Goal: Task Accomplishment & Management: Manage account settings

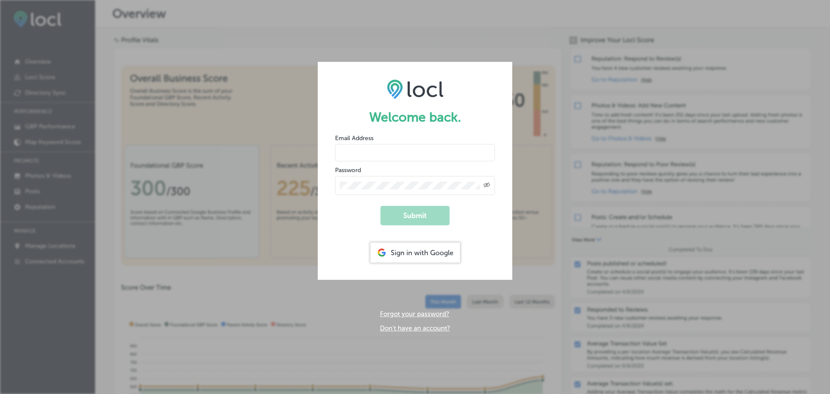
click at [410, 155] on input "email" at bounding box center [415, 152] width 160 height 17
type input "[EMAIL_ADDRESS][DOMAIN_NAME]"
click at [380, 206] on button "Submit" at bounding box center [414, 215] width 69 height 19
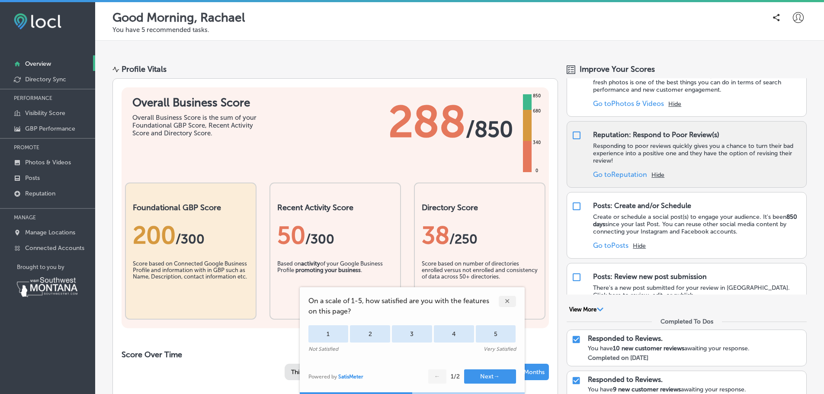
scroll to position [86, 0]
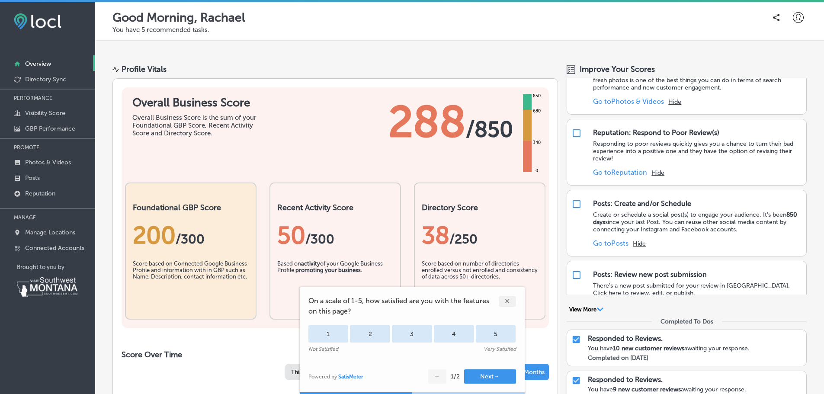
click at [505, 300] on div "✕" at bounding box center [506, 301] width 17 height 11
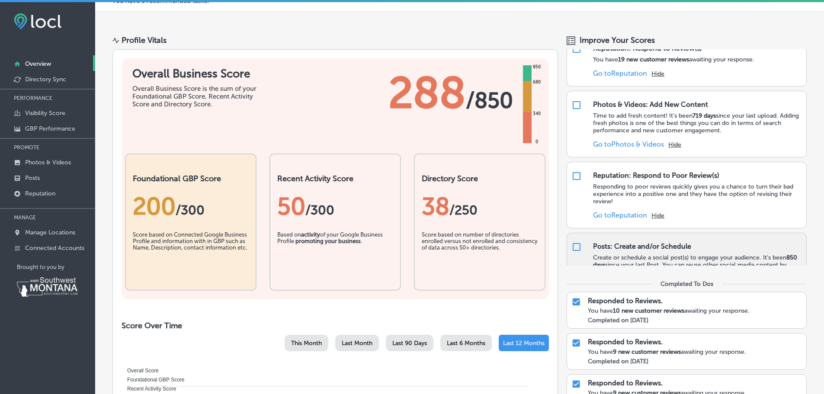
scroll to position [0, 0]
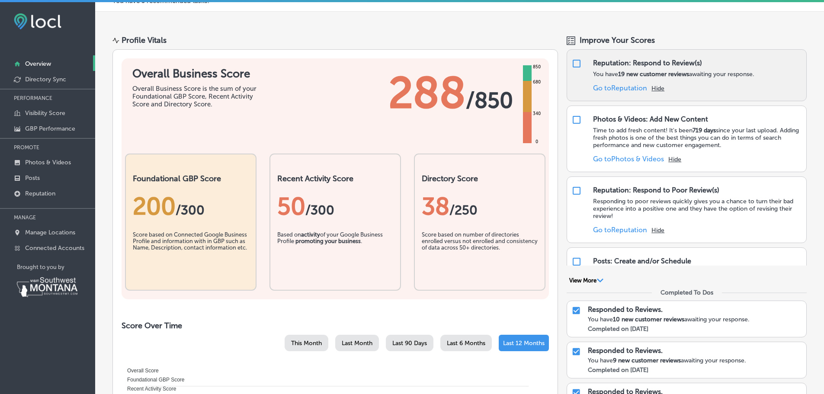
click at [639, 89] on link "Go to Reputation" at bounding box center [620, 88] width 54 height 8
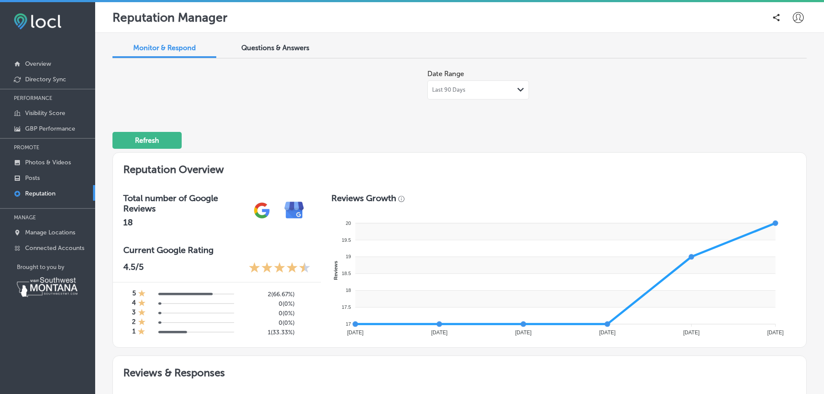
click at [273, 54] on div "Questions & Answers" at bounding box center [275, 48] width 104 height 19
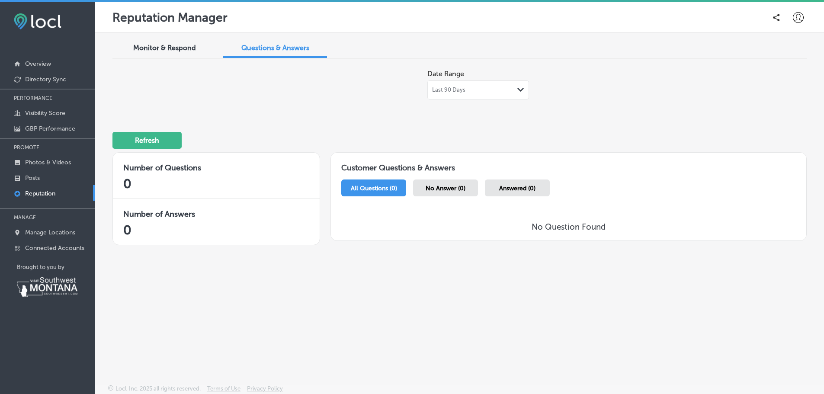
click at [168, 45] on span "Monitor & Respond" at bounding box center [164, 48] width 63 height 8
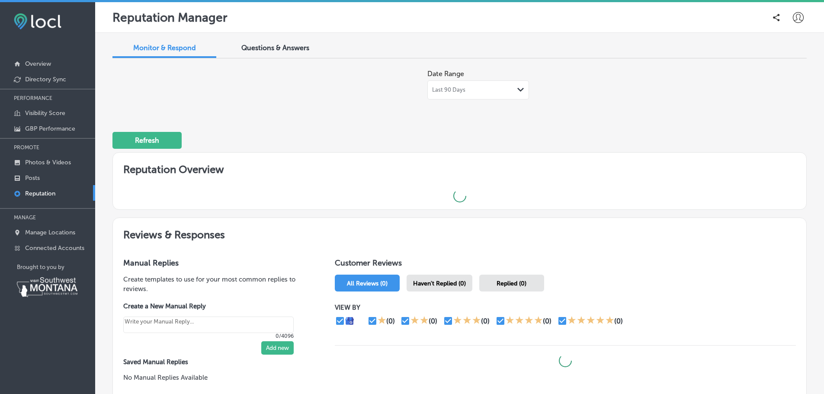
type textarea "x"
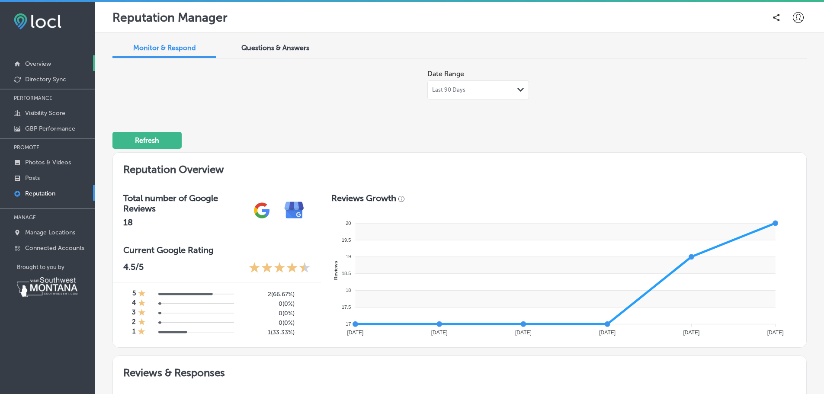
click at [46, 64] on p "Overview" at bounding box center [38, 63] width 26 height 7
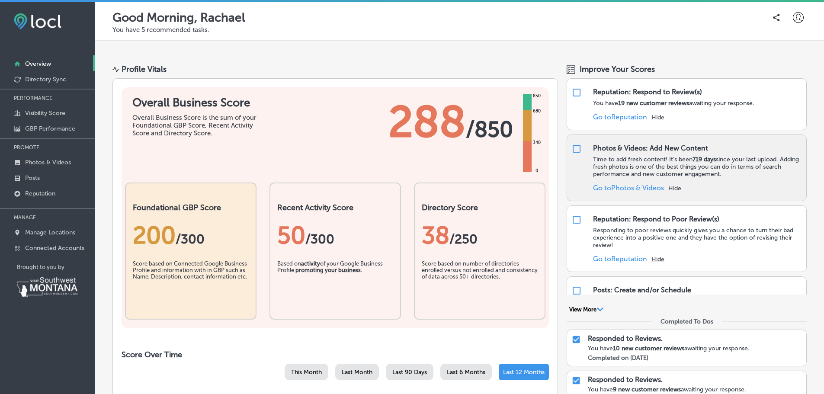
click at [636, 188] on link "Go to Photos & Videos" at bounding box center [628, 188] width 71 height 8
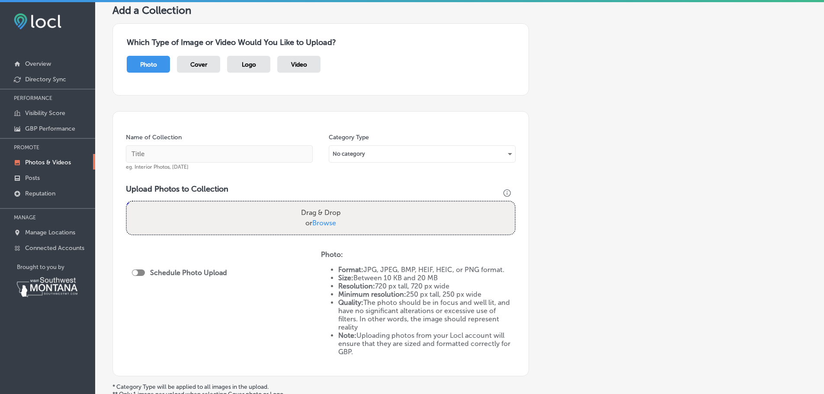
scroll to position [57, 0]
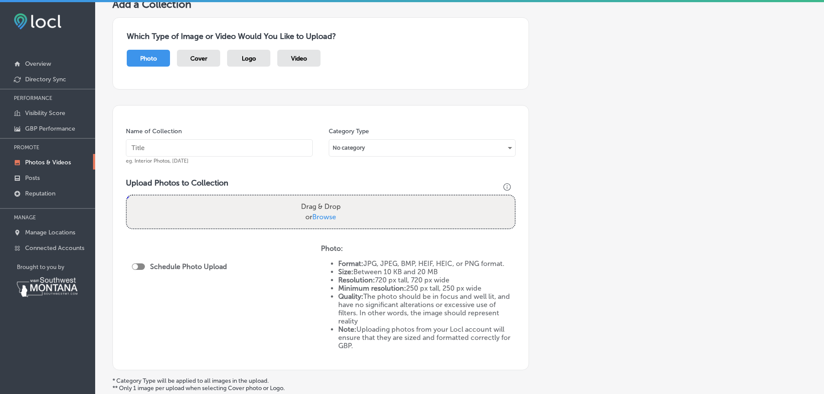
click at [144, 146] on input "text" at bounding box center [219, 147] width 187 height 17
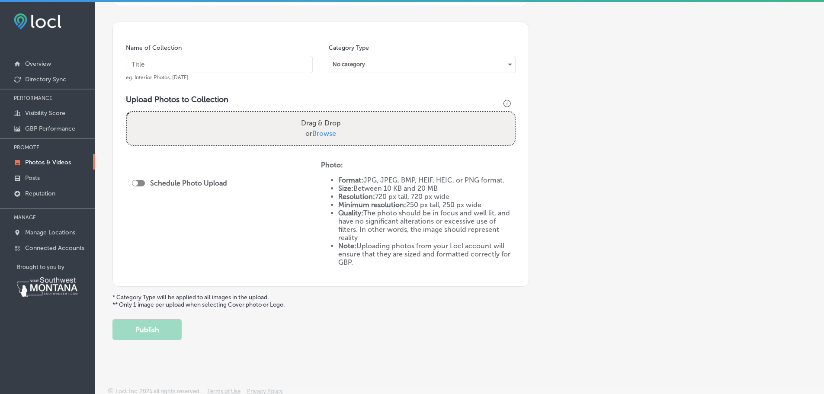
scroll to position [144, 0]
click at [314, 130] on span "Browse" at bounding box center [324, 131] width 24 height 8
click at [314, 112] on input "Drag & Drop or Browse" at bounding box center [321, 110] width 388 height 3
click at [325, 129] on span "Browse" at bounding box center [324, 131] width 24 height 8
click at [325, 112] on input "Drag & Drop or Browse" at bounding box center [321, 110] width 388 height 3
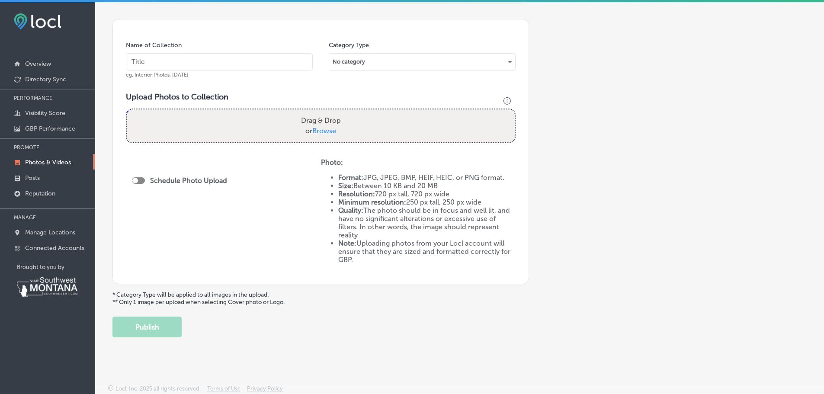
type input "C:\fakepath\20250916_203946.jpg"
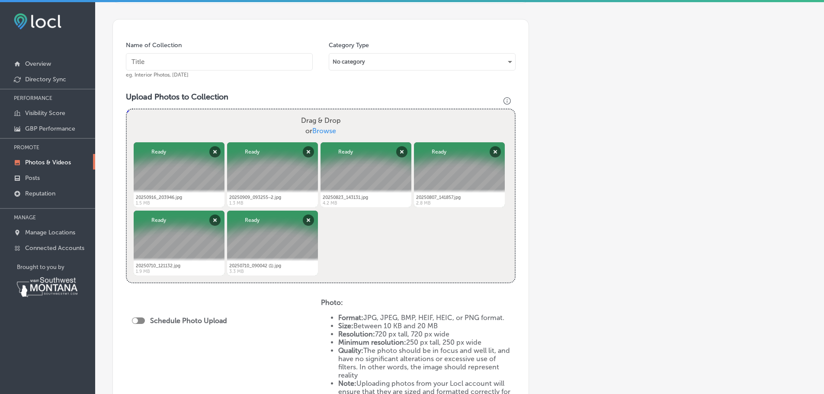
click at [320, 128] on span "Browse" at bounding box center [324, 131] width 24 height 8
click at [320, 112] on input "Drag & Drop or Browse" at bounding box center [321, 110] width 388 height 3
type input "C:\fakepath\20250916_200847.jpg"
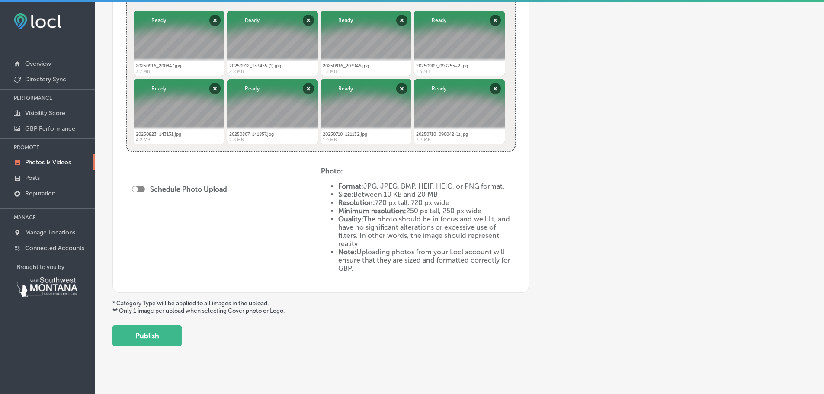
scroll to position [284, 0]
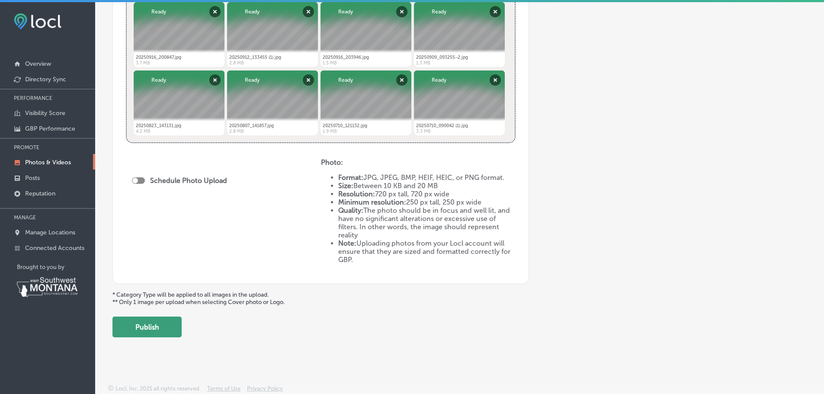
click at [170, 329] on button "Publish" at bounding box center [146, 326] width 69 height 21
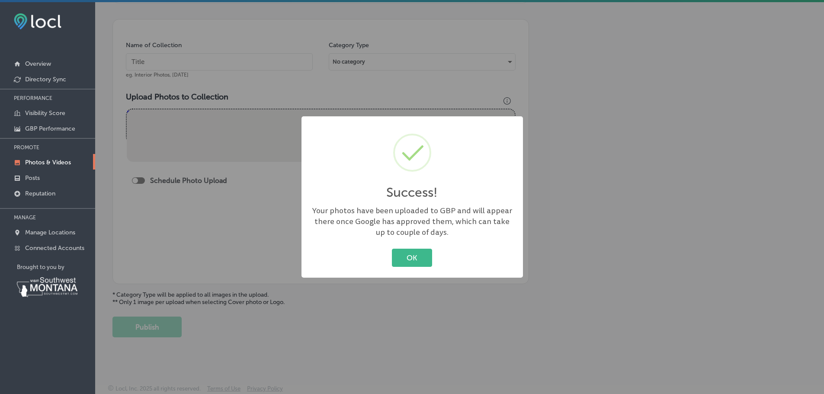
scroll to position [144, 0]
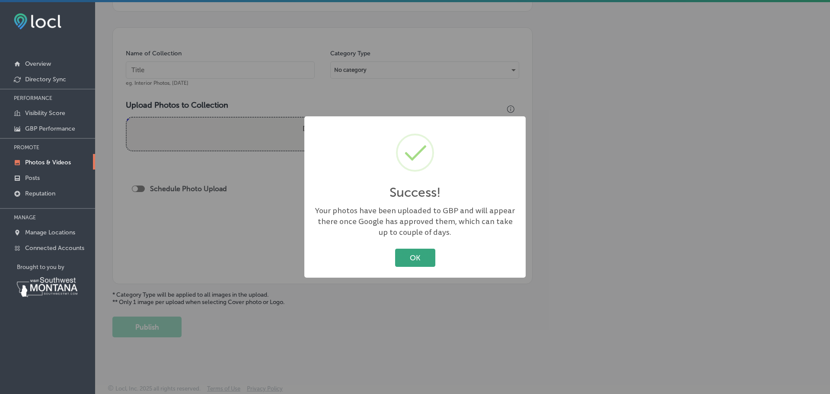
click at [406, 260] on button "OK" at bounding box center [415, 258] width 40 height 18
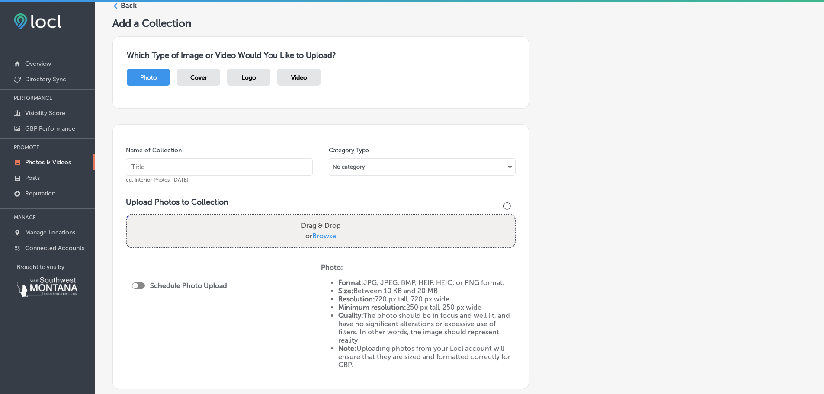
scroll to position [0, 0]
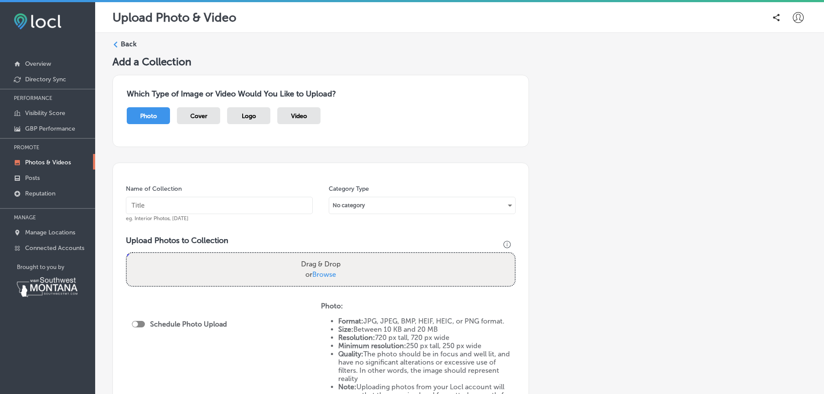
click at [254, 116] on span "Logo" at bounding box center [249, 115] width 14 height 7
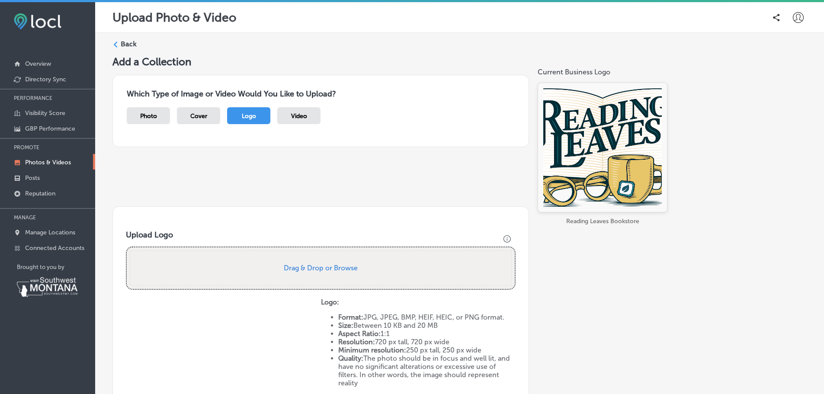
click at [196, 117] on span "Cover" at bounding box center [198, 115] width 17 height 7
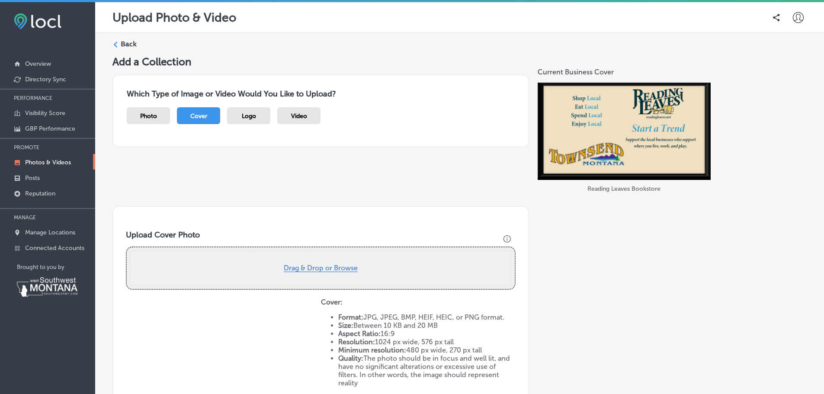
click at [300, 269] on button "Drag & Drop or Browse" at bounding box center [321, 268] width 74 height 7
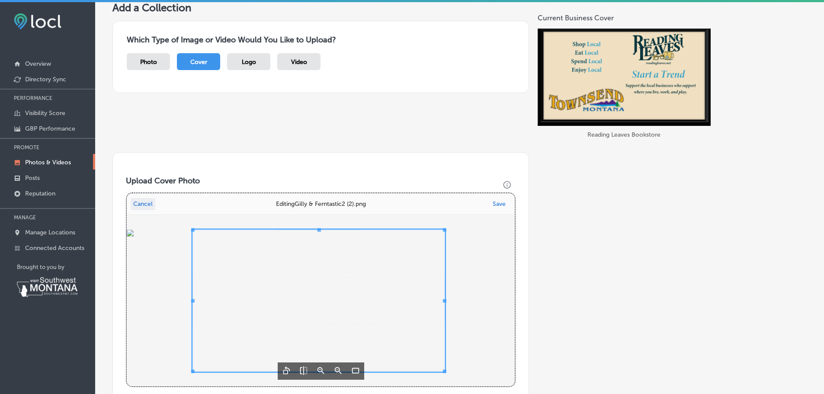
scroll to position [57, 0]
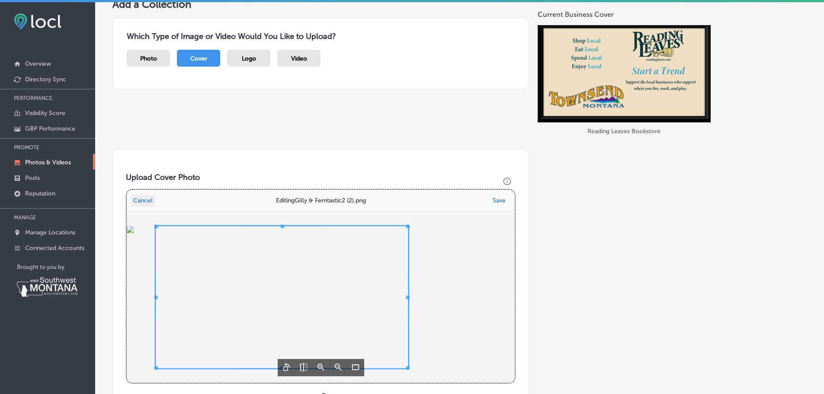
click at [264, 262] on span "Uppy Dashboard" at bounding box center [282, 297] width 252 height 142
click at [450, 303] on div "Uppy Dashboard" at bounding box center [319, 296] width 384 height 171
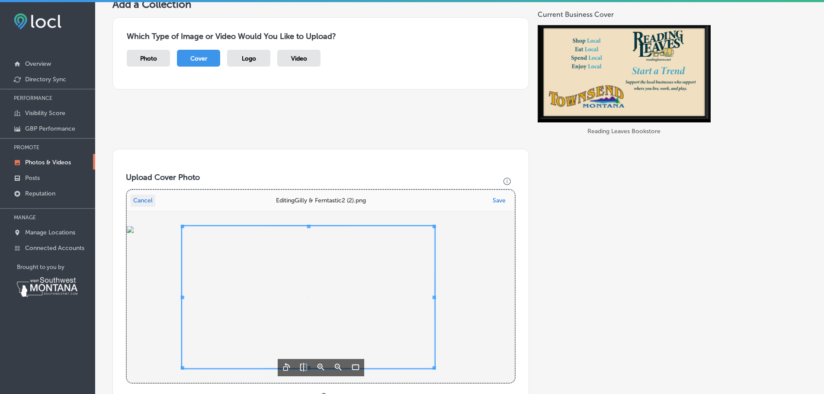
click at [351, 292] on span "Uppy Dashboard" at bounding box center [308, 297] width 252 height 142
click at [272, 322] on span "Uppy Dashboard" at bounding box center [311, 297] width 252 height 142
click at [496, 202] on button "Save" at bounding box center [499, 201] width 18 height 12
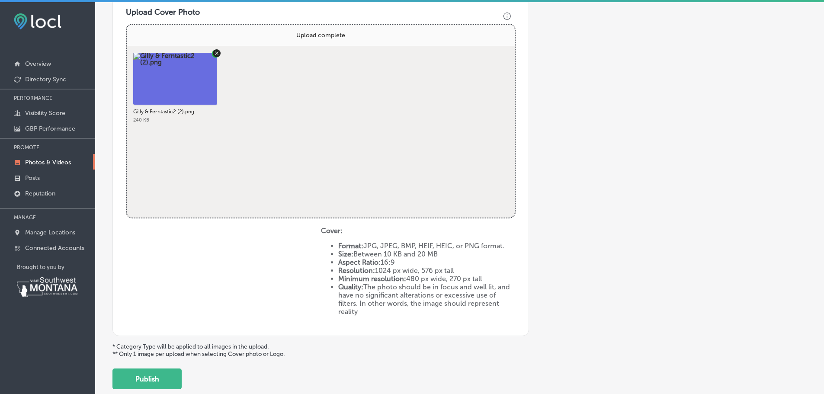
scroll to position [259, 0]
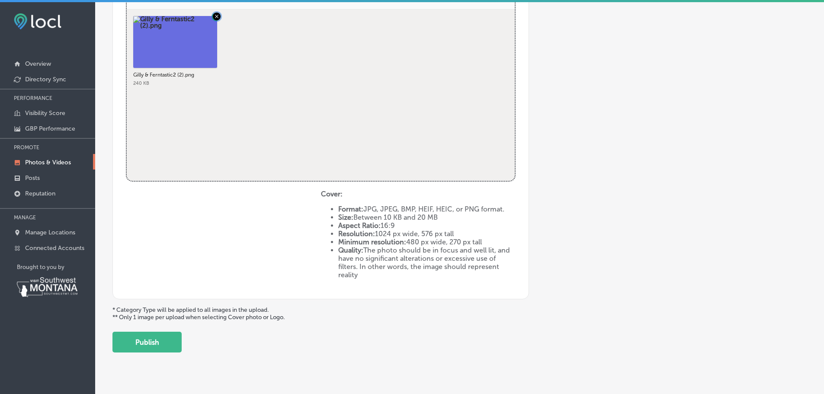
click at [214, 14] on icon "Remove file" at bounding box center [217, 17] width 8 height 8
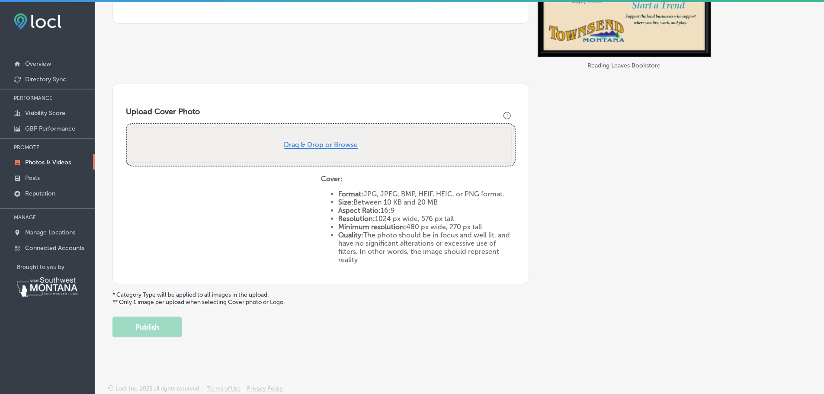
click at [317, 142] on button "Drag & Drop or Browse" at bounding box center [321, 144] width 74 height 7
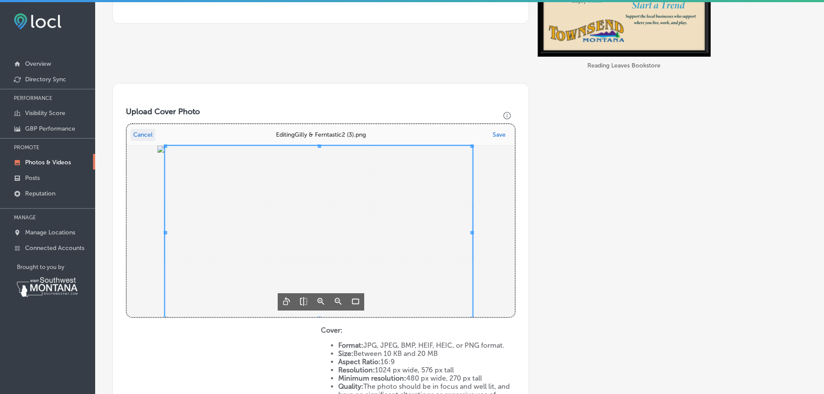
click at [448, 268] on span "Uppy Dashboard" at bounding box center [318, 232] width 307 height 173
click at [501, 133] on button "Save" at bounding box center [499, 135] width 18 height 12
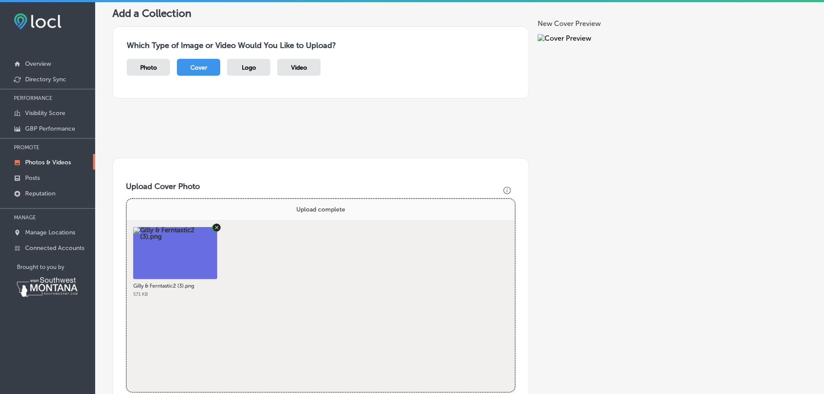
scroll to position [37, 0]
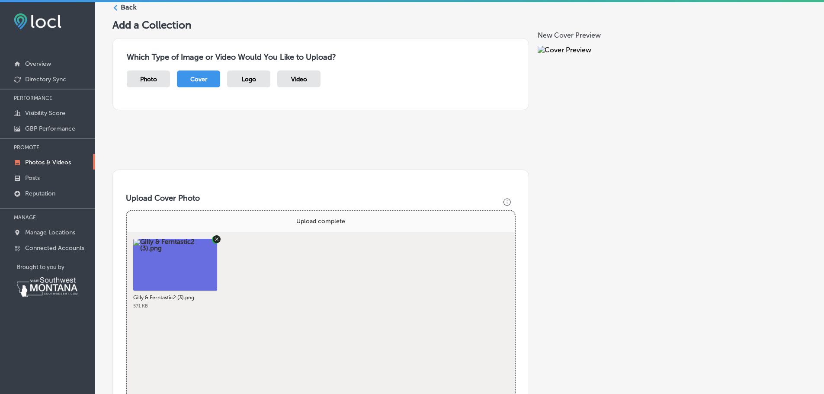
click at [307, 75] on div "Video" at bounding box center [298, 78] width 43 height 17
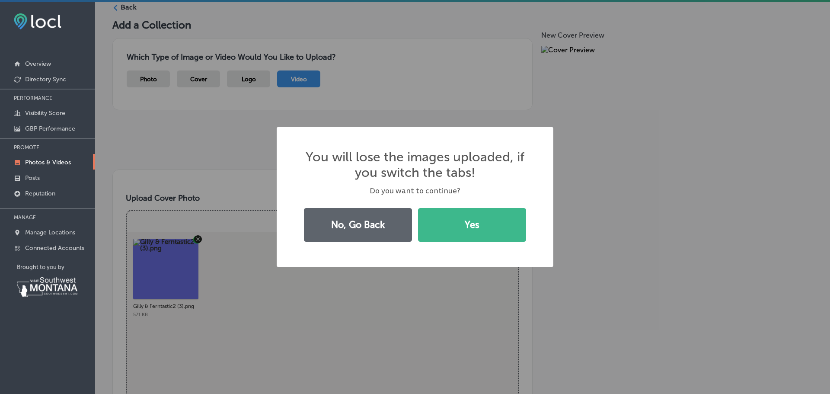
click at [592, 227] on div "You will lose the images uploaded, if you switch the tabs! × Do you want to con…" at bounding box center [415, 197] width 830 height 394
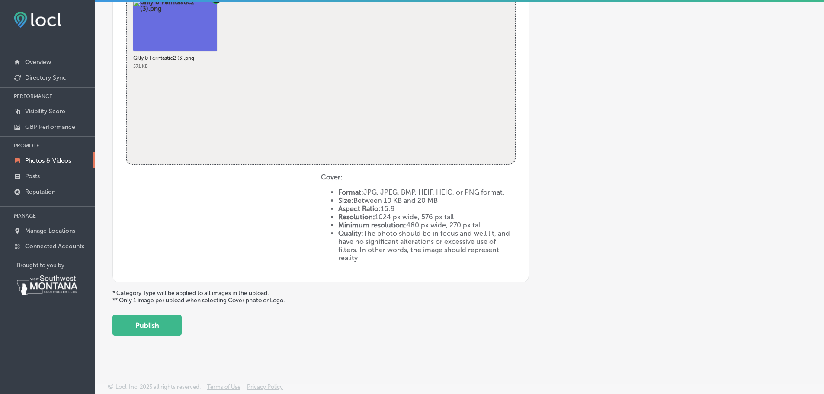
scroll to position [2, 0]
click at [163, 327] on button "Publish" at bounding box center [146, 324] width 69 height 21
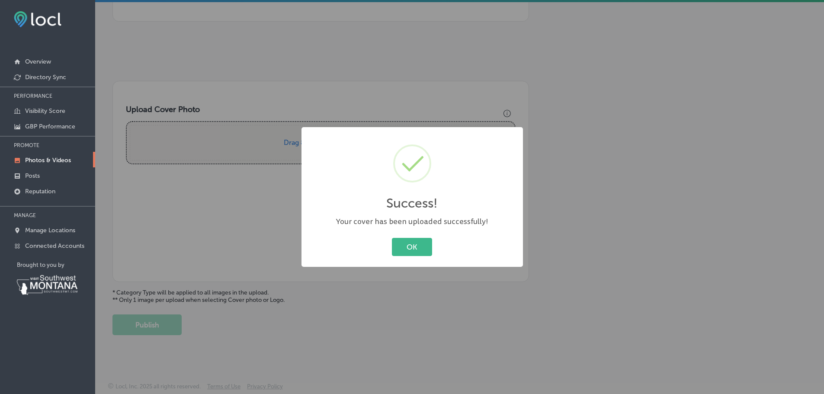
scroll to position [123, 0]
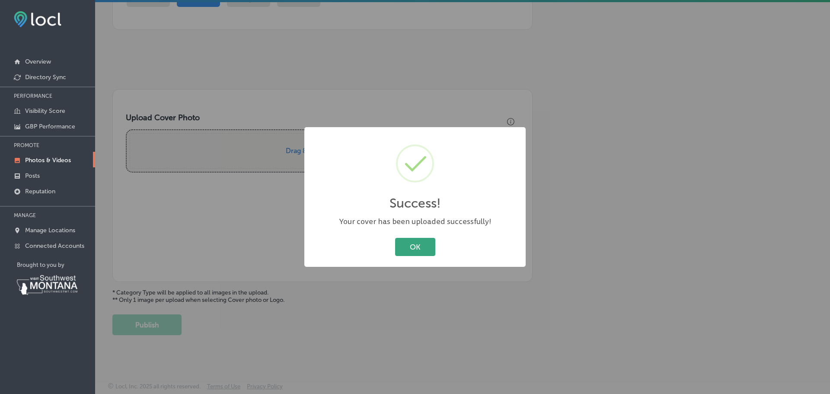
click at [418, 240] on button "OK" at bounding box center [415, 247] width 40 height 18
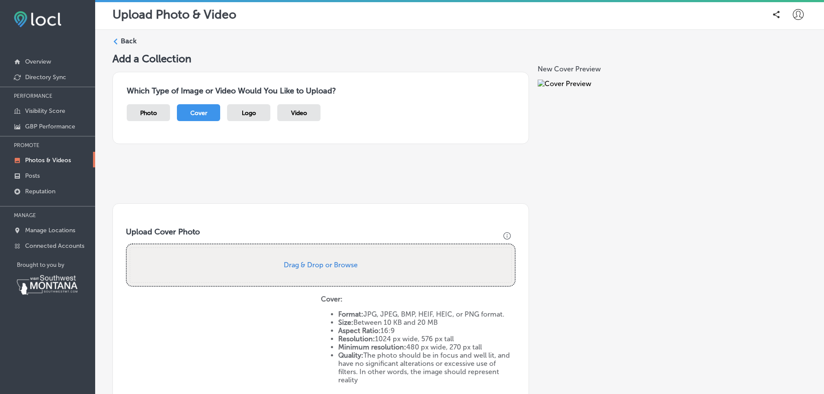
scroll to position [0, 0]
click at [114, 41] on icon at bounding box center [115, 42] width 6 height 6
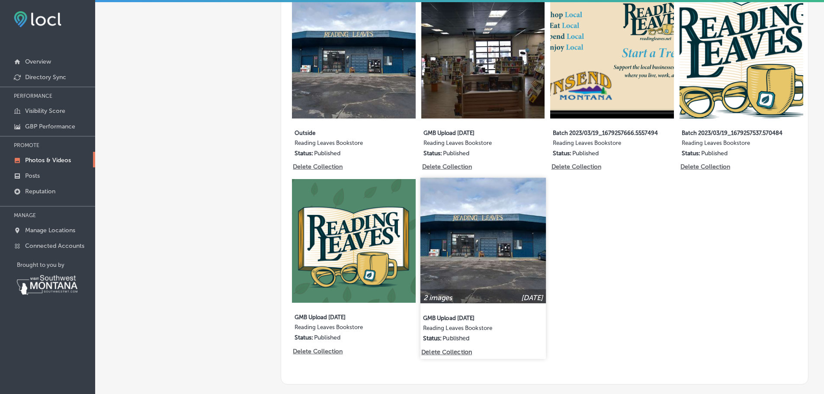
scroll to position [317, 0]
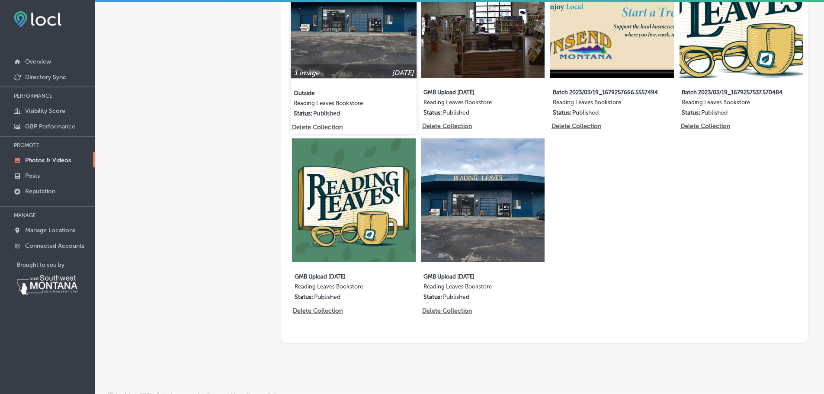
click at [342, 63] on img at bounding box center [353, 15] width 125 height 125
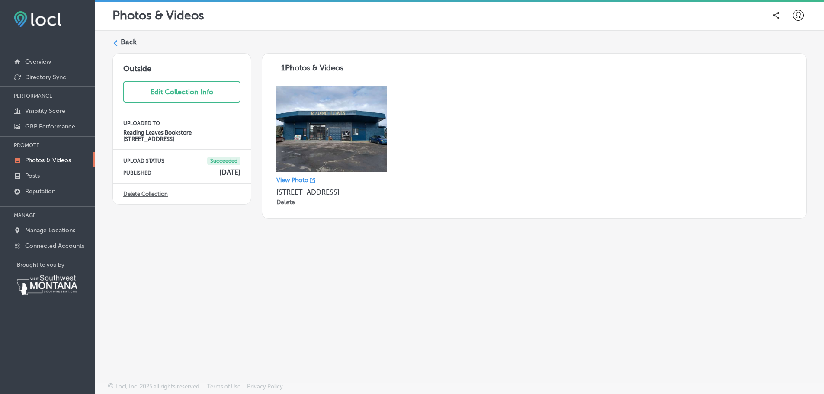
click at [118, 42] on icon at bounding box center [115, 43] width 6 height 6
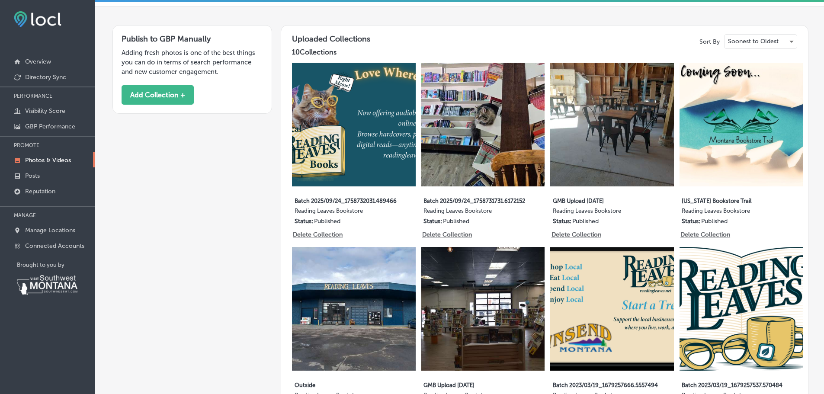
scroll to position [12, 0]
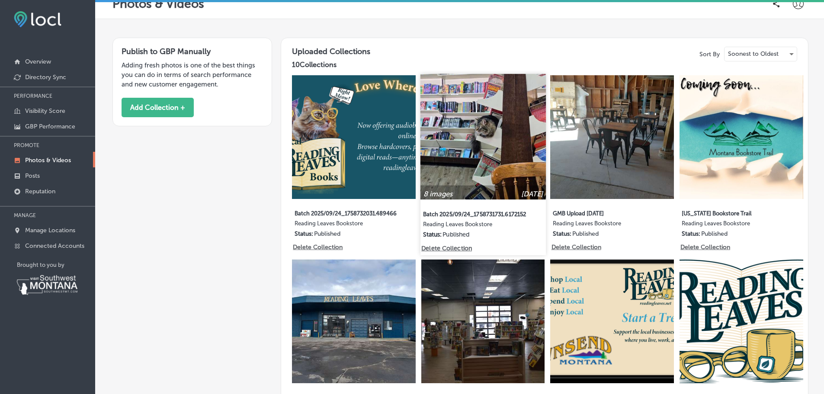
click at [468, 123] on img at bounding box center [482, 136] width 125 height 125
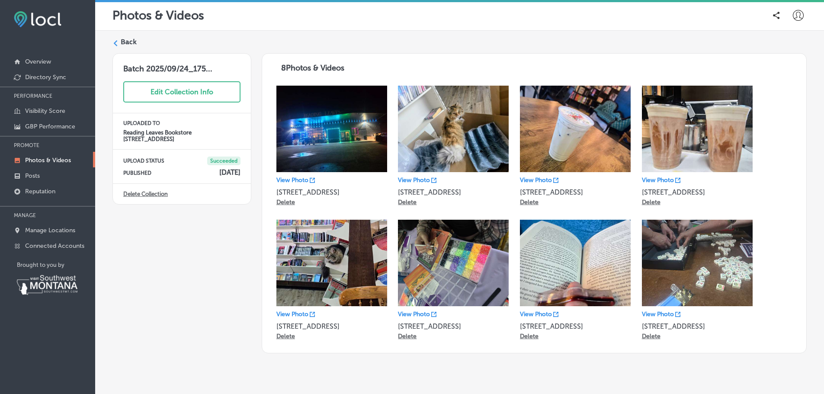
click at [114, 44] on polygon at bounding box center [116, 43] width 4 height 6
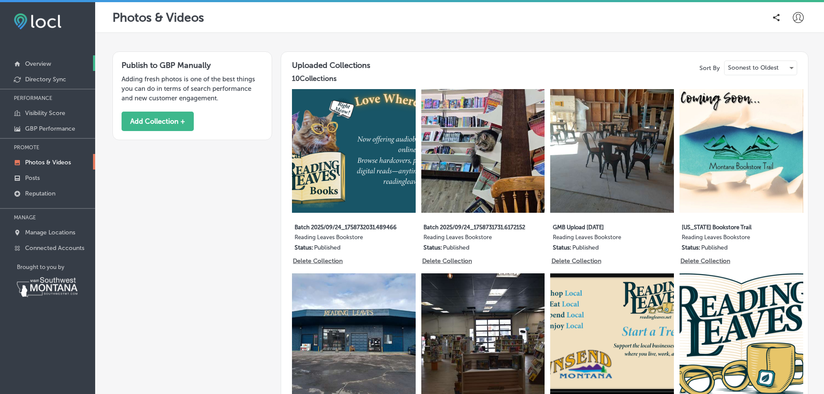
click at [52, 63] on link "Overview" at bounding box center [47, 63] width 95 height 16
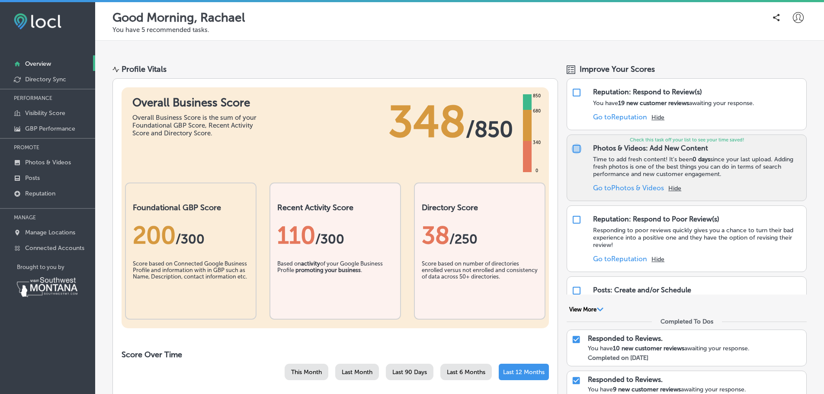
click at [571, 151] on input "checkbox" at bounding box center [576, 149] width 10 height 10
checkbox input "false"
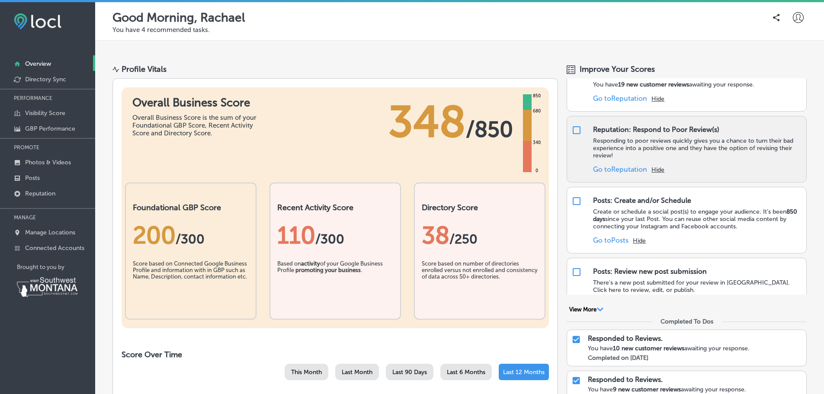
scroll to position [41, 0]
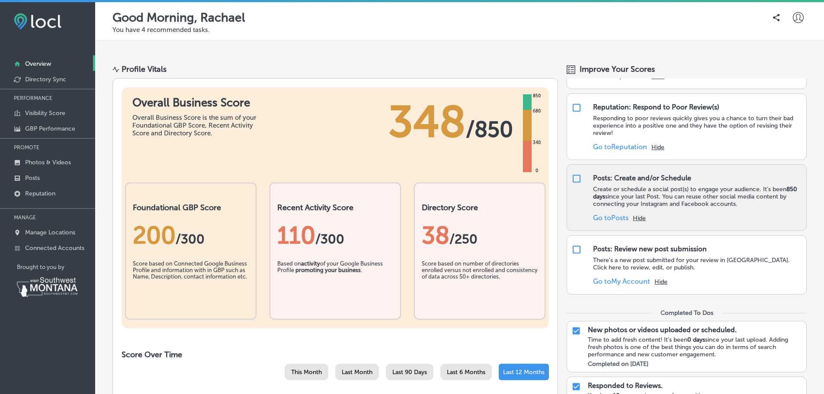
click at [613, 218] on link "Go to Posts" at bounding box center [610, 218] width 35 height 8
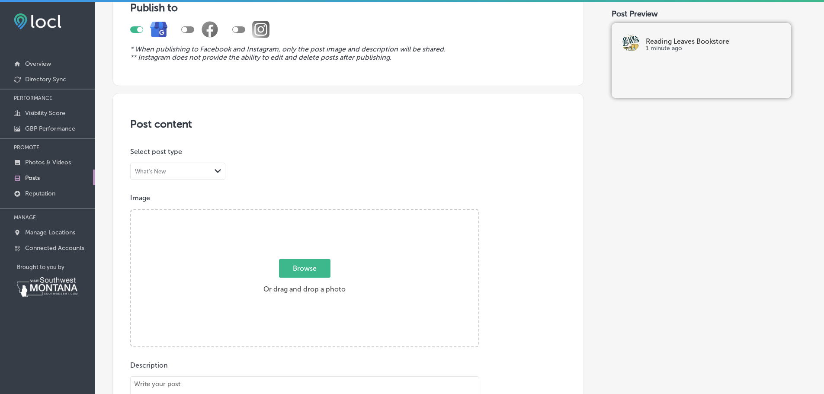
scroll to position [115, 0]
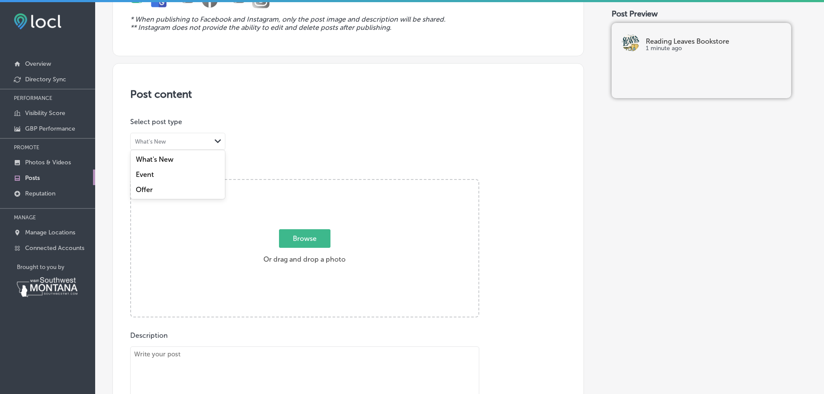
click at [217, 142] on polygon at bounding box center [217, 141] width 6 height 4
click at [217, 143] on polygon at bounding box center [217, 141] width 6 height 4
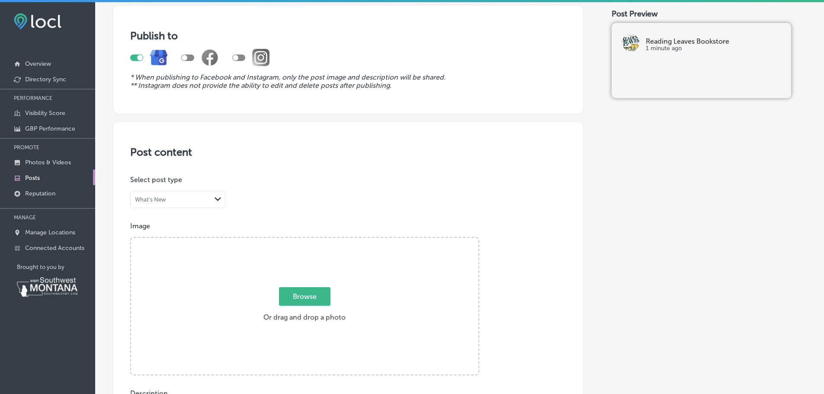
scroll to position [0, 0]
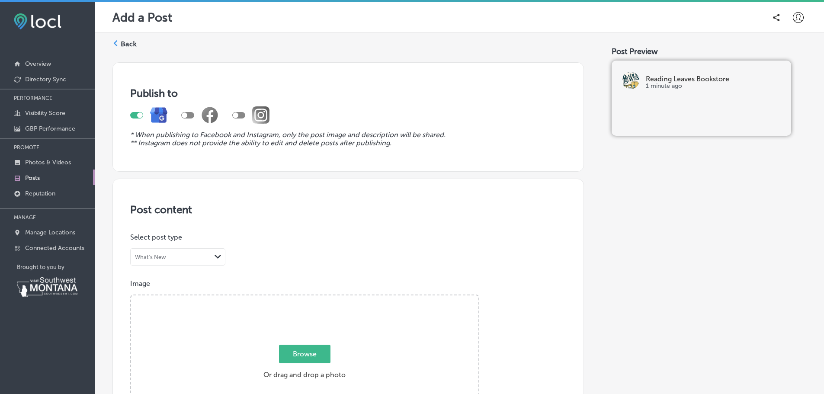
click at [116, 44] on icon at bounding box center [115, 43] width 6 height 6
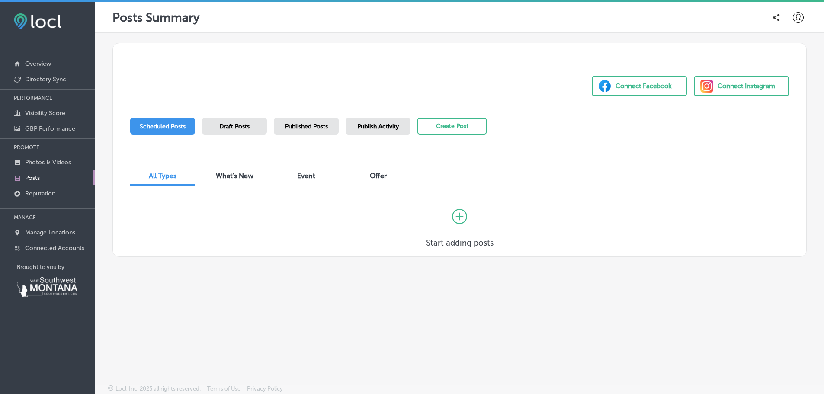
click at [728, 87] on div "Connect Instagram" at bounding box center [745, 86] width 57 height 13
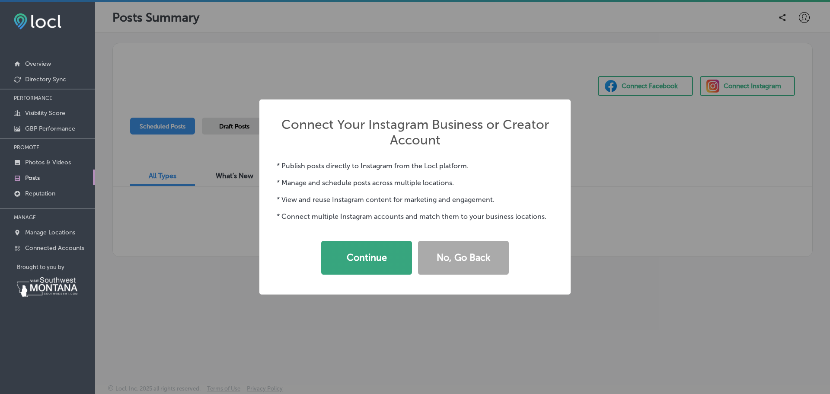
click at [370, 255] on button "Continue" at bounding box center [366, 258] width 91 height 34
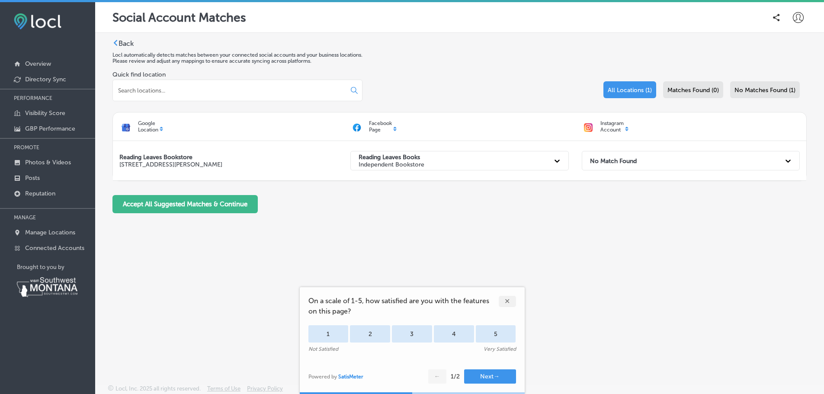
click at [507, 300] on div "✕" at bounding box center [506, 301] width 17 height 11
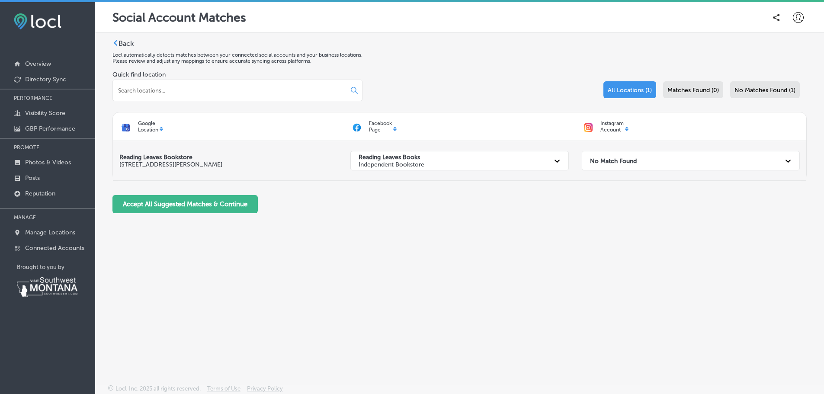
click at [789, 160] on icon at bounding box center [787, 161] width 5 height 3
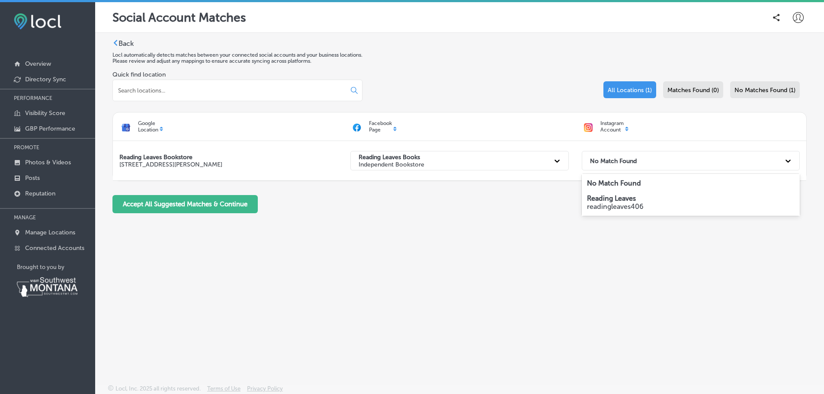
click at [626, 202] on strong "Reading Leaves" at bounding box center [611, 198] width 49 height 8
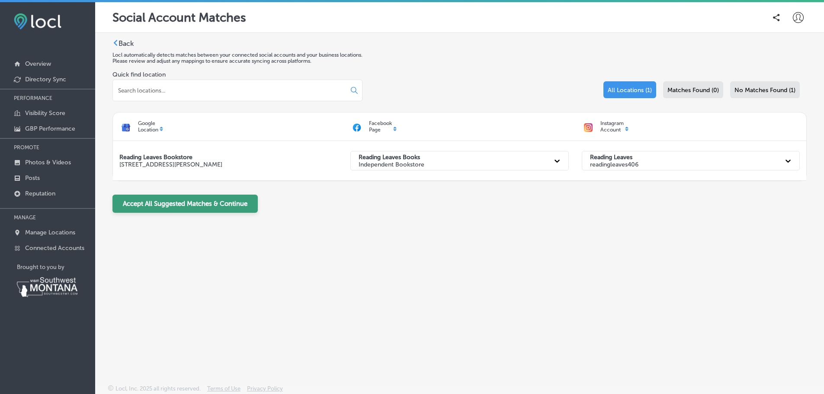
click at [233, 207] on button "Accept All Suggested Matches & Continue" at bounding box center [184, 204] width 145 height 18
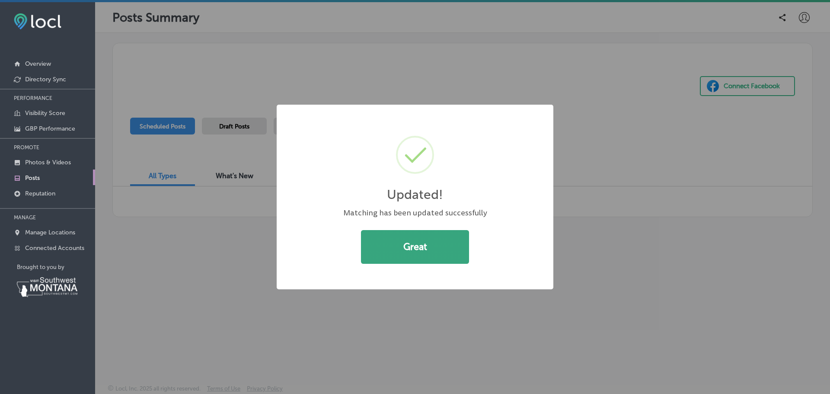
click at [380, 254] on button "Great" at bounding box center [415, 247] width 108 height 34
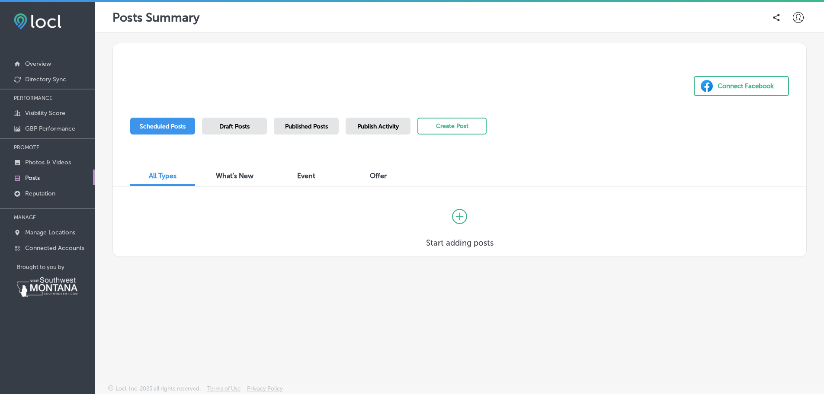
click at [728, 93] on button "Connect Facebook" at bounding box center [740, 86] width 95 height 20
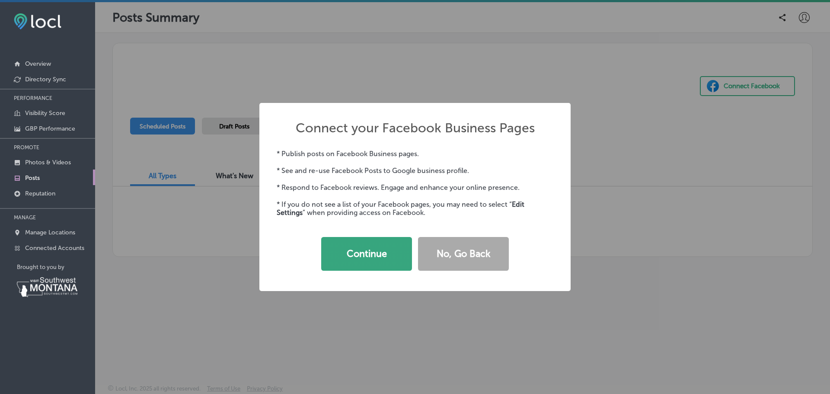
click at [386, 246] on button "Continue" at bounding box center [366, 254] width 91 height 34
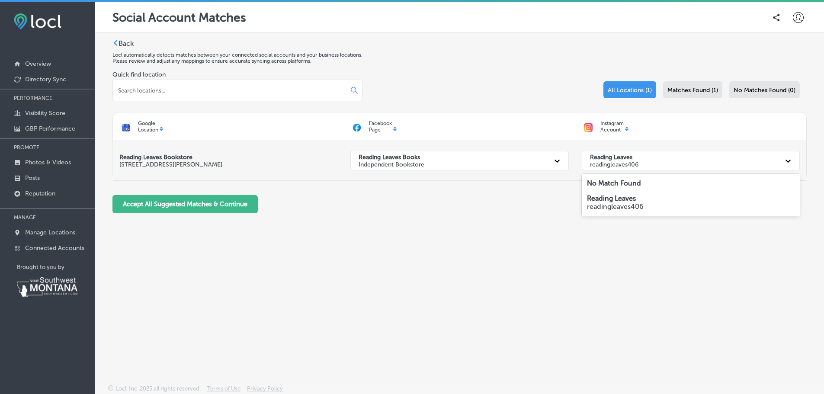
click at [664, 161] on div "Reading Leaves readingleaves406" at bounding box center [682, 161] width 195 height 18
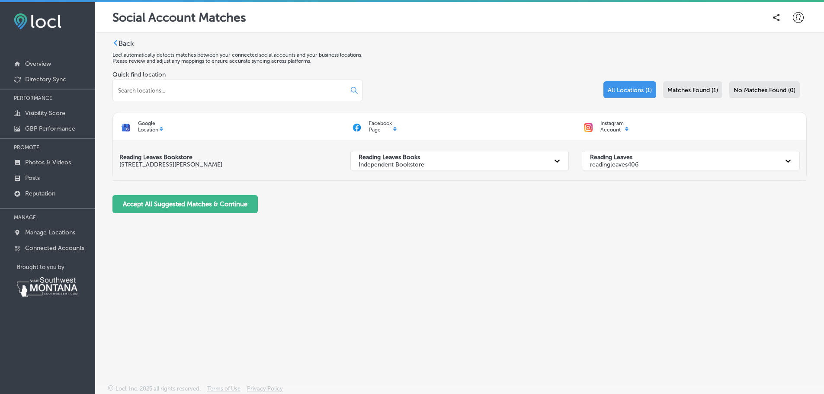
click at [658, 160] on div "Reading Leaves readingleaves406" at bounding box center [682, 161] width 195 height 18
click at [620, 155] on strong "Reading Leaves" at bounding box center [611, 156] width 42 height 7
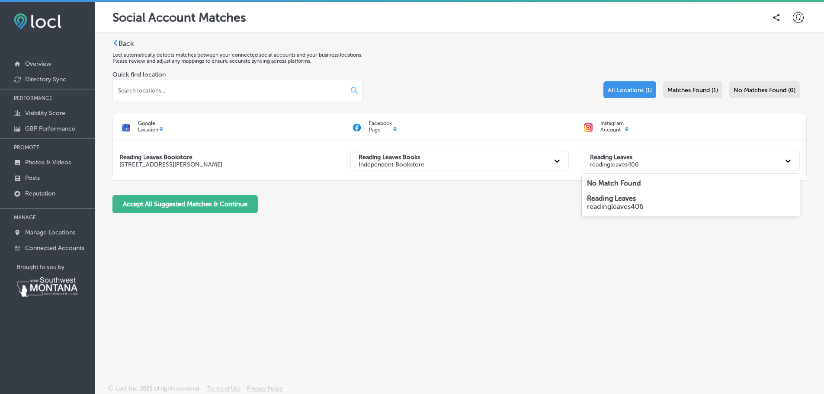
click at [619, 182] on strong "No Match Found" at bounding box center [614, 183] width 54 height 8
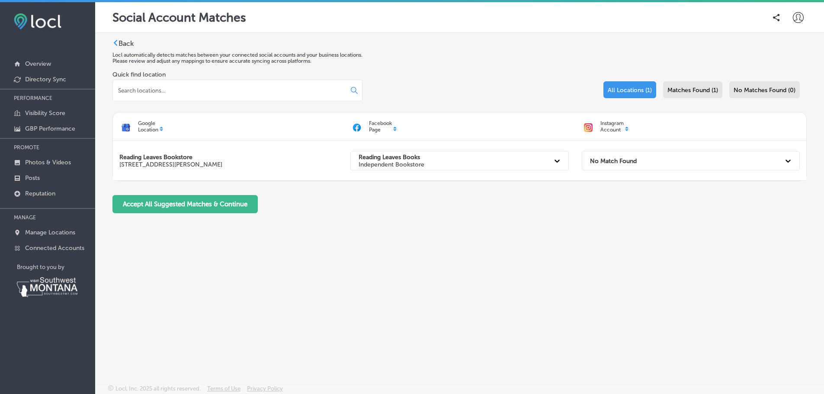
click at [395, 128] on div "Facebook Page" at bounding box center [459, 126] width 231 height 19
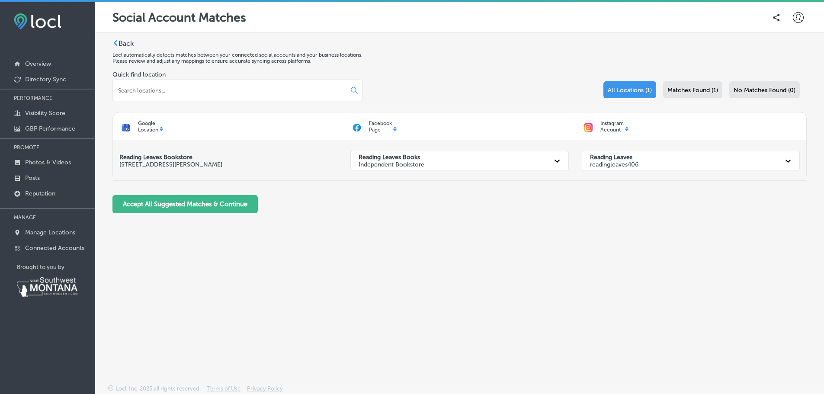
click at [610, 156] on strong "Reading Leaves" at bounding box center [611, 156] width 42 height 7
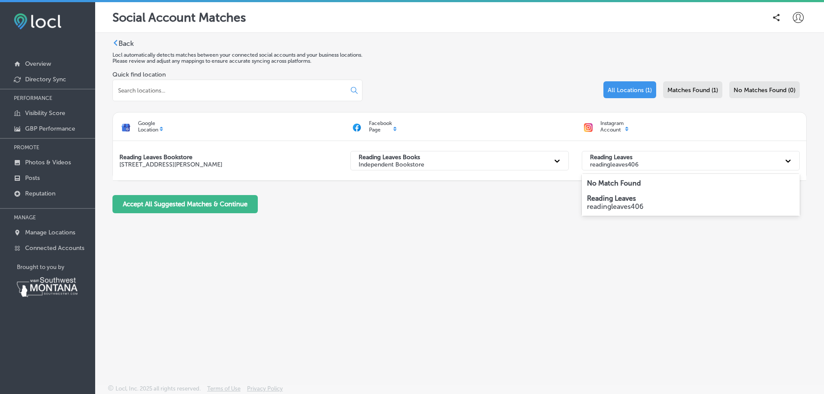
click at [626, 181] on strong "No Match Found" at bounding box center [614, 183] width 54 height 8
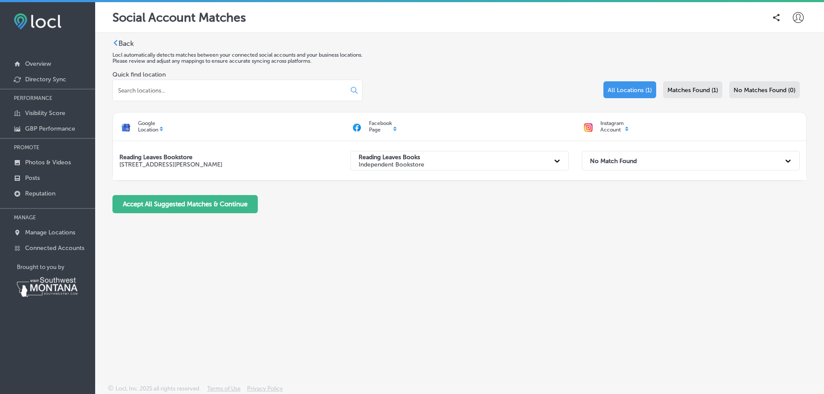
click at [706, 93] on span "Matches Found (1)" at bounding box center [692, 89] width 51 height 7
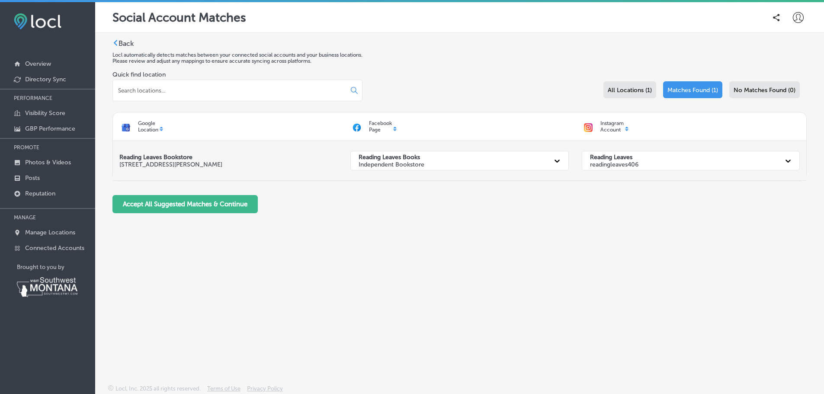
click at [785, 161] on icon at bounding box center [787, 160] width 9 height 9
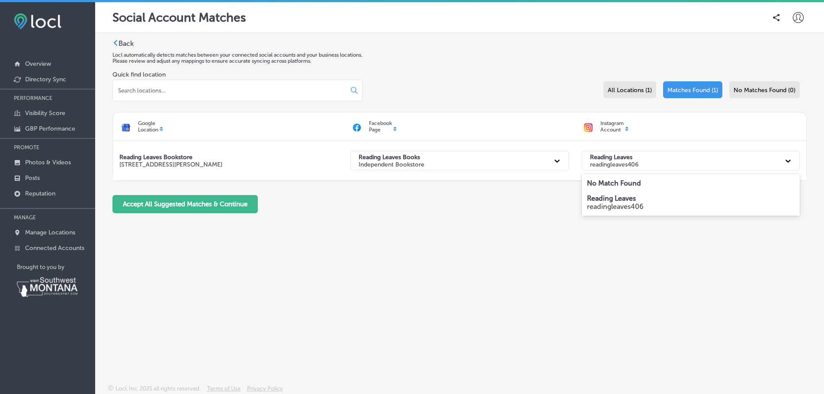
click at [713, 179] on p "No Match Found" at bounding box center [691, 183] width 208 height 8
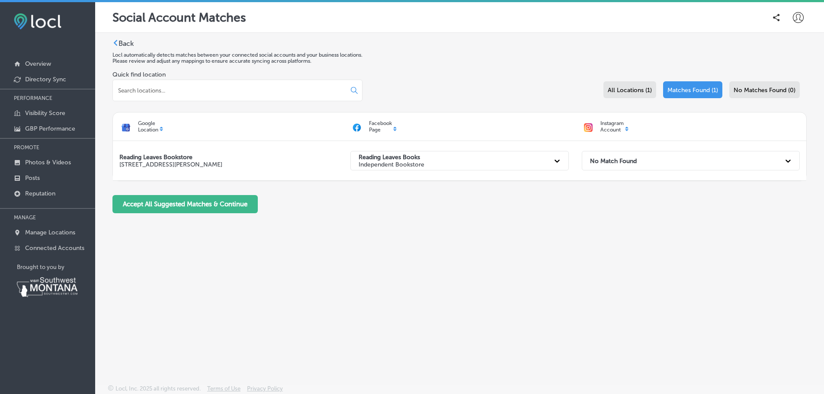
click at [291, 92] on input at bounding box center [225, 90] width 216 height 8
click at [395, 127] on div "Facebook Page" at bounding box center [459, 126] width 231 height 19
click at [396, 132] on div "Facebook Page" at bounding box center [459, 126] width 231 height 19
click at [396, 128] on div "Facebook Page" at bounding box center [459, 126] width 231 height 19
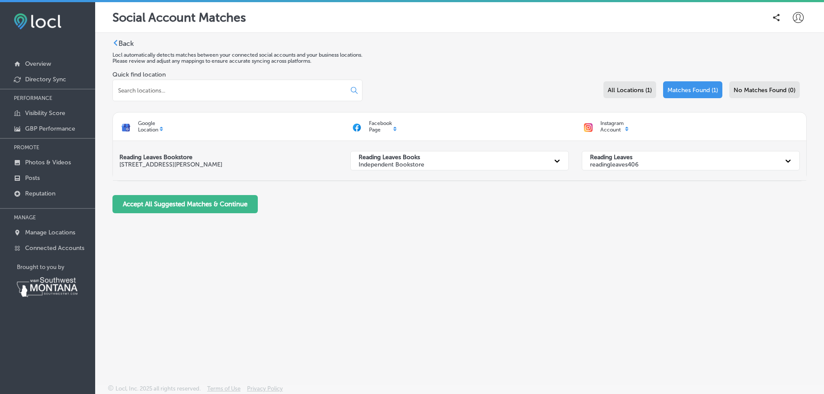
click at [666, 163] on div "Reading Leaves readingleaves406" at bounding box center [682, 161] width 195 height 18
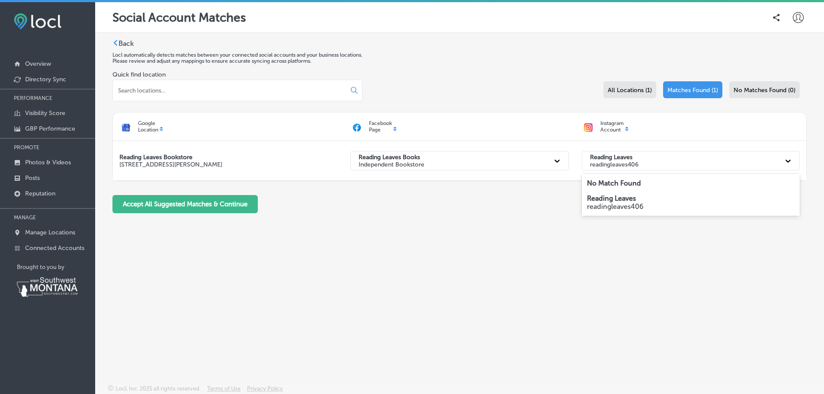
click at [651, 179] on div "No Match Found" at bounding box center [690, 183] width 218 height 15
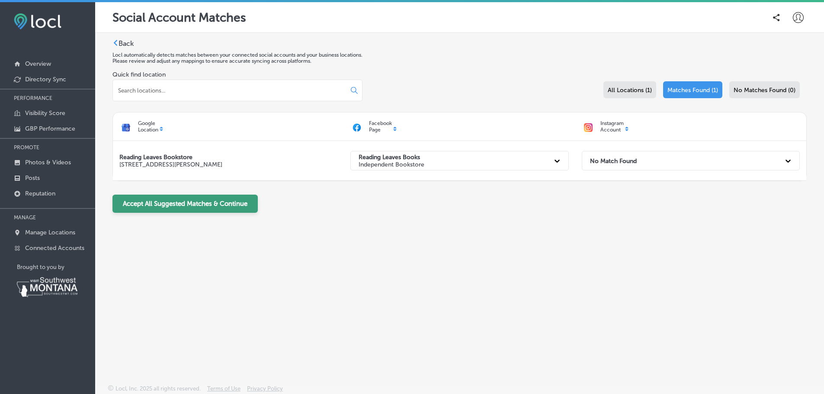
click at [248, 208] on button "Accept All Suggested Matches & Continue" at bounding box center [184, 204] width 145 height 18
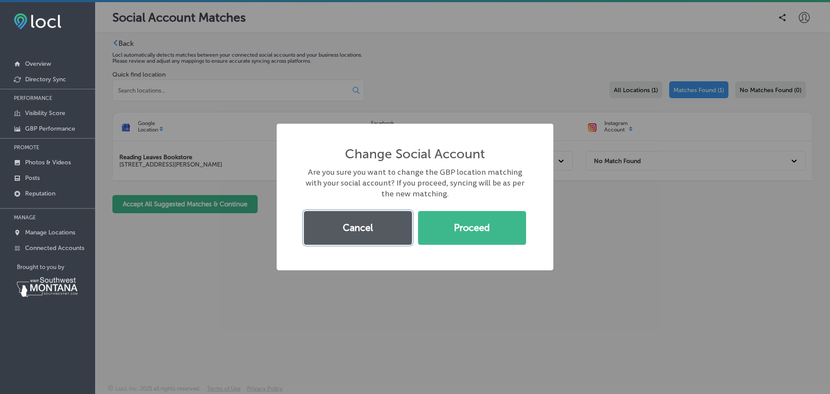
click at [389, 238] on button "Cancel" at bounding box center [358, 228] width 108 height 34
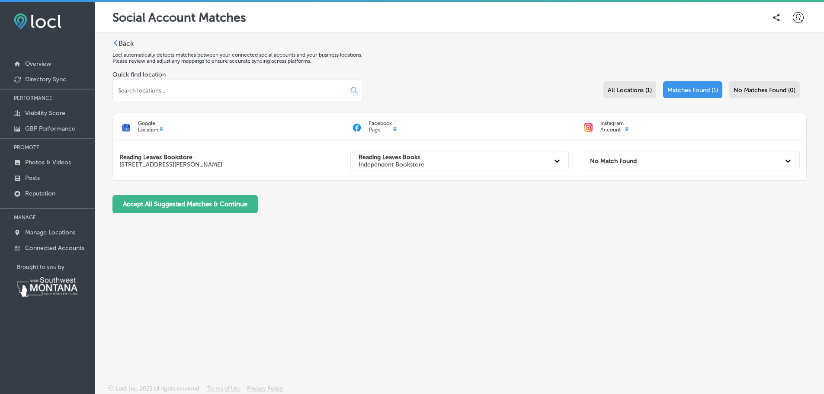
click at [393, 237] on div "Back Locl automatically detects matches between your connected social accounts …" at bounding box center [459, 188] width 728 height 311
click at [634, 95] on div "All Locations (1)" at bounding box center [629, 89] width 53 height 17
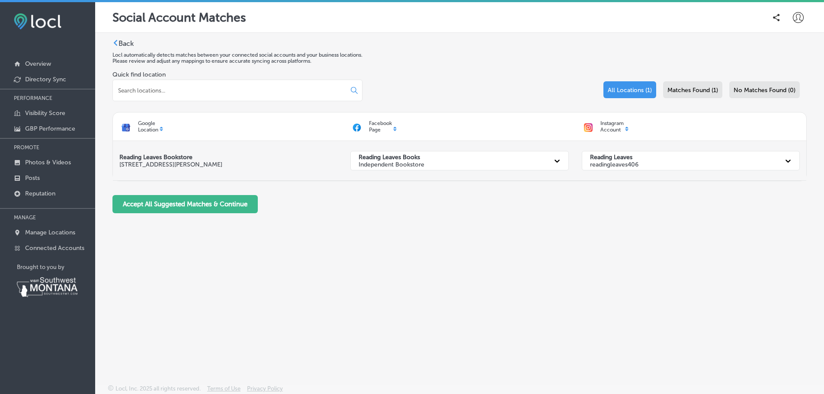
click at [629, 160] on strong "Reading Leaves" at bounding box center [611, 156] width 42 height 7
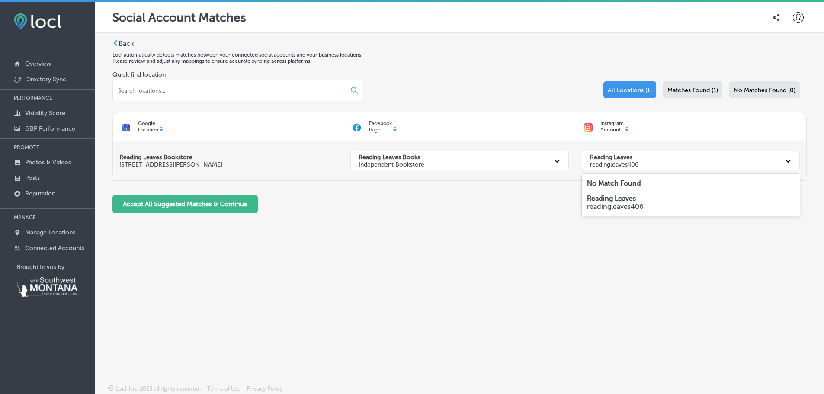
click at [629, 160] on strong "Reading Leaves" at bounding box center [611, 156] width 42 height 7
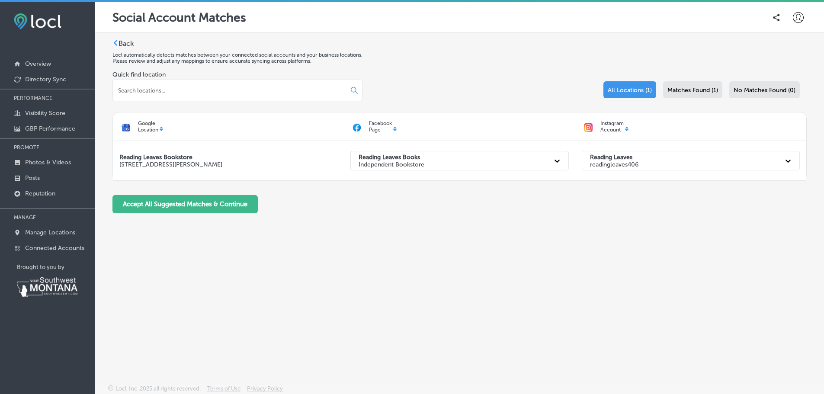
click at [114, 41] on icon at bounding box center [115, 43] width 6 height 6
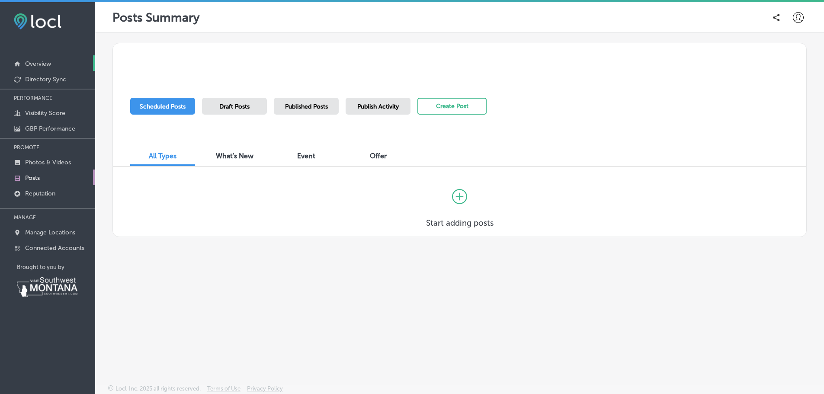
click at [30, 64] on p "Overview" at bounding box center [38, 63] width 26 height 7
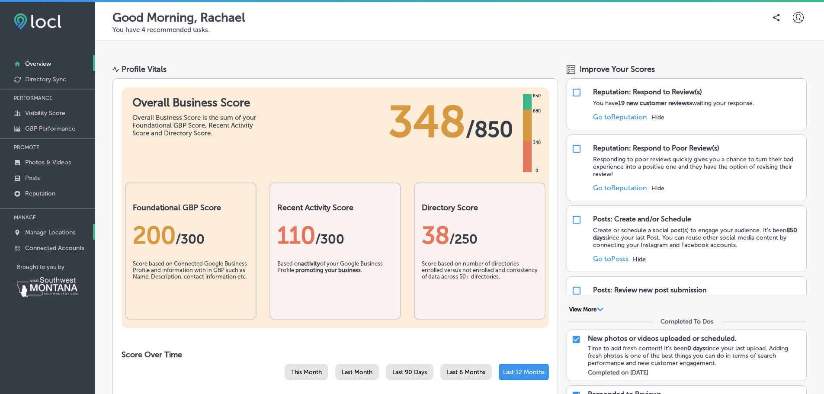
click at [57, 231] on p "Manage Locations" at bounding box center [50, 232] width 50 height 7
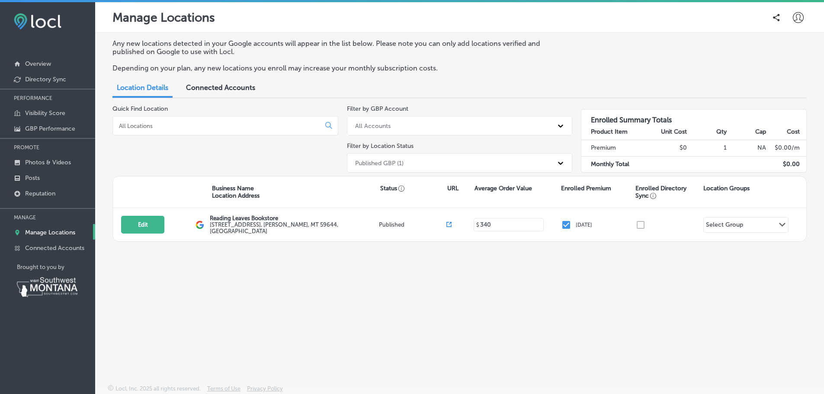
click at [233, 88] on span "Connected Accounts" at bounding box center [220, 87] width 69 height 8
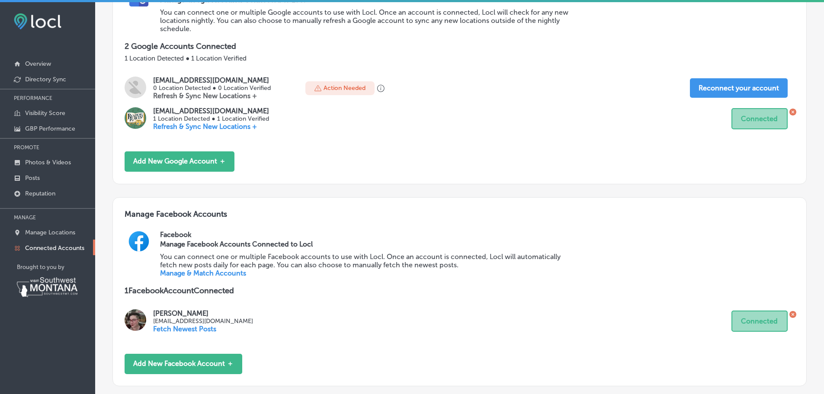
scroll to position [173, 0]
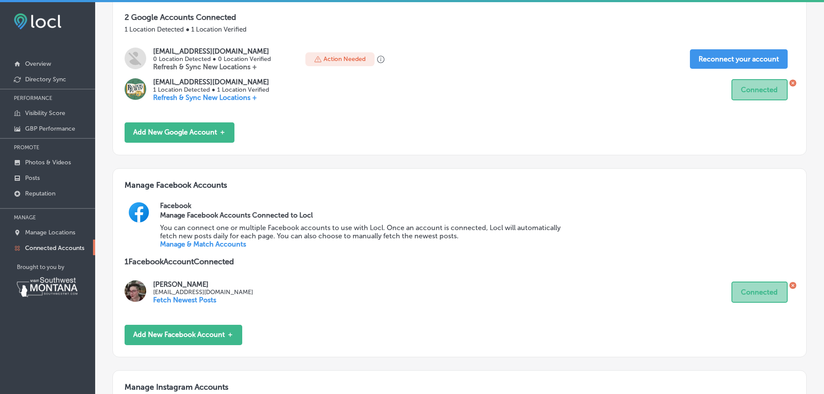
click at [233, 246] on link "Manage & Match Accounts" at bounding box center [203, 244] width 86 height 8
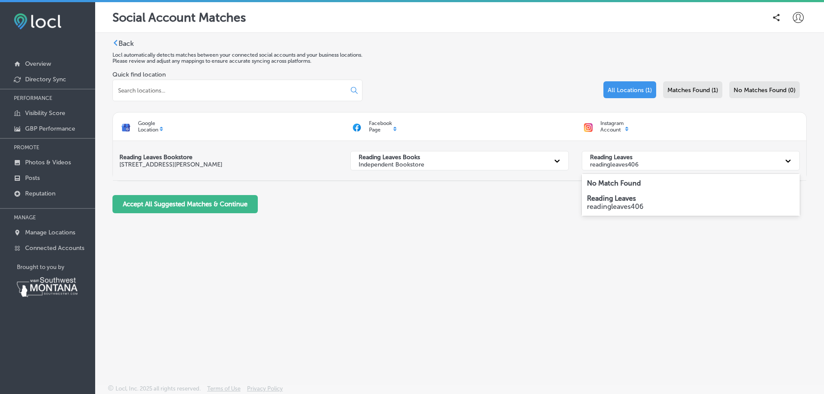
click at [721, 164] on div "Reading Leaves readingleaves406" at bounding box center [682, 161] width 195 height 18
click at [623, 183] on strong "No Match Found" at bounding box center [614, 183] width 54 height 8
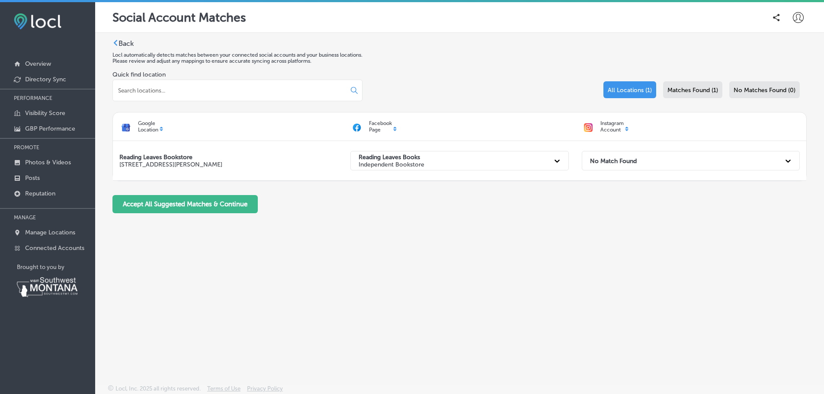
click at [426, 202] on div "Accept All Suggested Matches & Continue" at bounding box center [459, 204] width 694 height 18
click at [115, 42] on polygon at bounding box center [116, 43] width 4 height 6
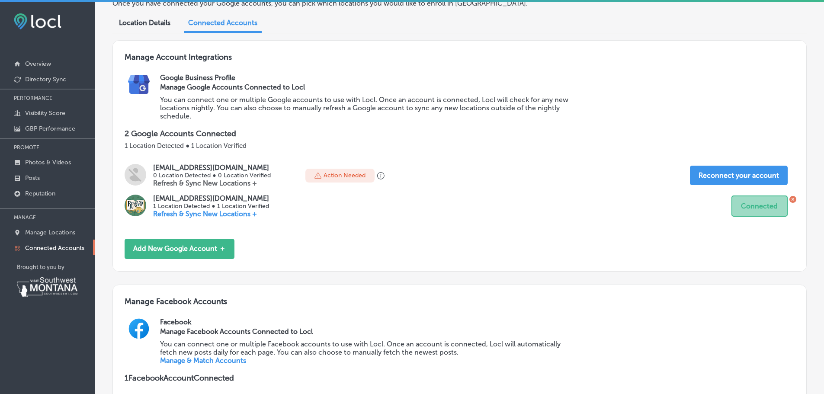
scroll to position [57, 0]
click at [201, 179] on p "Refresh & Sync New Locations +" at bounding box center [211, 182] width 117 height 8
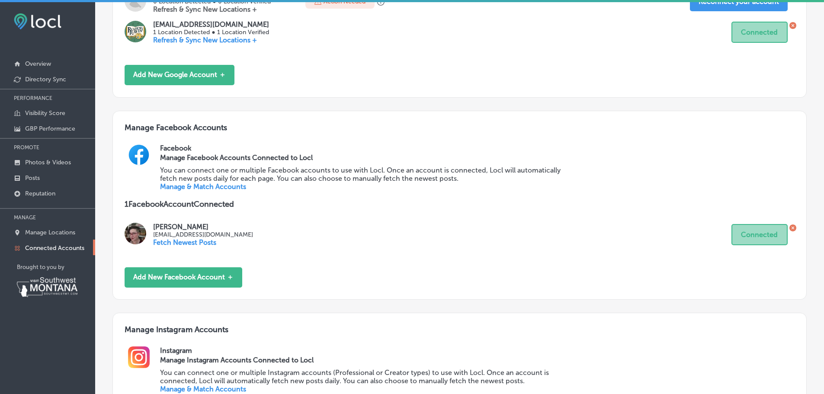
scroll to position [259, 0]
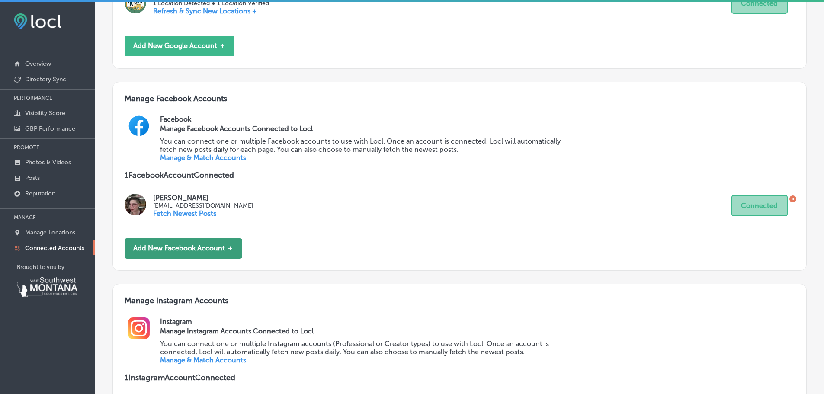
click at [208, 249] on button "Add New Facebook Account ＋" at bounding box center [184, 248] width 118 height 20
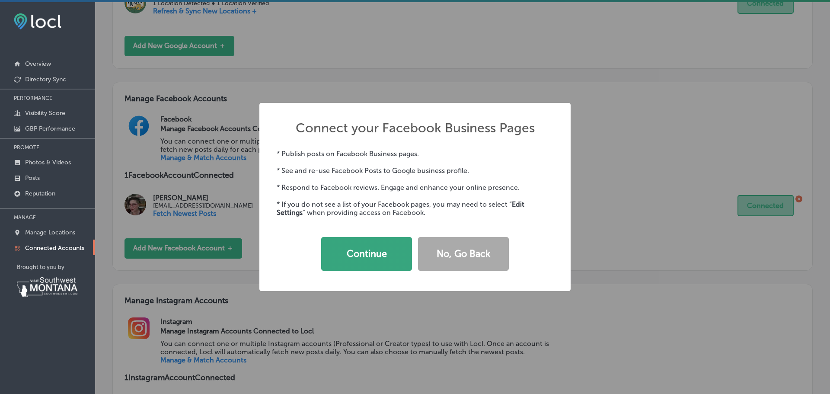
click at [337, 246] on button "Continue" at bounding box center [366, 254] width 91 height 34
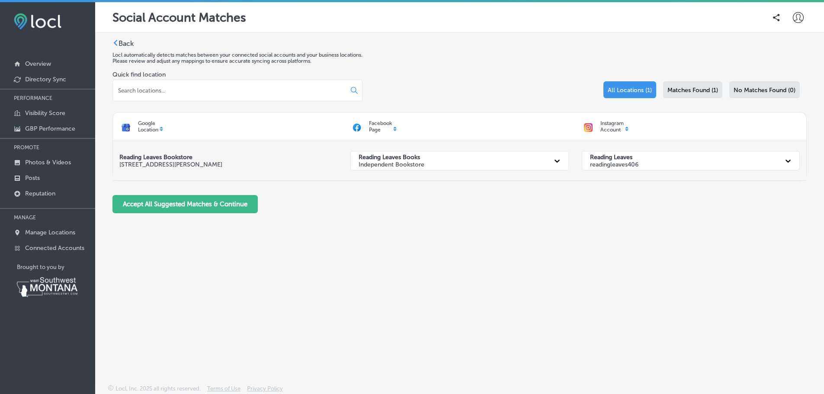
click at [633, 162] on p "readingleaves406" at bounding box center [614, 164] width 48 height 7
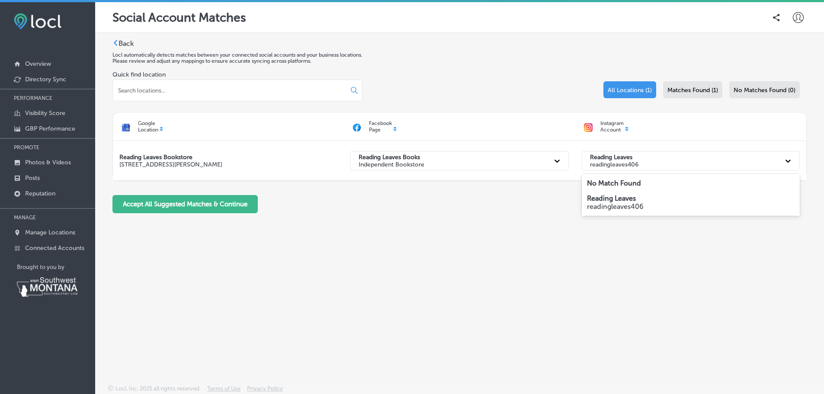
click at [618, 180] on strong "No Match Found" at bounding box center [614, 183] width 54 height 8
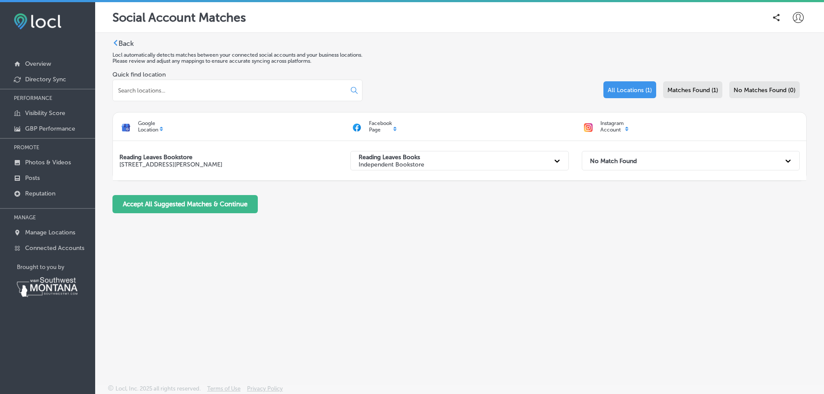
click at [250, 93] on input at bounding box center [225, 90] width 216 height 8
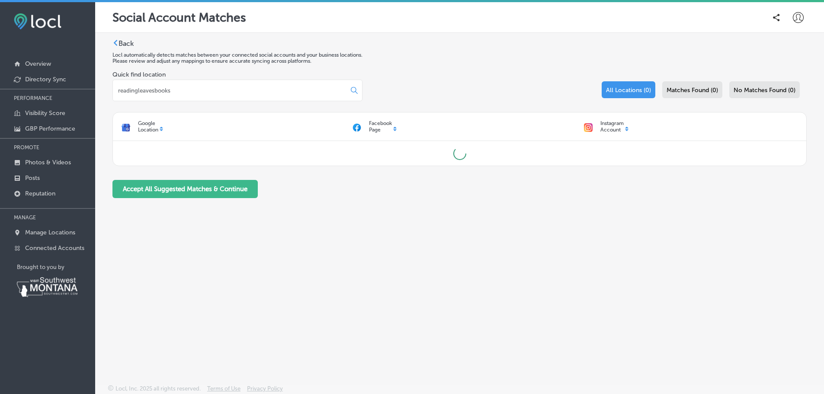
type input "readingleavesbooks"
click at [116, 42] on icon at bounding box center [115, 43] width 6 height 6
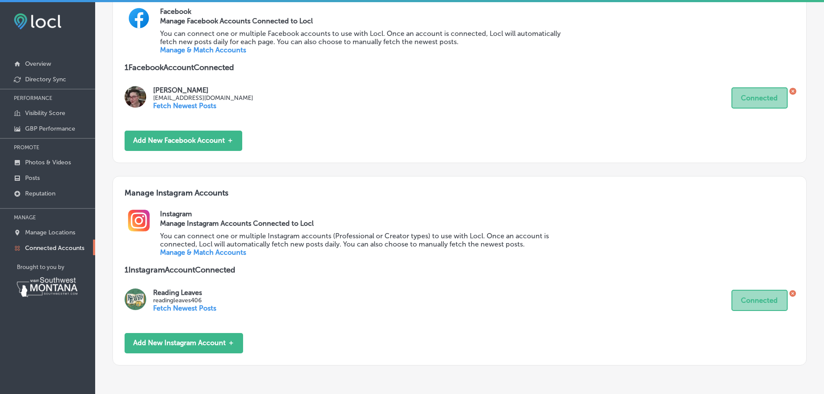
scroll to position [375, 0]
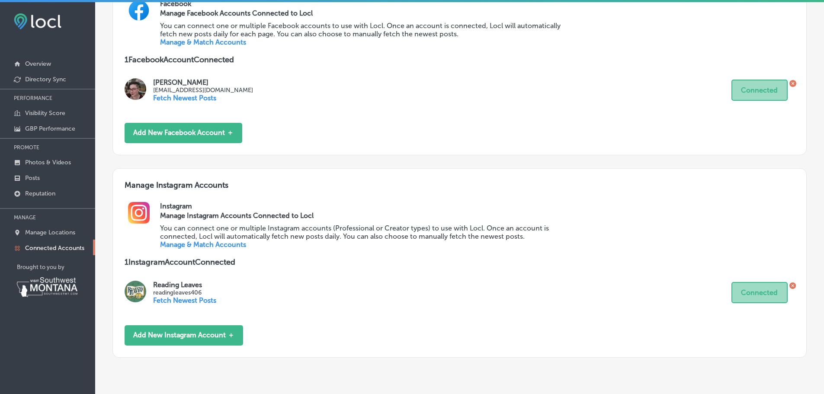
click at [172, 289] on p "Reading Leaves" at bounding box center [184, 285] width 63 height 8
click at [133, 296] on img at bounding box center [136, 292] width 22 height 22
drag, startPoint x: 214, startPoint y: 306, endPoint x: 214, endPoint y: 314, distance: 8.2
click at [214, 314] on div "Manage Instagram Accounts Instagram Manage Instagram Accounts Connected to Locl…" at bounding box center [459, 262] width 694 height 189
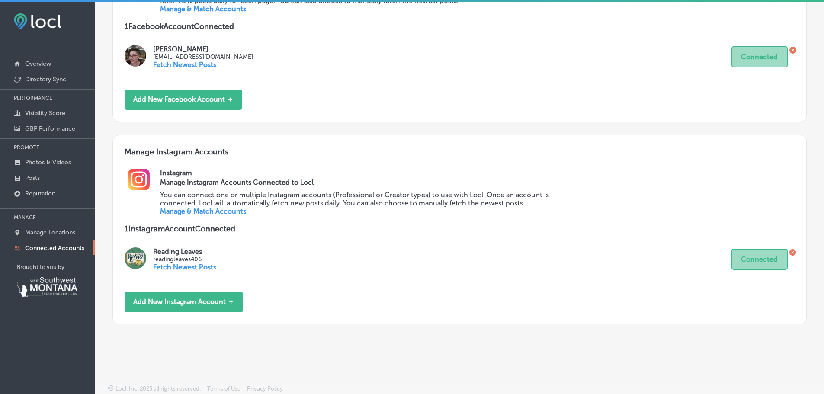
scroll to position [412, 0]
click at [789, 250] on icon at bounding box center [792, 252] width 7 height 7
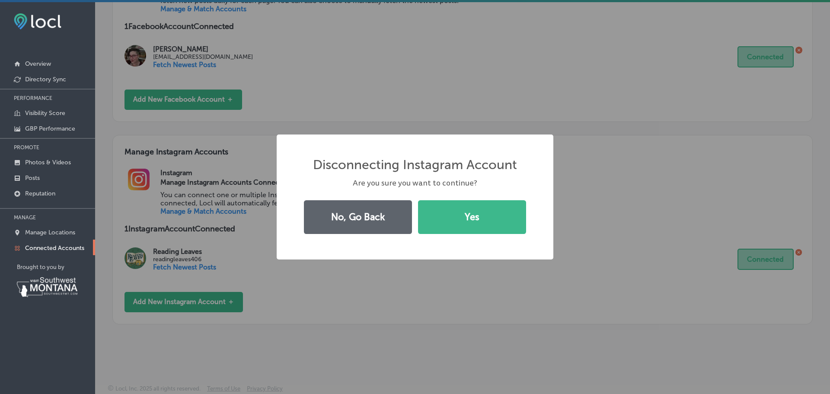
click at [653, 265] on div "Disconnecting Instagram Account × Are you sure you want to continue? No, Go Bac…" at bounding box center [415, 197] width 830 height 394
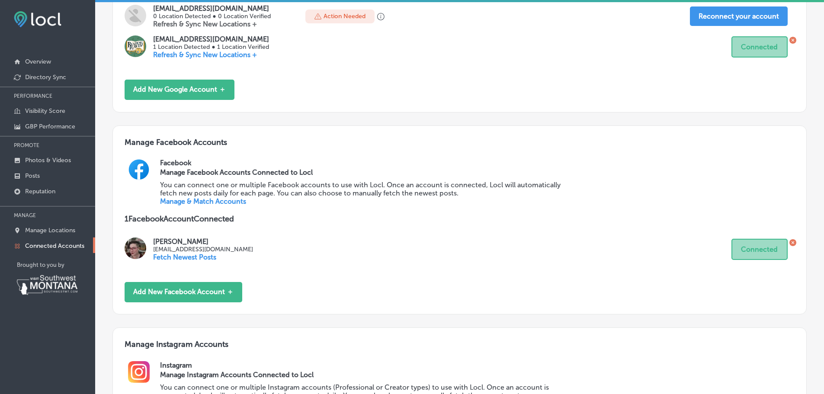
scroll to position [210, 0]
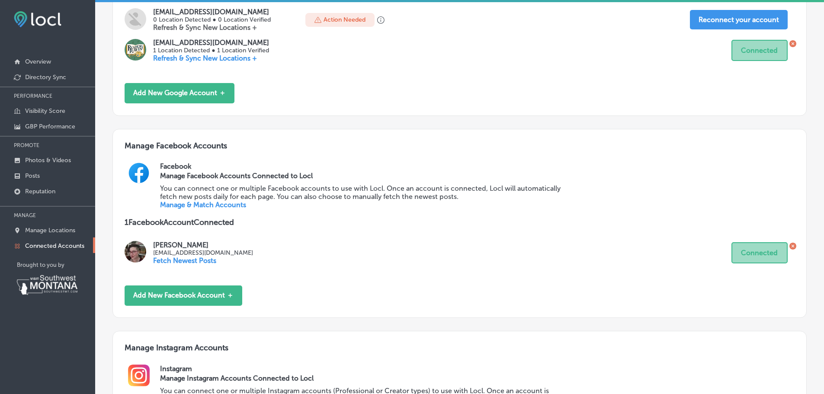
click at [791, 247] on icon at bounding box center [792, 246] width 3 height 3
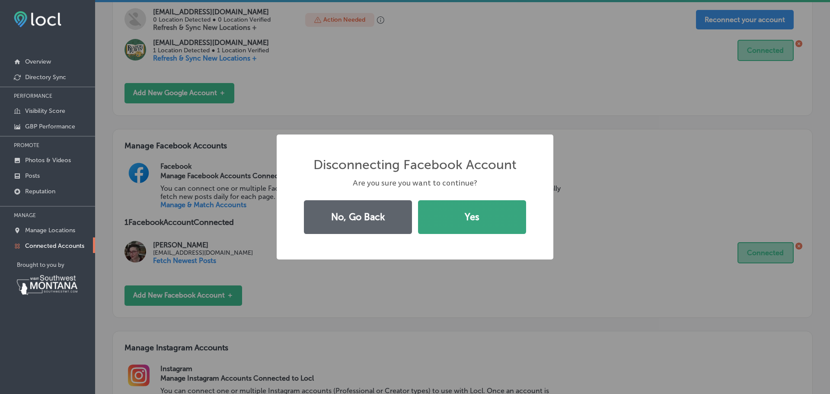
click at [468, 226] on button "Yes" at bounding box center [472, 217] width 108 height 34
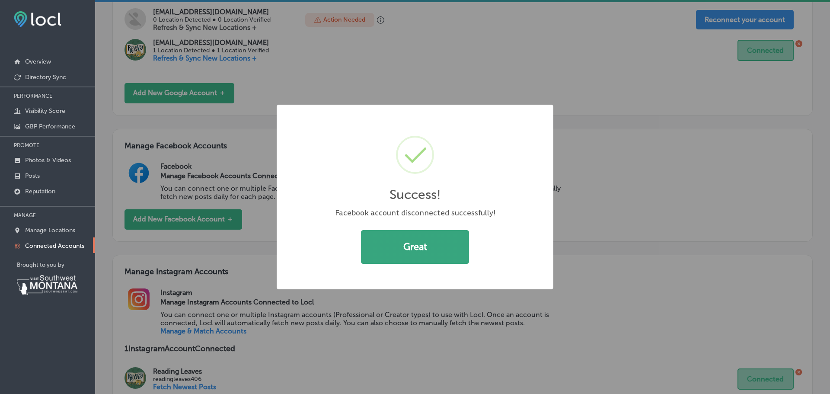
click at [453, 246] on button "Great" at bounding box center [415, 247] width 108 height 34
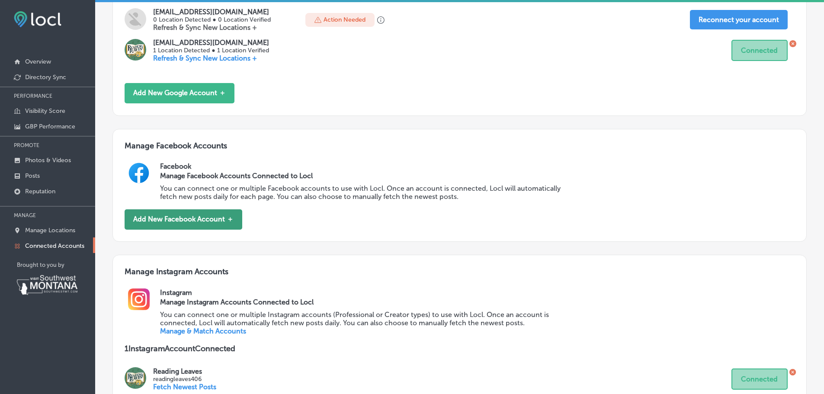
click at [219, 223] on button "Add New Facebook Account ＋" at bounding box center [184, 219] width 118 height 20
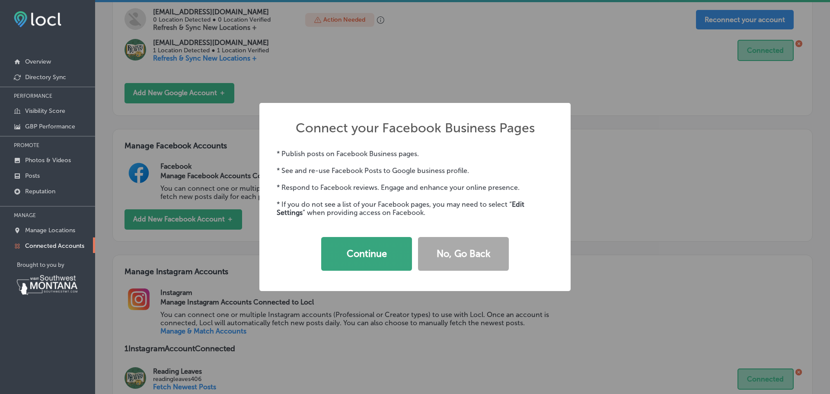
click at [338, 253] on button "Continue" at bounding box center [366, 254] width 91 height 34
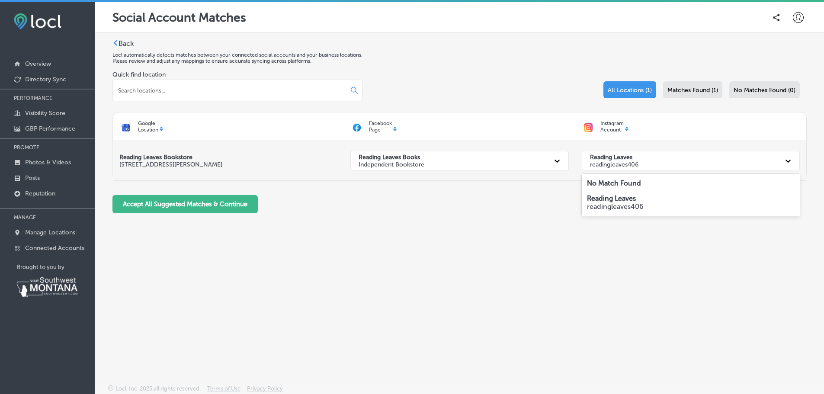
click at [787, 160] on icon at bounding box center [787, 160] width 9 height 9
click at [788, 160] on icon at bounding box center [787, 160] width 9 height 9
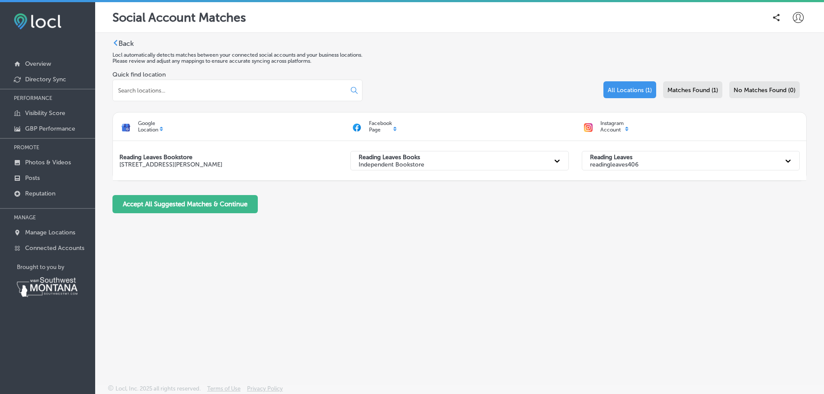
click at [398, 128] on div "Facebook Page" at bounding box center [459, 126] width 231 height 19
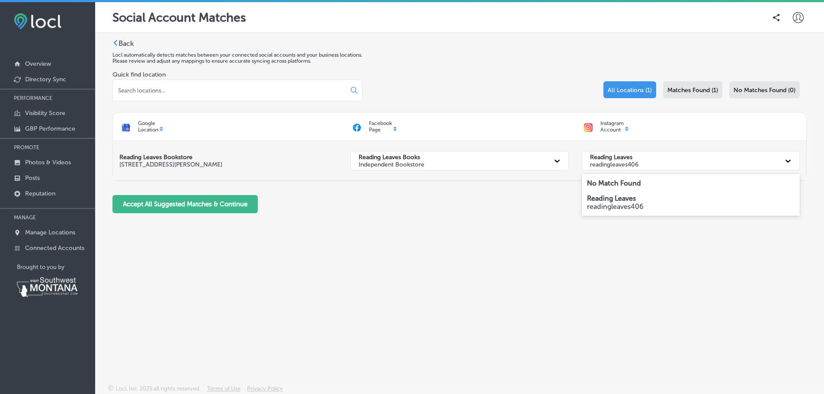
click at [789, 161] on icon at bounding box center [787, 161] width 5 height 3
click at [516, 219] on div "Back Locl automatically detects matches between your connected social accounts …" at bounding box center [459, 129] width 694 height 181
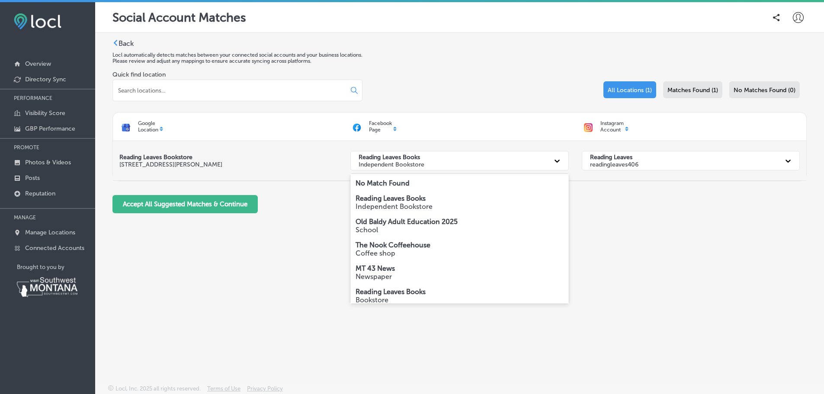
click at [511, 157] on div "Reading Leaves Books Independent Bookstore" at bounding box center [451, 161] width 195 height 18
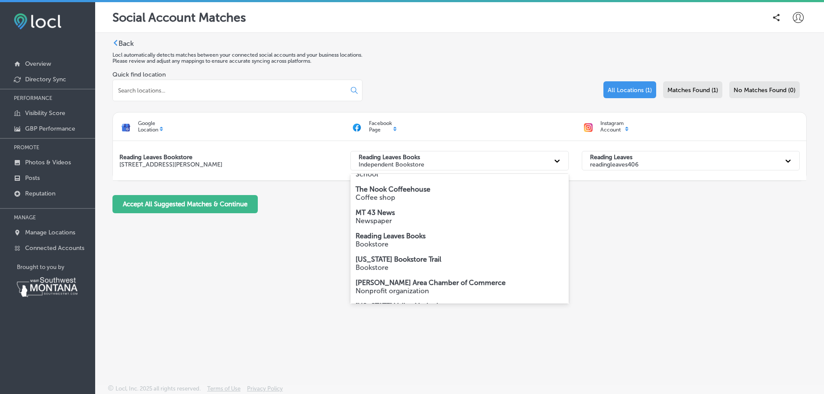
scroll to position [57, 0]
click at [416, 236] on strong "Reading Leaves Books" at bounding box center [390, 234] width 70 height 8
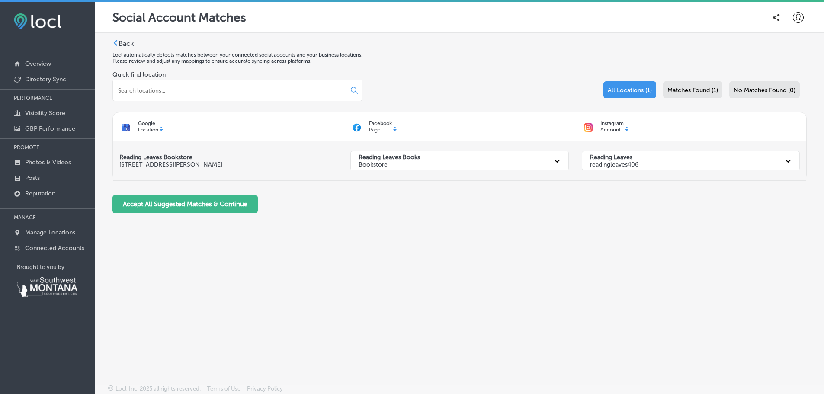
click at [787, 159] on icon at bounding box center [787, 160] width 9 height 9
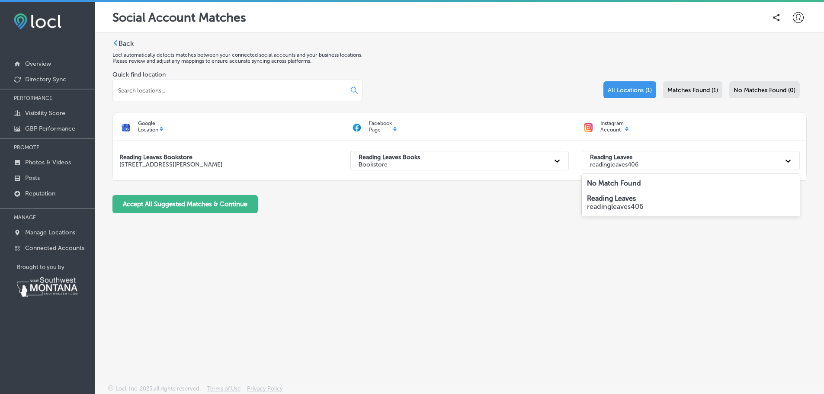
click at [624, 182] on strong "No Match Found" at bounding box center [614, 183] width 54 height 8
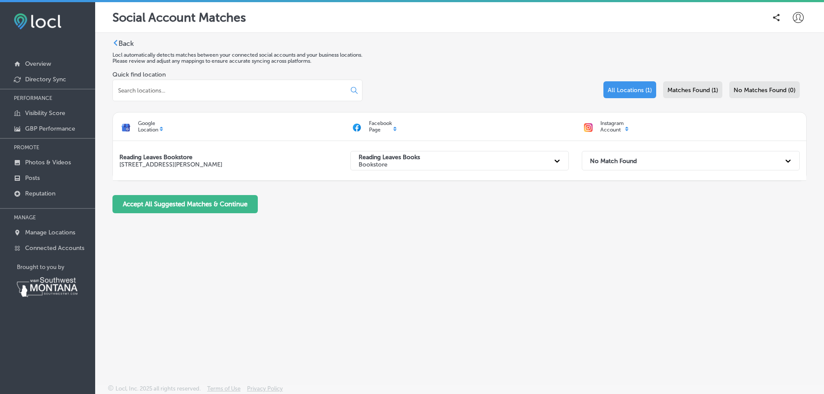
click at [480, 220] on div "Back Locl automatically detects matches between your connected social accounts …" at bounding box center [459, 129] width 694 height 181
click at [462, 159] on div "Reading Leaves Books Bookstore" at bounding box center [451, 161] width 195 height 18
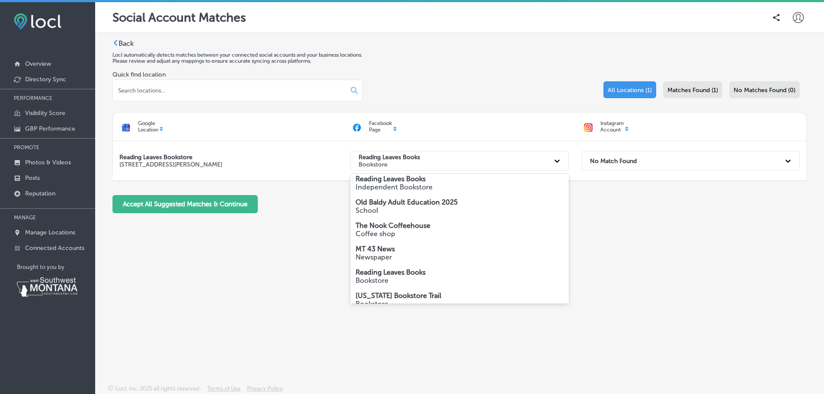
scroll to position [29, 0]
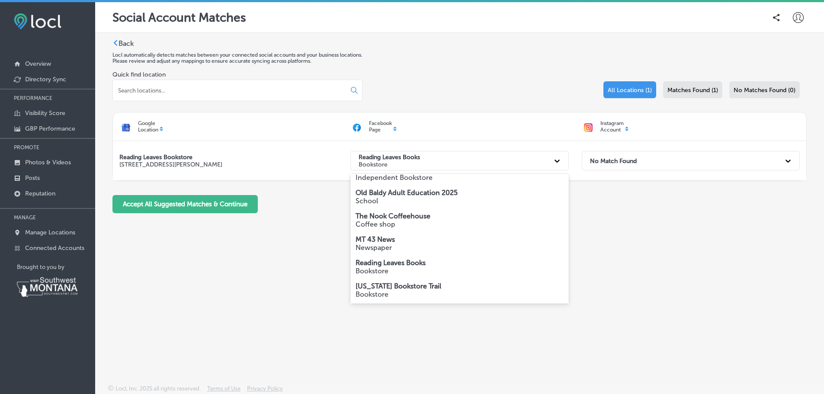
click at [399, 261] on strong "Reading Leaves Books" at bounding box center [390, 263] width 70 height 8
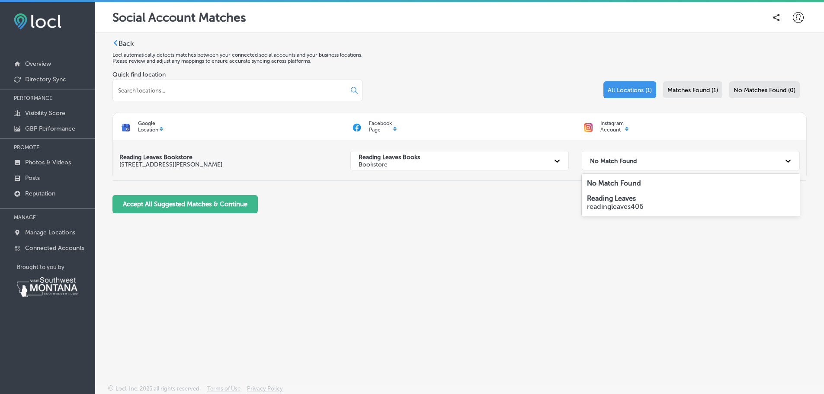
click at [623, 159] on strong "No Match Found" at bounding box center [613, 160] width 47 height 7
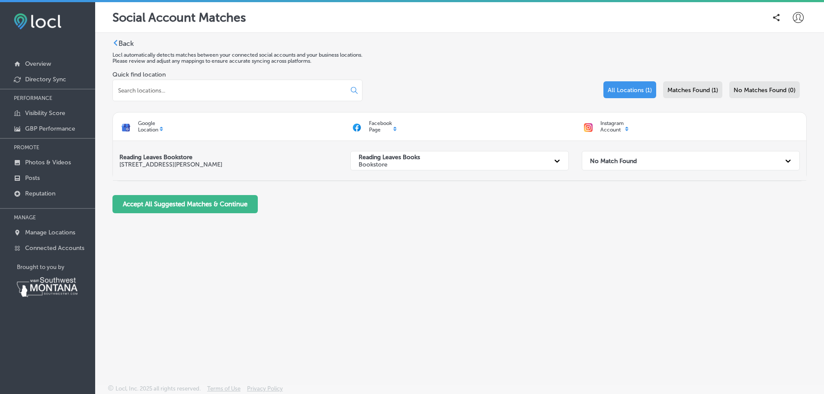
click at [441, 161] on div "Reading Leaves Books Bookstore" at bounding box center [451, 161] width 195 height 18
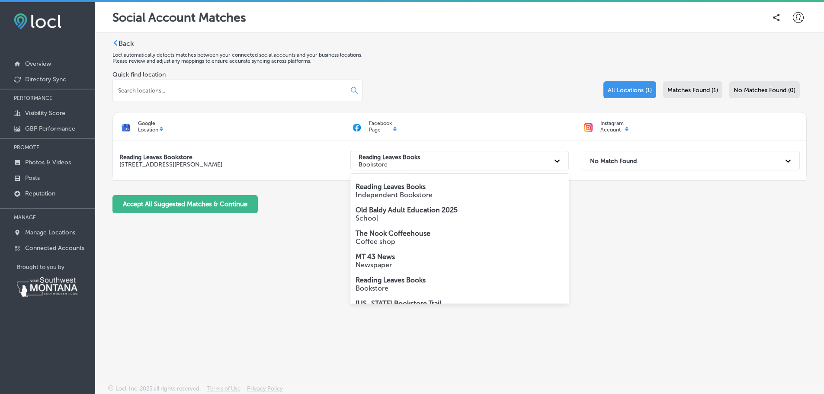
scroll to position [0, 0]
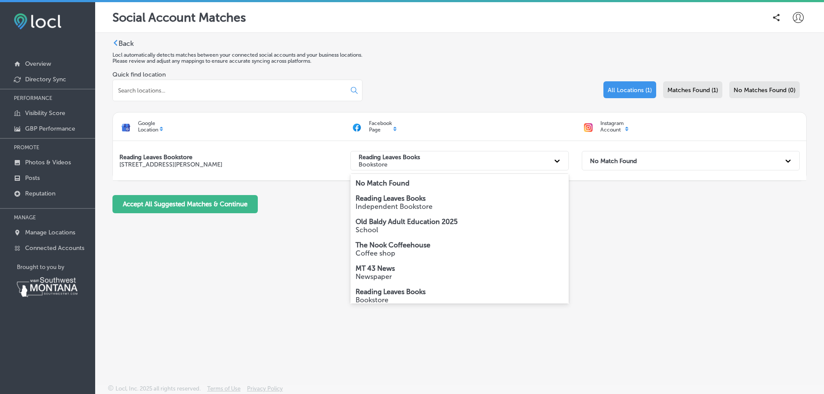
click at [424, 204] on p "Independent Bookstore" at bounding box center [459, 206] width 208 height 8
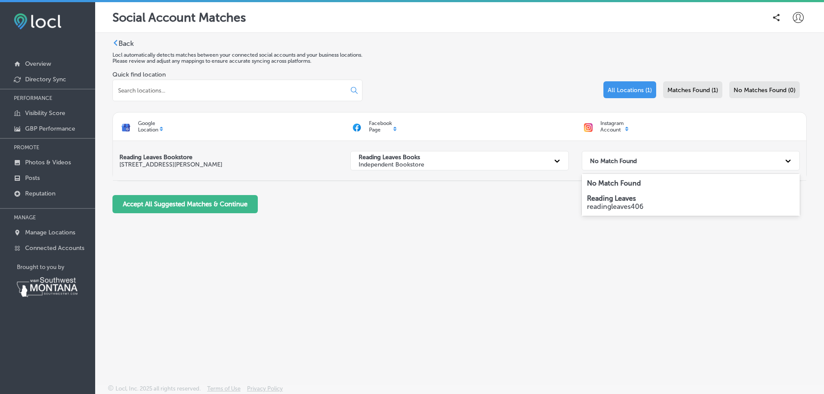
click at [611, 162] on strong "No Match Found" at bounding box center [613, 160] width 47 height 7
click at [614, 181] on strong "No Match Found" at bounding box center [614, 183] width 54 height 8
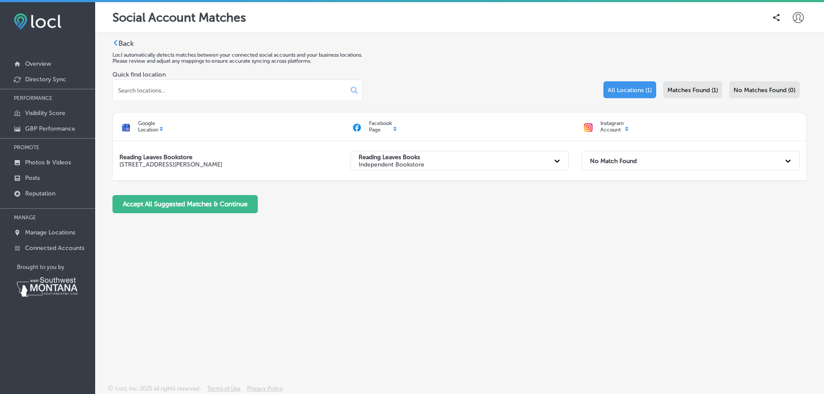
click at [464, 215] on div "Back Locl automatically detects matches between your connected social accounts …" at bounding box center [459, 129] width 694 height 181
click at [161, 127] on div "Google Location" at bounding box center [228, 126] width 231 height 19
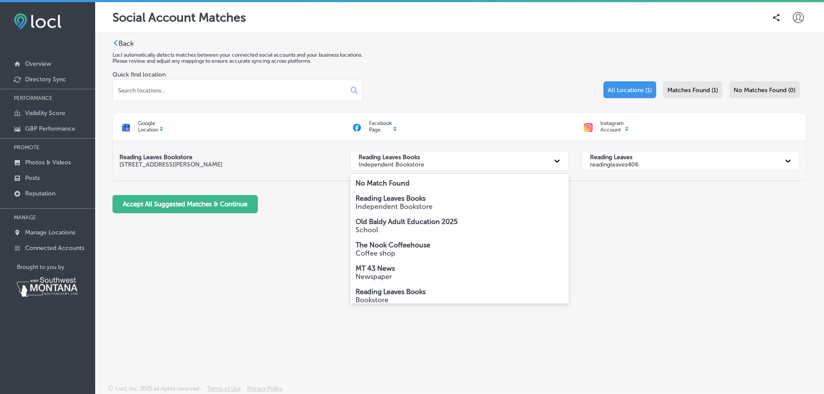
click at [371, 161] on p "Independent Bookstore" at bounding box center [391, 164] width 66 height 7
click at [412, 291] on strong "Reading Leaves Books" at bounding box center [390, 291] width 70 height 8
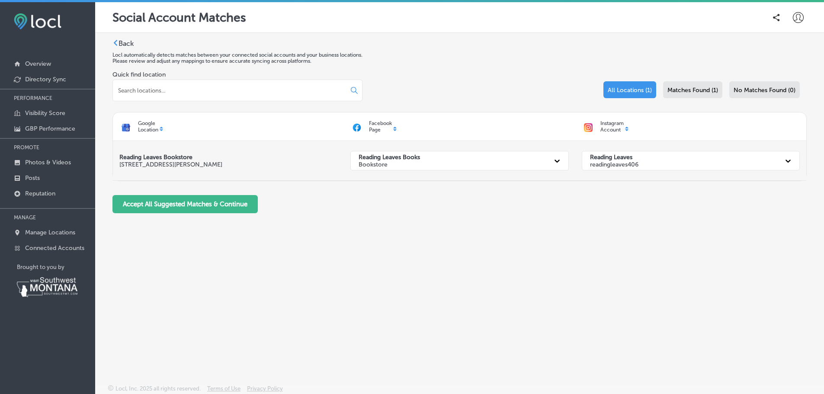
click at [173, 159] on strong "Reading Leaves Bookstore" at bounding box center [155, 156] width 73 height 7
click at [158, 131] on p "Google Location" at bounding box center [148, 126] width 20 height 13
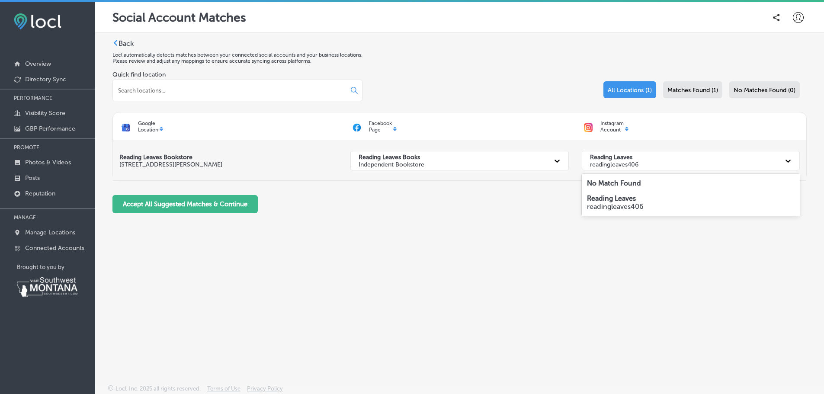
click at [677, 158] on div "Reading Leaves readingleaves406" at bounding box center [682, 161] width 195 height 18
click at [619, 182] on strong "No Match Found" at bounding box center [614, 183] width 54 height 8
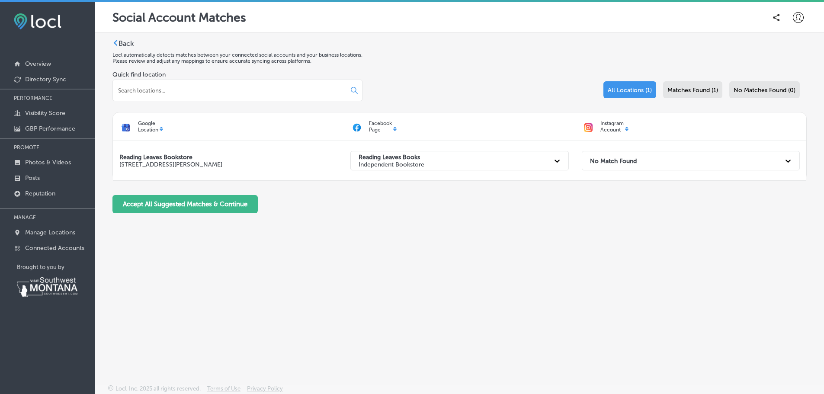
click at [697, 90] on span "Matches Found (1)" at bounding box center [692, 89] width 51 height 7
click at [397, 130] on div "Facebook Page" at bounding box center [459, 126] width 231 height 19
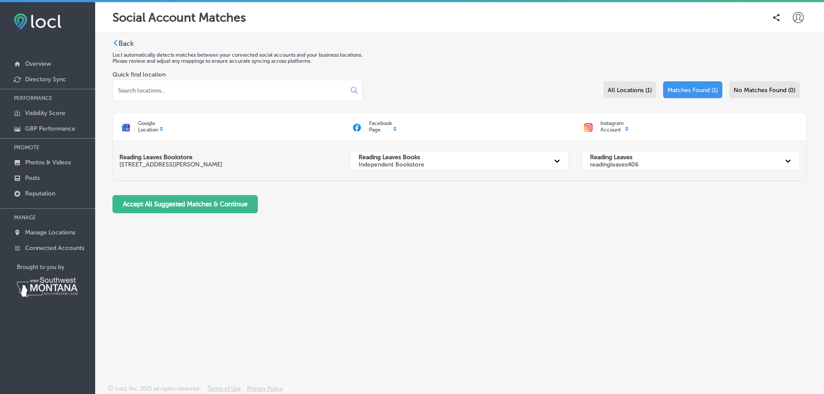
click at [478, 160] on div "Reading Leaves Books Independent Bookstore" at bounding box center [451, 161] width 195 height 18
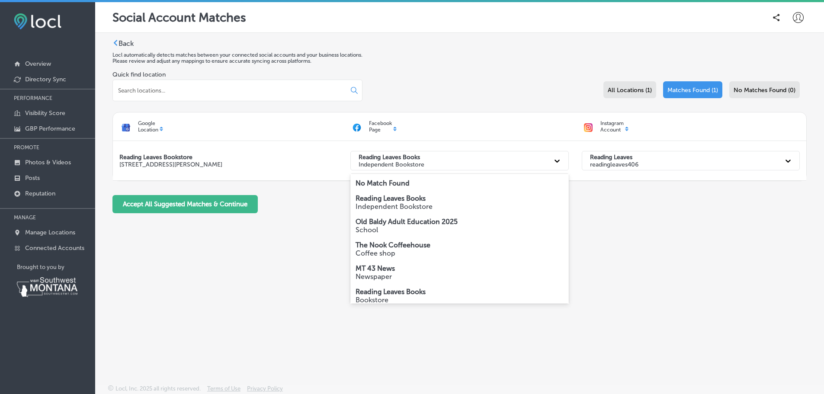
click at [383, 184] on strong "No Match Found" at bounding box center [382, 183] width 54 height 8
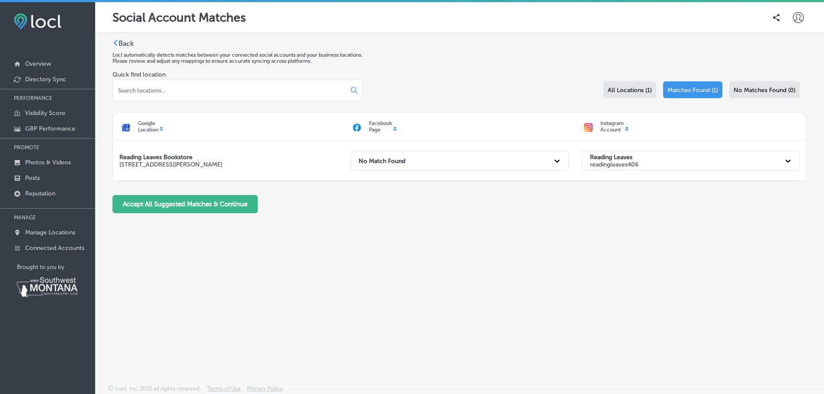
click at [417, 194] on div "Quick find location All Locations (1) Matches Found (1) No Matches Found (0) Go…" at bounding box center [459, 142] width 694 height 142
click at [623, 165] on p "readingleaves406" at bounding box center [614, 164] width 48 height 7
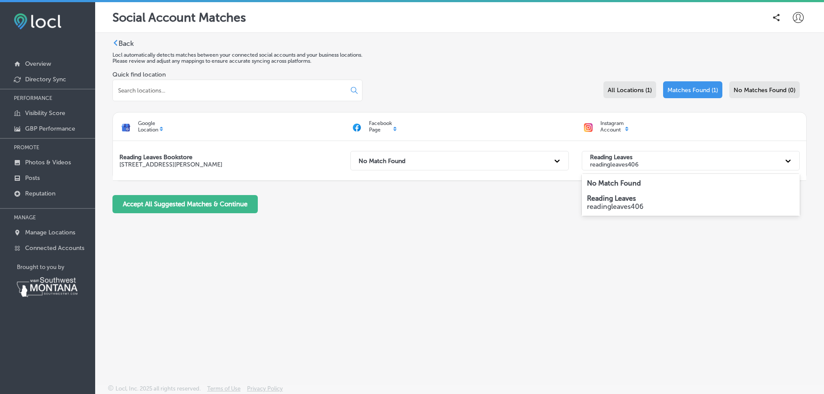
click at [617, 182] on strong "No Match Found" at bounding box center [614, 183] width 54 height 8
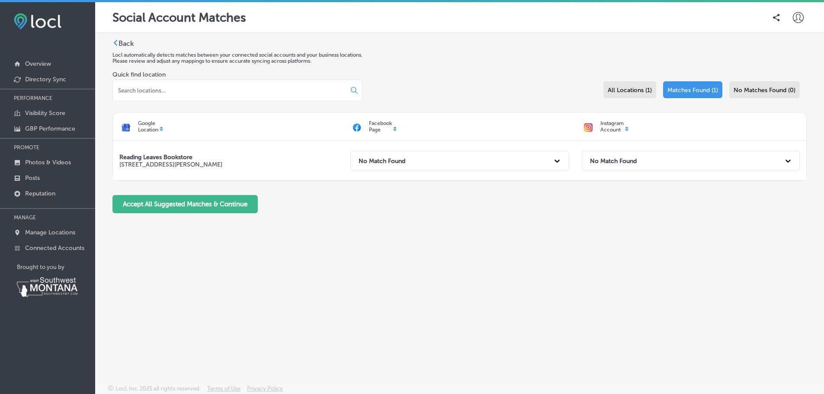
click at [543, 202] on div "Accept All Suggested Matches & Continue" at bounding box center [459, 204] width 694 height 18
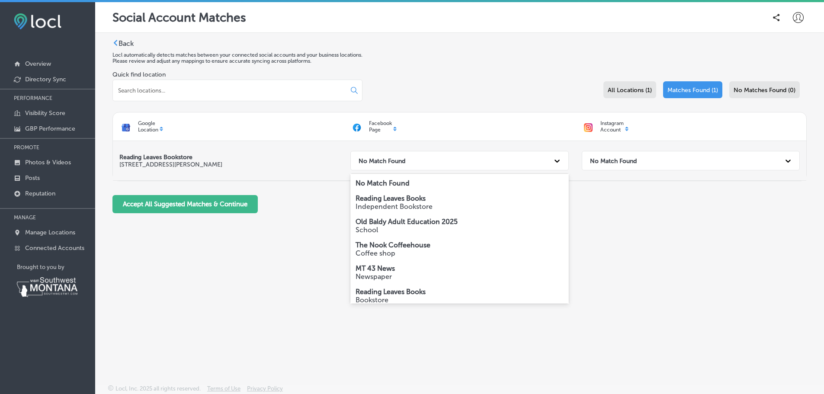
click at [405, 161] on strong "No Match Found" at bounding box center [381, 160] width 47 height 7
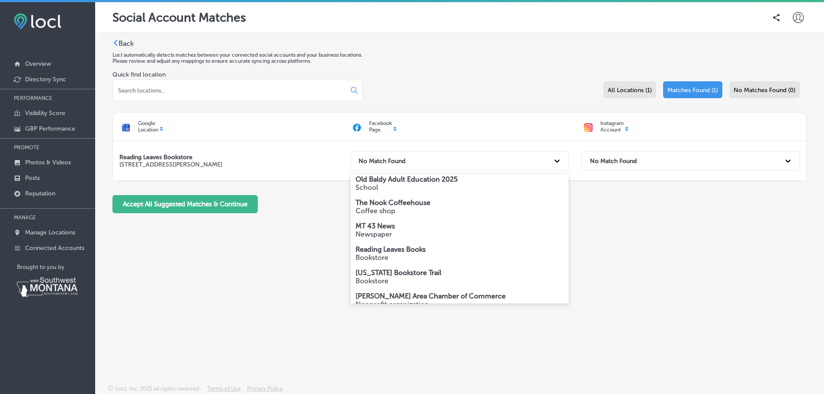
scroll to position [57, 0]
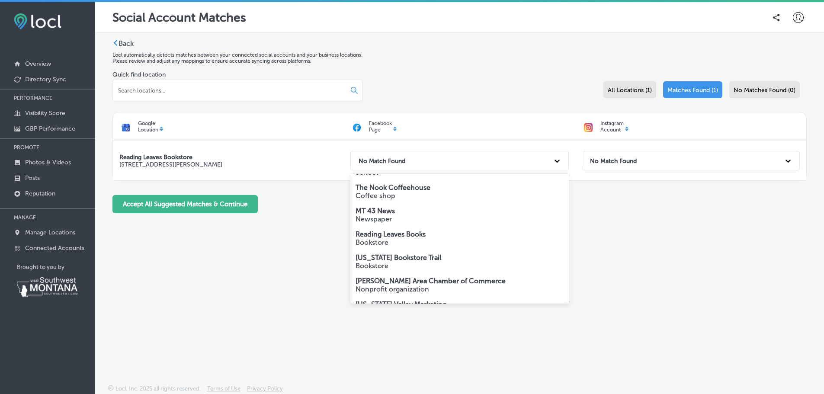
click at [426, 261] on strong "[US_STATE] Bookstore Trail" at bounding box center [398, 257] width 86 height 8
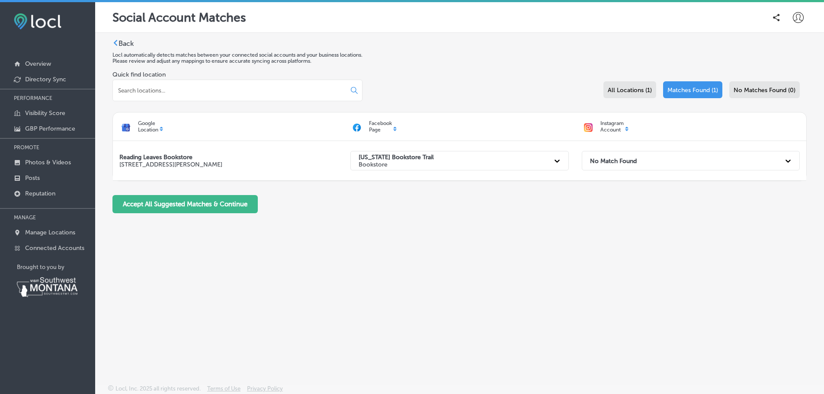
click at [397, 130] on div "Facebook Page" at bounding box center [459, 126] width 231 height 19
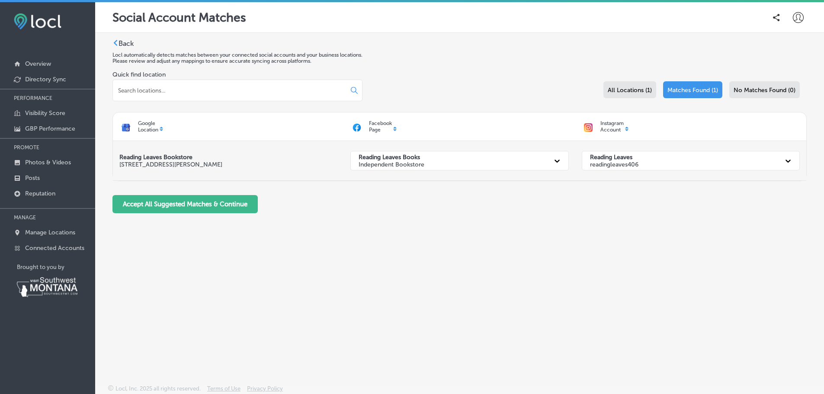
click at [417, 164] on p "Independent Bookstore" at bounding box center [391, 164] width 66 height 7
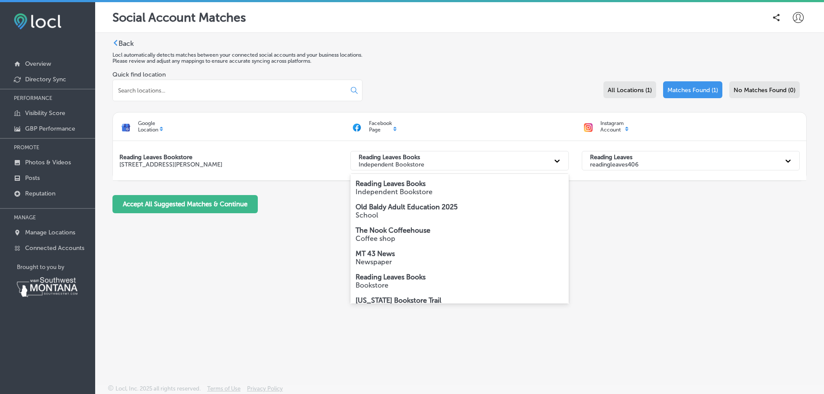
scroll to position [0, 0]
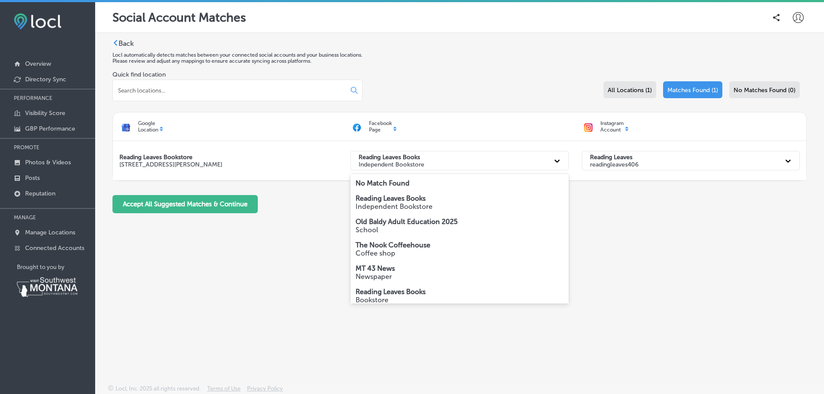
click at [398, 292] on strong "Reading Leaves Books" at bounding box center [390, 291] width 70 height 8
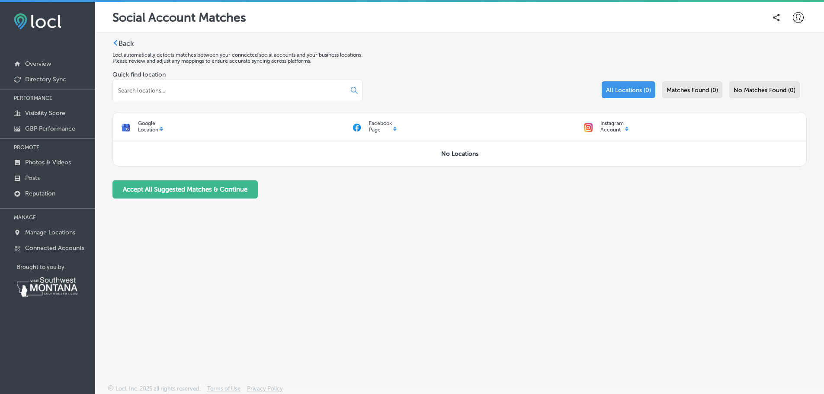
click at [396, 129] on div "Facebook Page" at bounding box center [459, 126] width 231 height 19
click at [152, 130] on p "Google Location" at bounding box center [148, 126] width 20 height 13
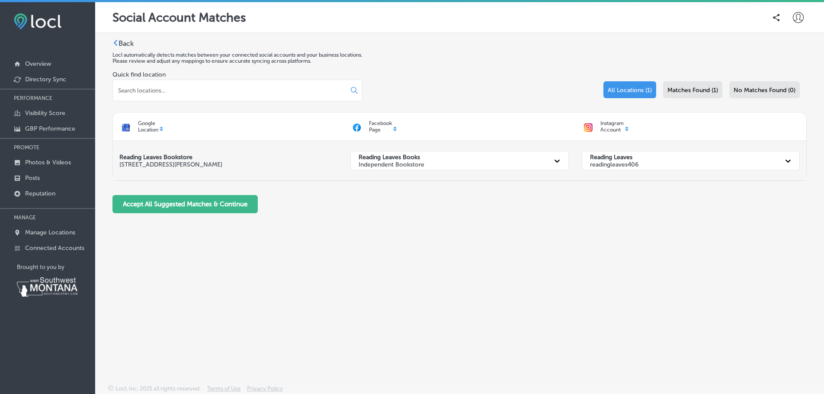
click at [667, 159] on div "Reading Leaves readingleaves406" at bounding box center [682, 161] width 195 height 18
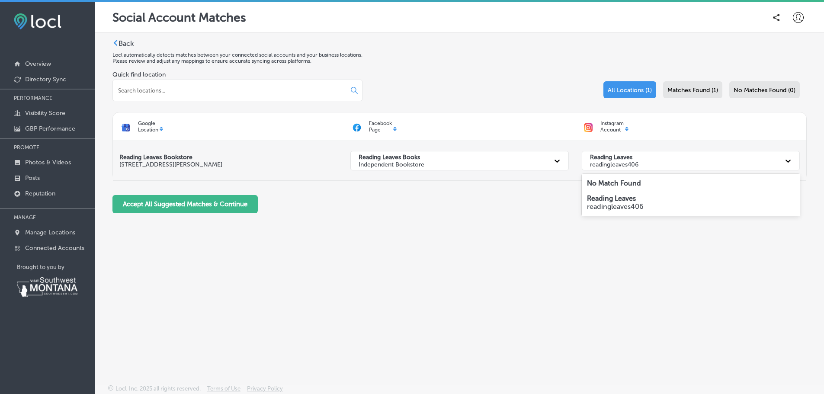
click at [667, 159] on div "Reading Leaves readingleaves406" at bounding box center [682, 161] width 195 height 18
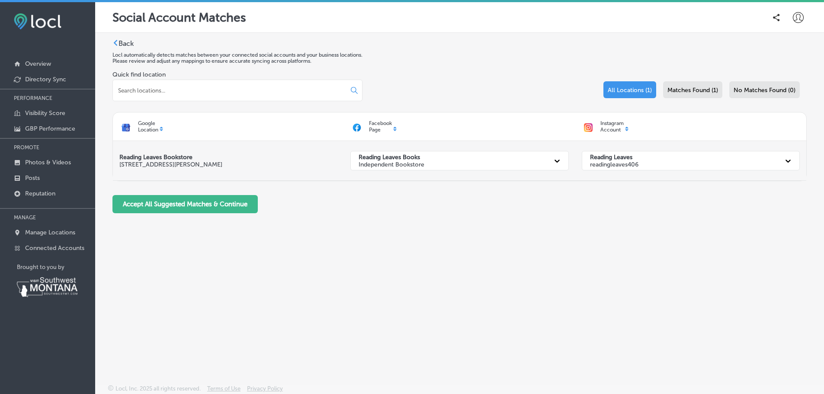
click at [430, 160] on div "Reading Leaves Books Independent Bookstore" at bounding box center [451, 161] width 195 height 18
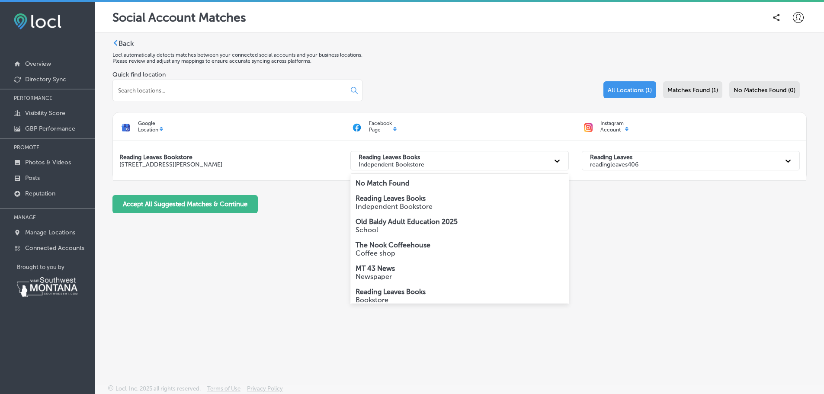
click at [412, 291] on strong "Reading Leaves Books" at bounding box center [390, 291] width 70 height 8
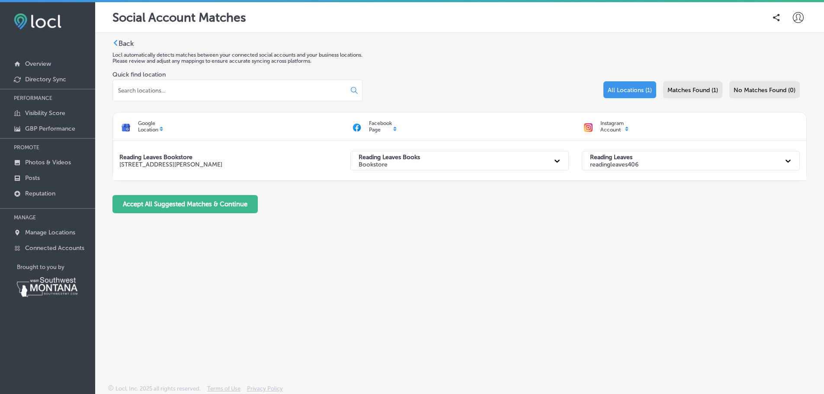
click at [466, 219] on div "Back Locl automatically detects matches between your connected social accounts …" at bounding box center [459, 129] width 694 height 181
click at [637, 159] on p "Reading Leaves" at bounding box center [614, 156] width 48 height 7
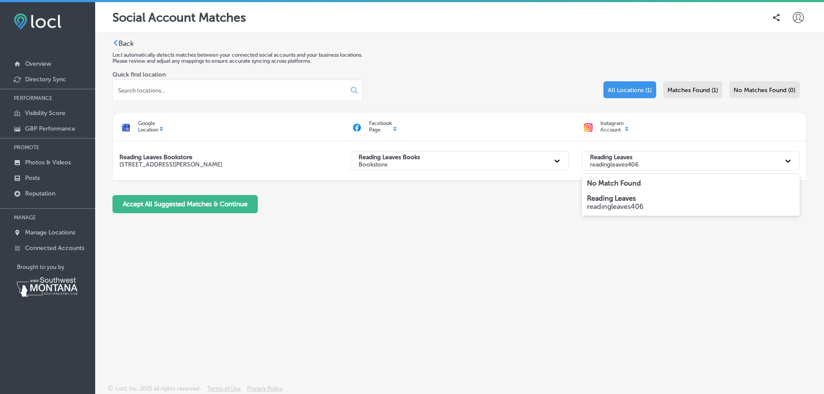
click at [629, 183] on strong "No Match Found" at bounding box center [614, 183] width 54 height 8
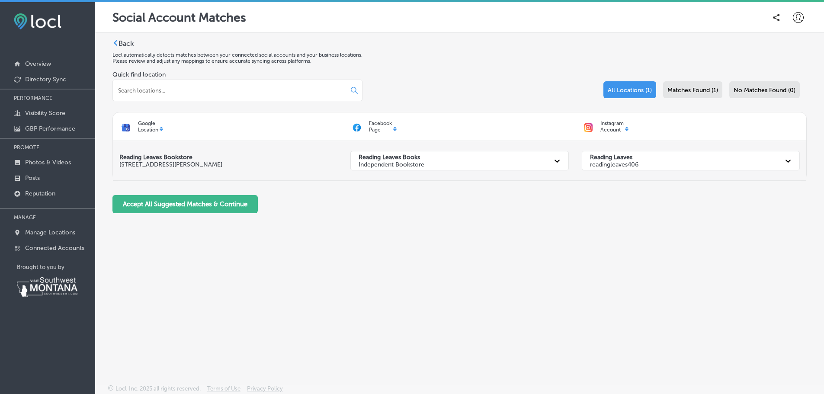
click at [398, 164] on p "Independent Bookstore" at bounding box center [391, 164] width 66 height 7
drag, startPoint x: 380, startPoint y: 200, endPoint x: 333, endPoint y: 203, distance: 47.2
click at [333, 203] on div "Accept All Suggested Matches & Continue" at bounding box center [459, 204] width 694 height 18
click at [58, 231] on p "Manage Locations" at bounding box center [50, 232] width 50 height 7
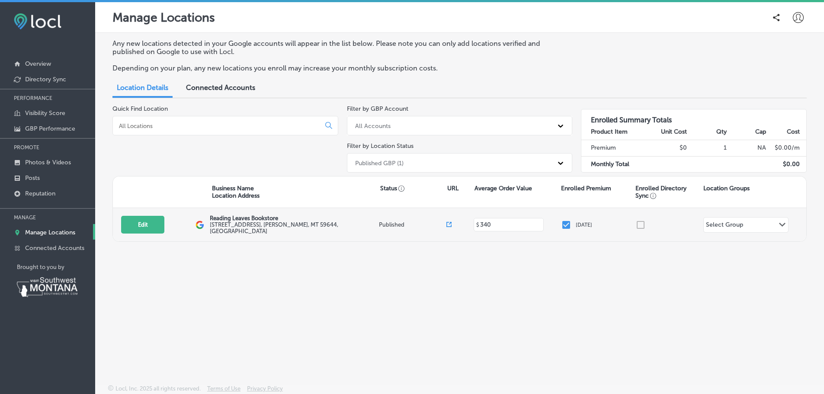
click at [768, 224] on div "Select Group Path Created with Sketch." at bounding box center [745, 224] width 84 height 15
click at [730, 227] on div "Select Group" at bounding box center [724, 226] width 37 height 10
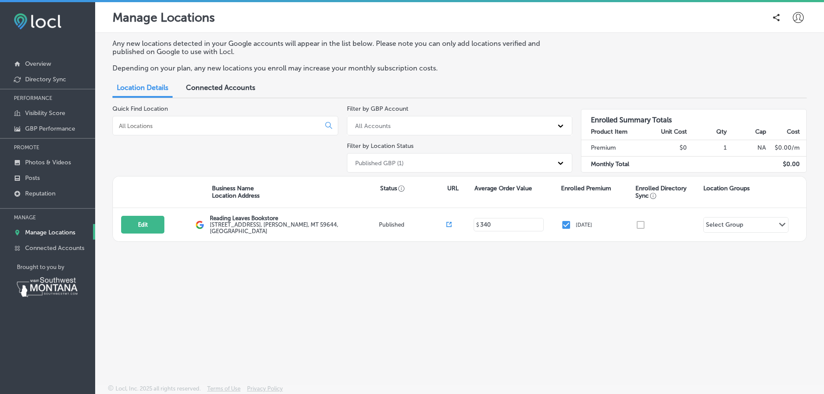
click at [226, 90] on span "Connected Accounts" at bounding box center [220, 87] width 69 height 8
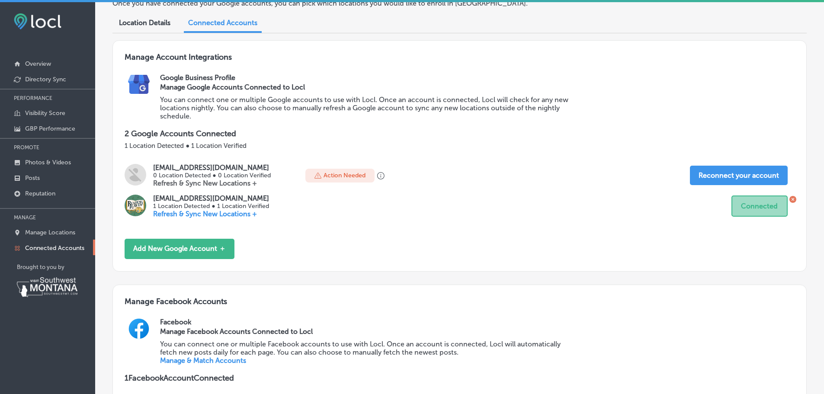
scroll to position [57, 0]
click at [475, 163] on div "rbrug.mt43news@gmail.com 0 Location Detected ● 0 Location Verified Refresh & Sy…" at bounding box center [460, 175] width 670 height 24
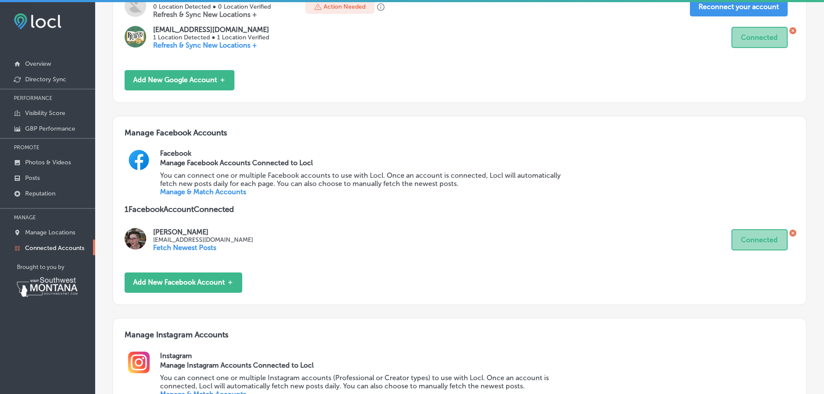
scroll to position [230, 0]
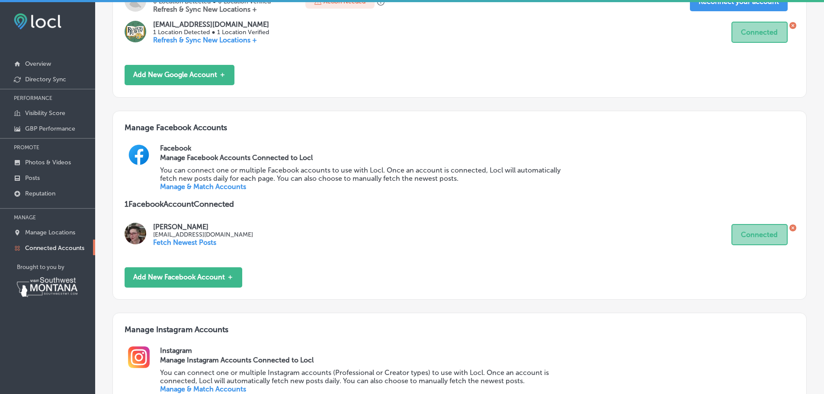
click at [239, 191] on link "Manage & Match Accounts" at bounding box center [203, 186] width 86 height 8
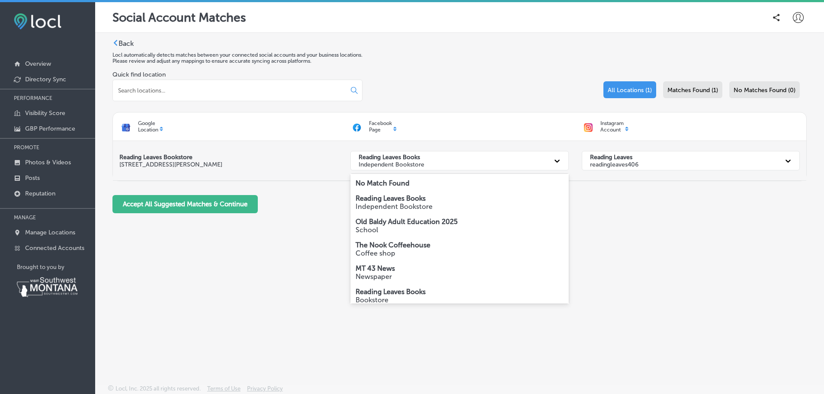
click at [357, 167] on div "Reading Leaves Books Independent Bookstore" at bounding box center [451, 161] width 195 height 18
click at [420, 289] on strong "Reading Leaves Books" at bounding box center [390, 291] width 70 height 8
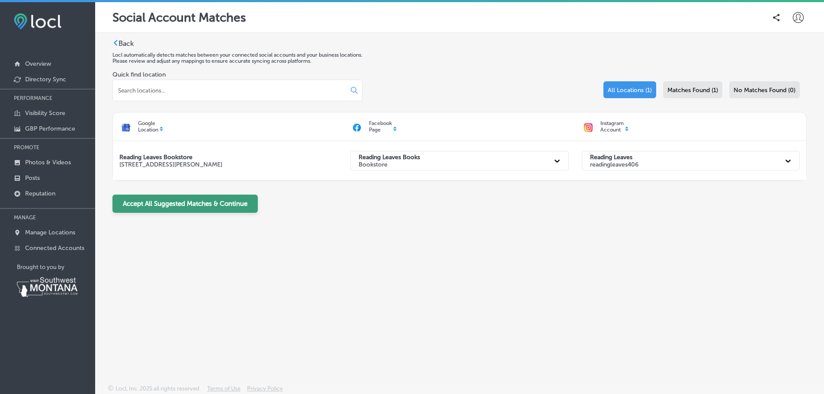
click at [243, 198] on button "Accept All Suggested Matches & Continue" at bounding box center [184, 204] width 145 height 18
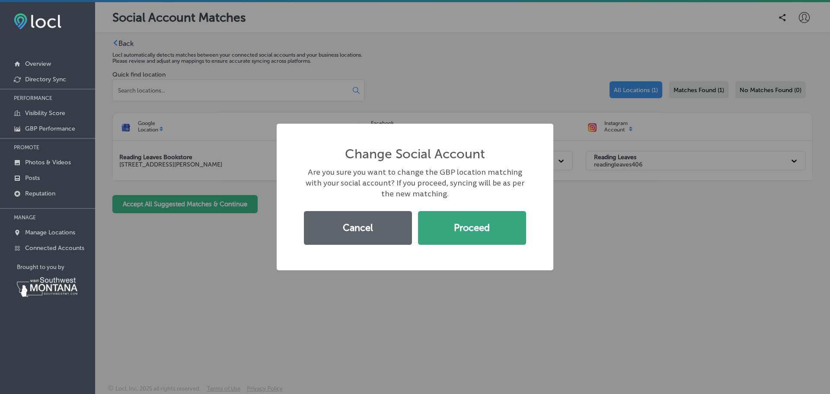
click at [455, 217] on button "Proceed" at bounding box center [472, 228] width 108 height 34
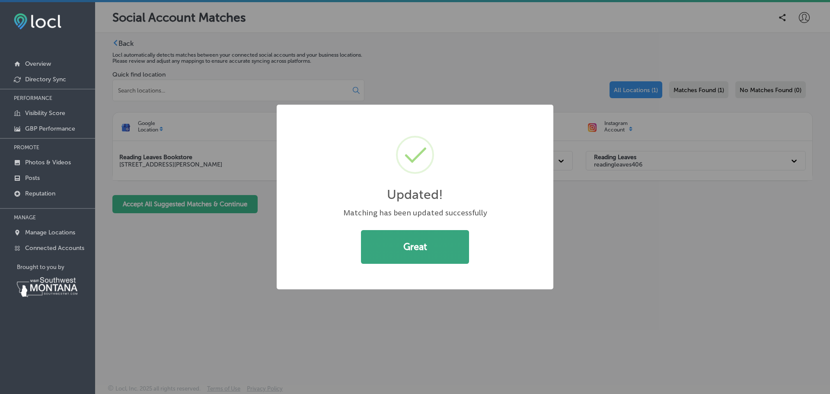
click at [386, 245] on button "Great" at bounding box center [415, 247] width 108 height 34
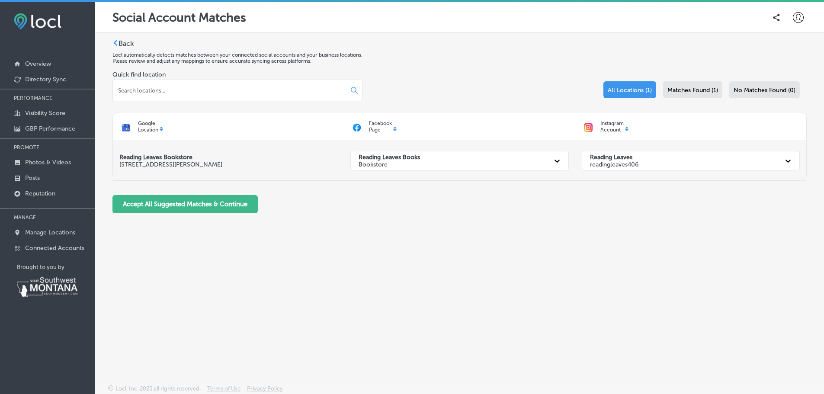
click at [612, 165] on p "readingleaves406" at bounding box center [614, 164] width 48 height 7
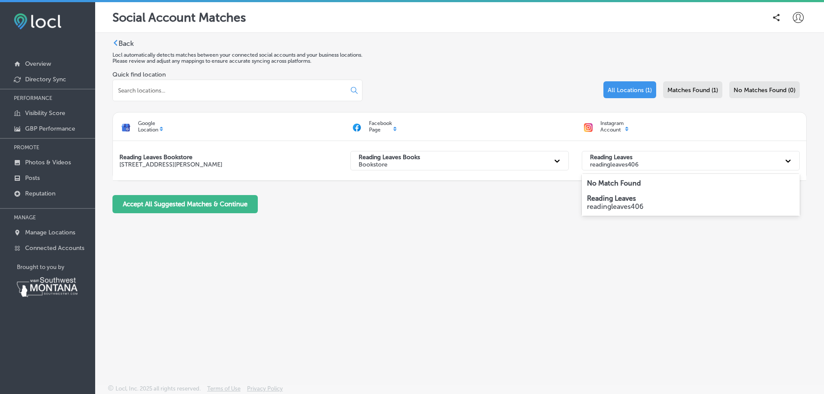
click at [610, 183] on strong "No Match Found" at bounding box center [614, 183] width 54 height 8
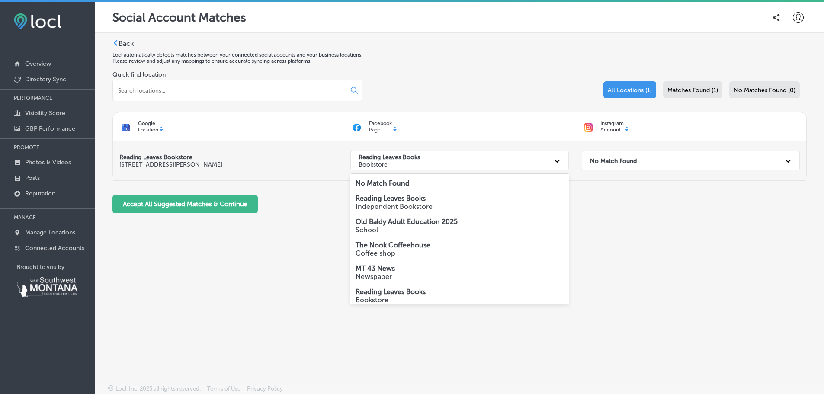
click at [414, 163] on p "Bookstore" at bounding box center [388, 164] width 61 height 7
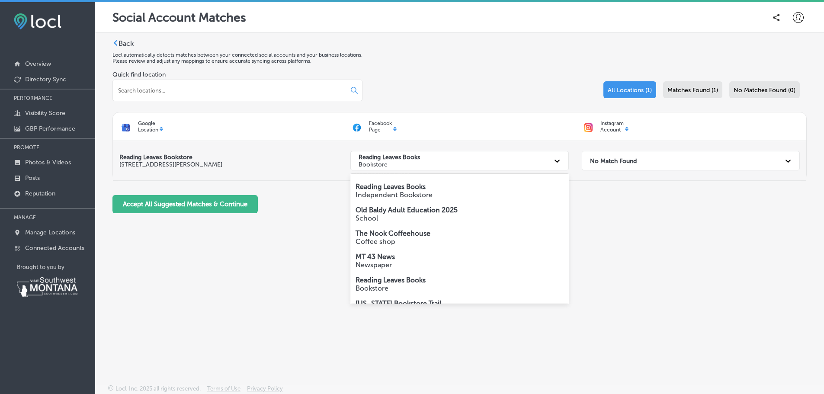
click at [420, 163] on p "Bookstore" at bounding box center [388, 164] width 61 height 7
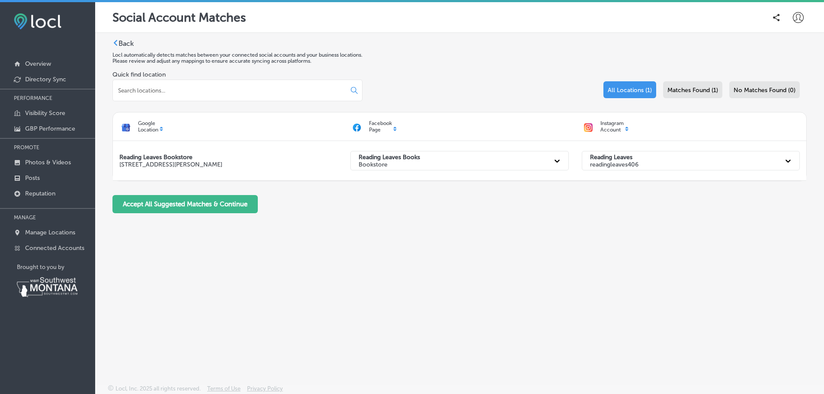
click at [393, 127] on div "Facebook Page" at bounding box center [459, 126] width 231 height 19
click at [390, 126] on p "Facebook Page" at bounding box center [380, 126] width 23 height 13
click at [456, 158] on div "Reading Leaves Books Bookstore" at bounding box center [451, 161] width 195 height 18
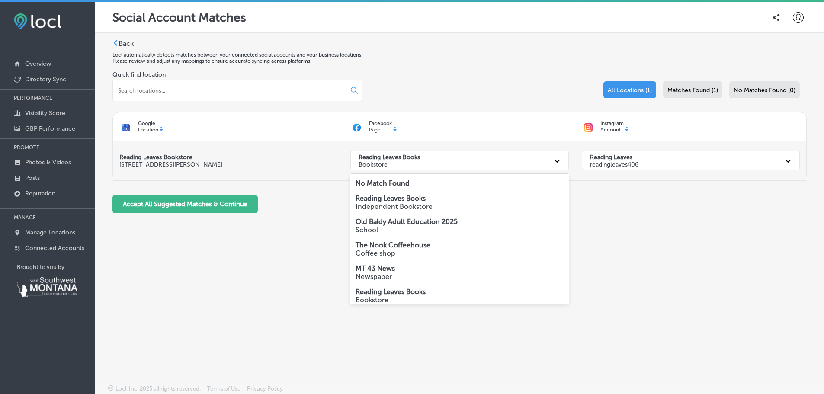
click at [612, 162] on p "readingleaves406" at bounding box center [614, 164] width 48 height 7
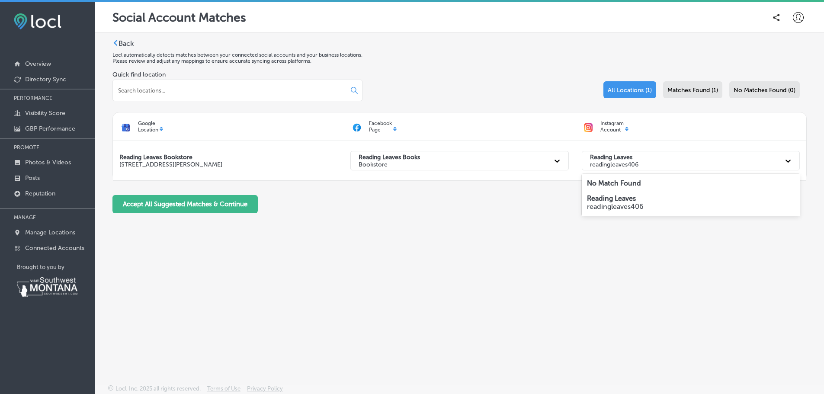
click at [616, 178] on div "No Match Found" at bounding box center [690, 183] width 218 height 15
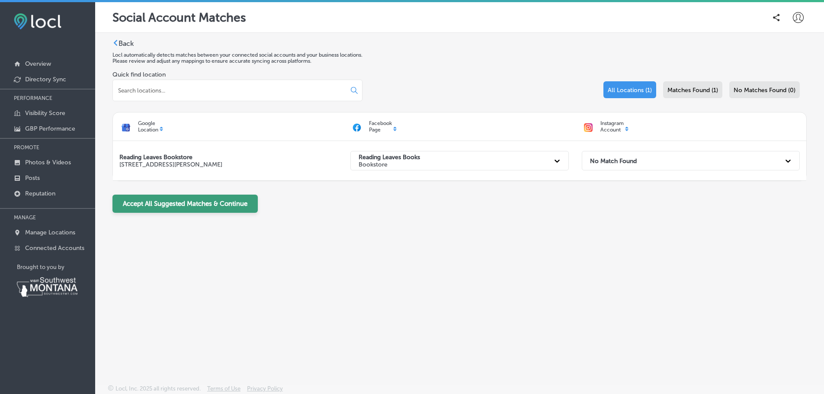
click at [244, 203] on button "Accept All Suggested Matches & Continue" at bounding box center [184, 204] width 145 height 18
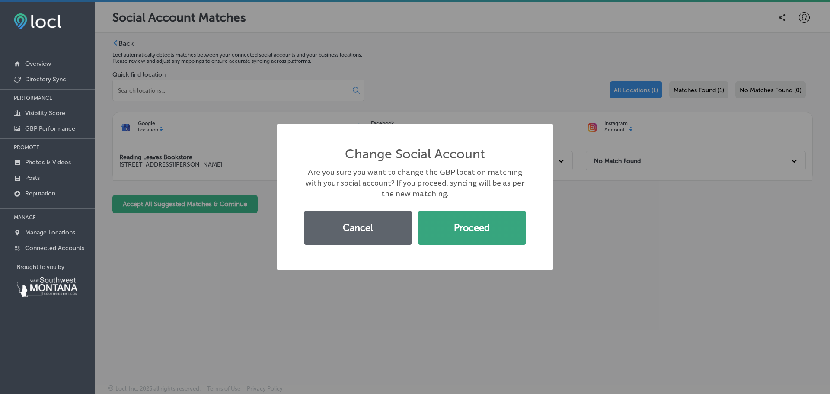
click at [503, 227] on button "Proceed" at bounding box center [472, 228] width 108 height 34
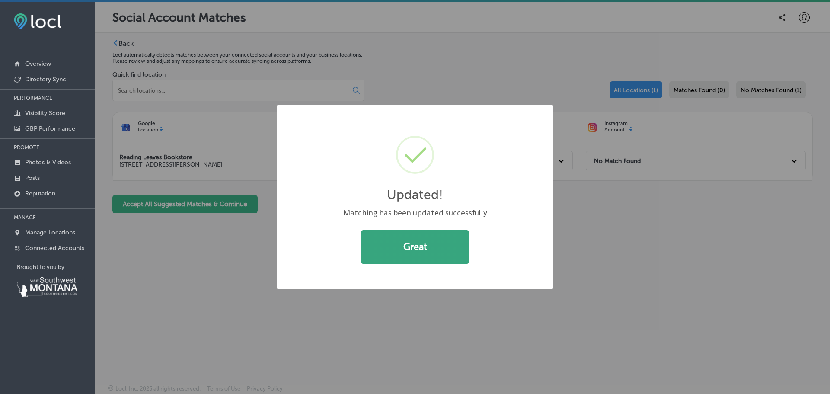
click at [452, 250] on button "Great" at bounding box center [415, 247] width 108 height 34
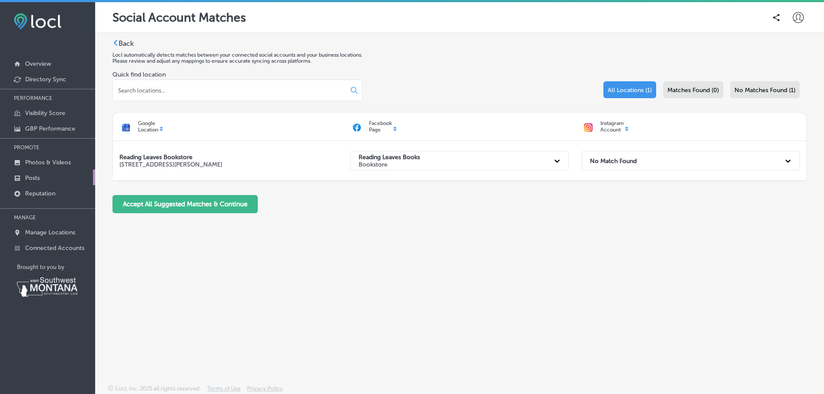
click at [39, 177] on p "Posts" at bounding box center [32, 177] width 15 height 7
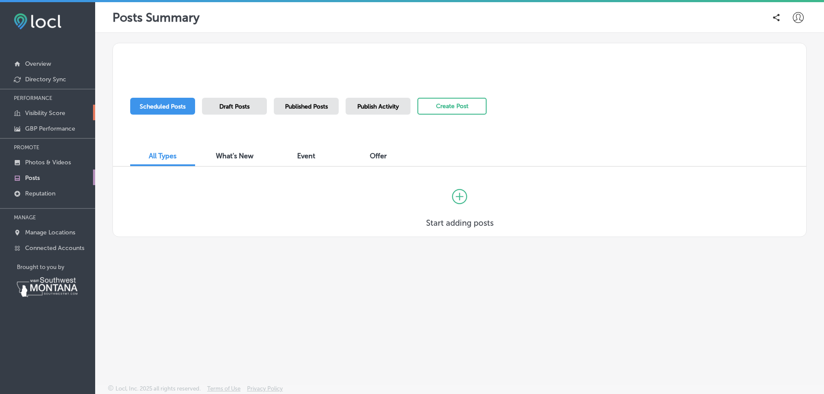
click at [51, 113] on p "Visibility Score" at bounding box center [45, 112] width 40 height 7
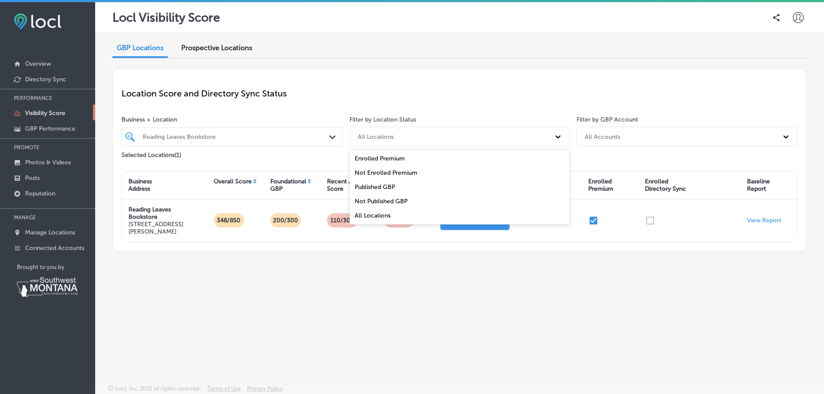
click at [419, 137] on div "All Locations" at bounding box center [451, 136] width 197 height 14
click at [398, 212] on div "All Locations" at bounding box center [459, 215] width 220 height 14
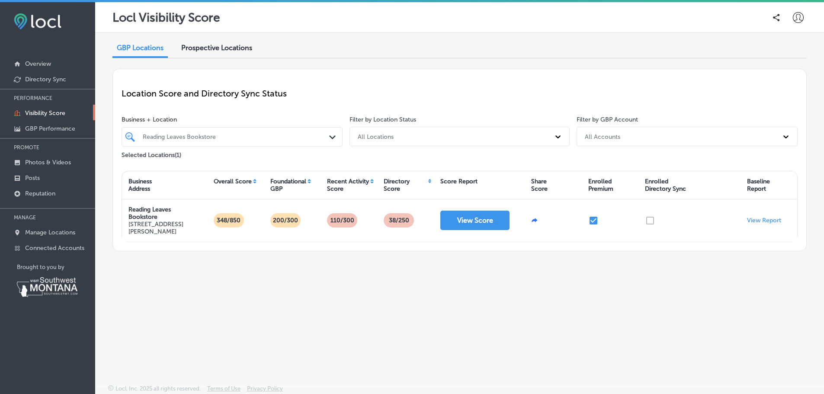
click at [640, 133] on div "All Accounts" at bounding box center [679, 136] width 198 height 14
click at [650, 182] on div "[EMAIL_ADDRESS][DOMAIN_NAME]" at bounding box center [686, 187] width 221 height 14
click at [504, 155] on div "Filter by Location Status All Locations" at bounding box center [459, 138] width 227 height 45
click at [231, 48] on span "Prospective Locations" at bounding box center [216, 48] width 71 height 8
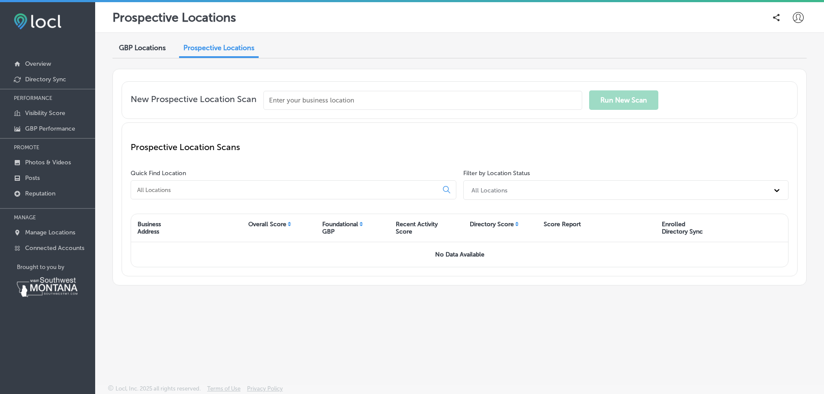
click at [150, 48] on span "GBP Locations" at bounding box center [142, 48] width 47 height 8
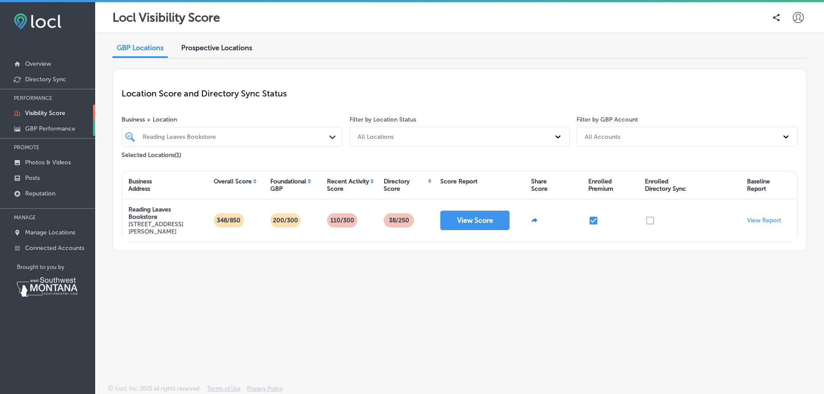
click at [49, 126] on p "GBP Performance" at bounding box center [50, 128] width 50 height 7
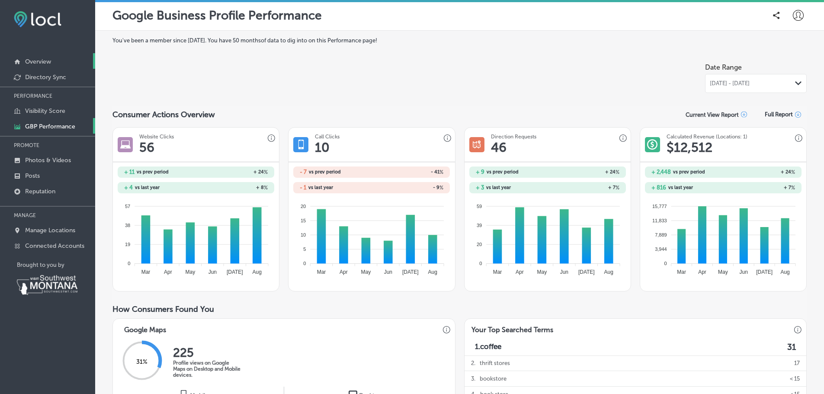
click at [51, 60] on p "Overview" at bounding box center [38, 61] width 26 height 7
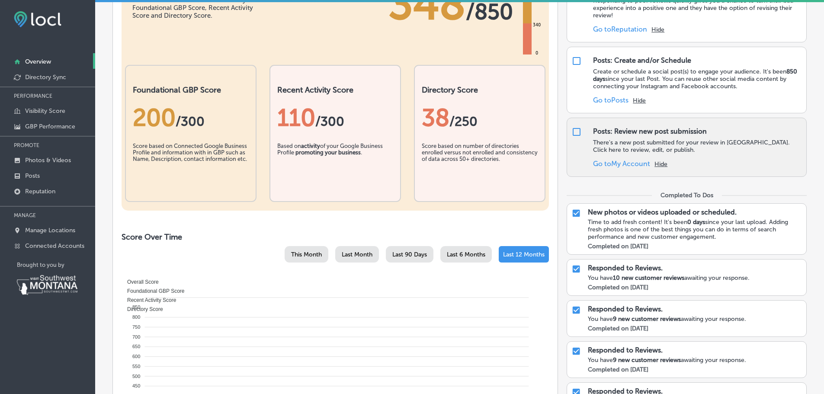
click at [608, 164] on link "Go to My Account" at bounding box center [621, 164] width 57 height 8
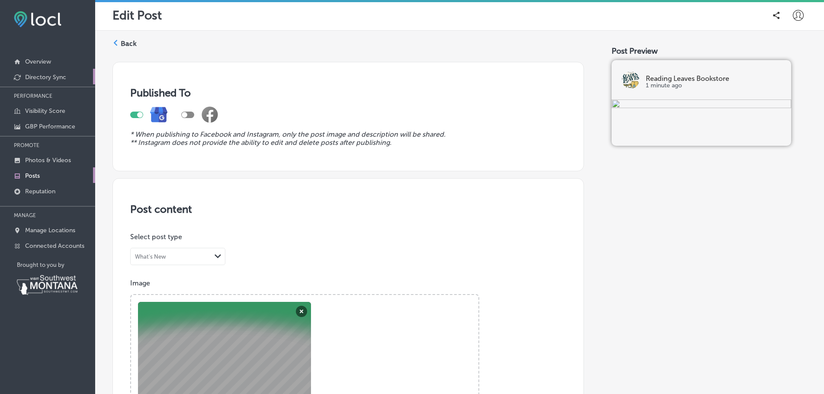
click at [42, 75] on p "Directory Sync" at bounding box center [45, 76] width 41 height 7
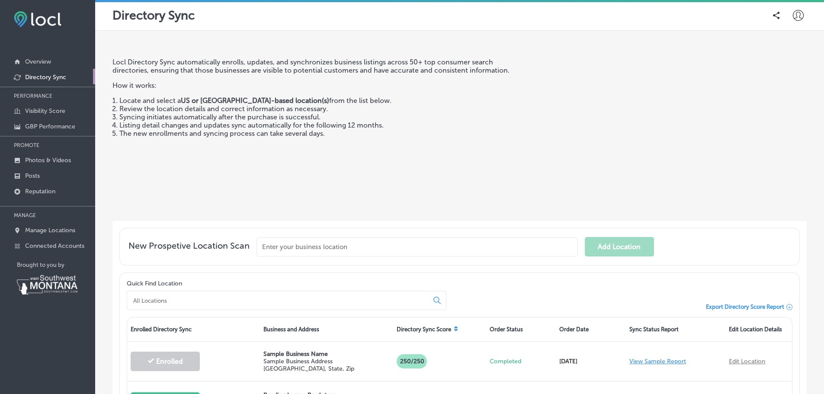
click at [321, 241] on input "text" at bounding box center [416, 246] width 321 height 19
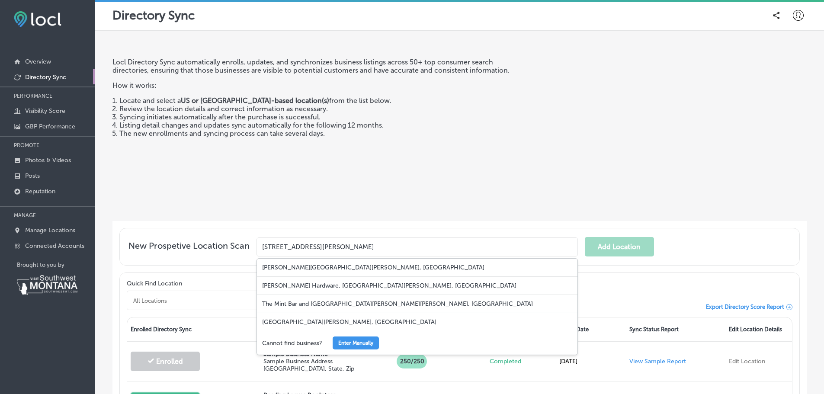
click at [263, 245] on input "401 Broadway St. Townsend, MT 59644" at bounding box center [416, 246] width 321 height 19
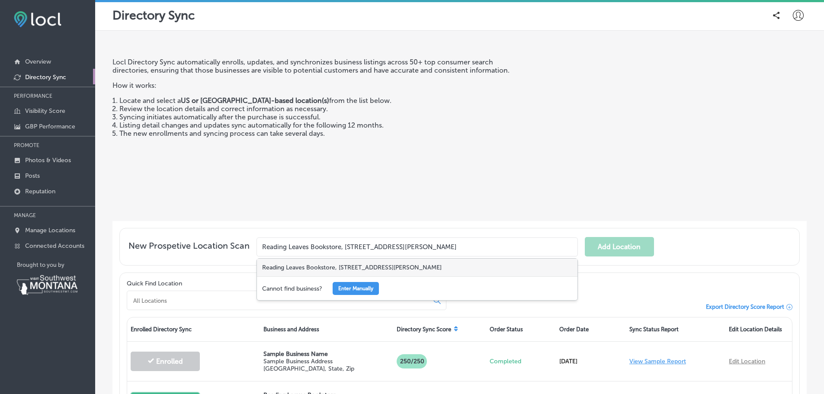
click at [345, 263] on div "Reading Leaves Bookstore, 401 Broadway St, Townsend, MT 59644, USA" at bounding box center [417, 268] width 320 height 18
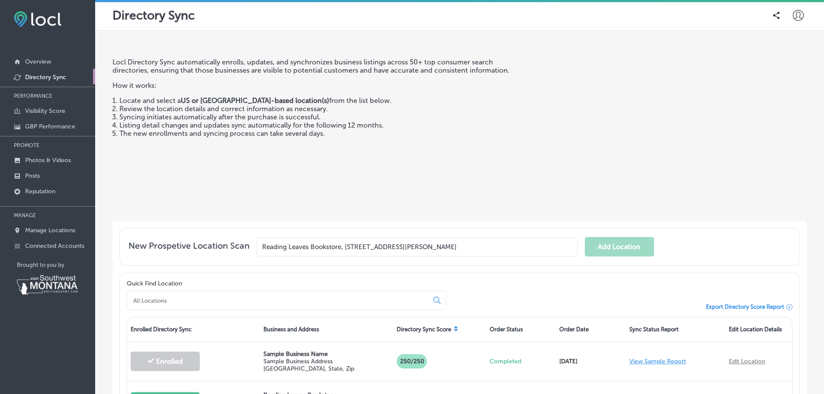
type input "Reading Leaves Bookstore, 401 Broadway St, Townsend, MT 59644, USA"
click at [592, 244] on button "Add Location" at bounding box center [618, 246] width 69 height 19
click at [624, 244] on button "Add Location" at bounding box center [618, 246] width 69 height 19
click at [48, 62] on p "Overview" at bounding box center [38, 61] width 26 height 7
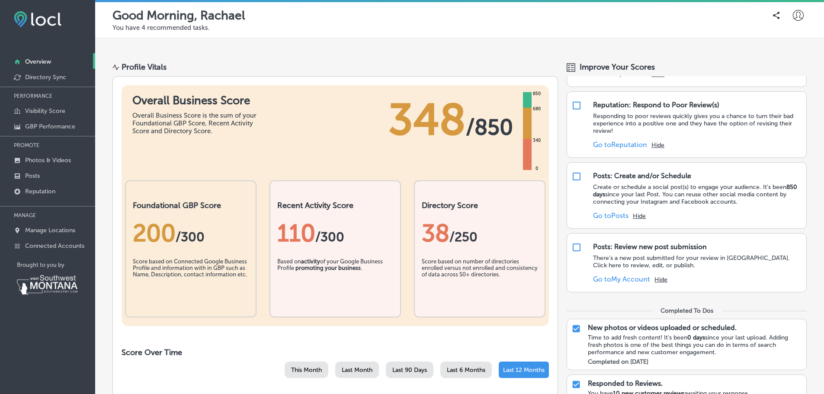
click at [793, 15] on icon at bounding box center [797, 15] width 11 height 11
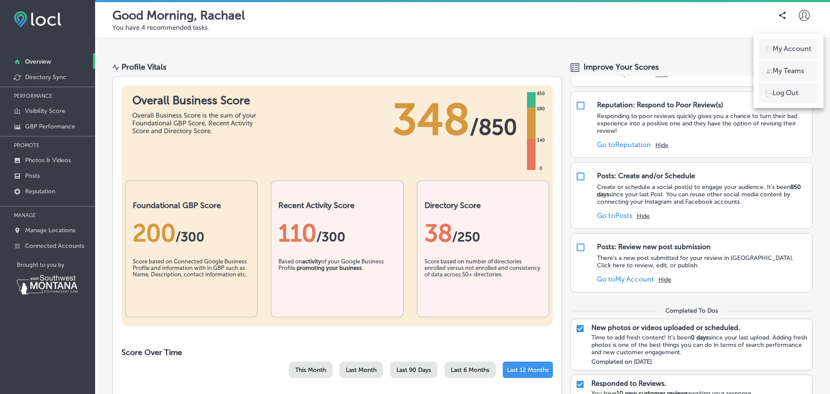
click at [781, 47] on p "My Account" at bounding box center [792, 49] width 39 height 10
select select "US"
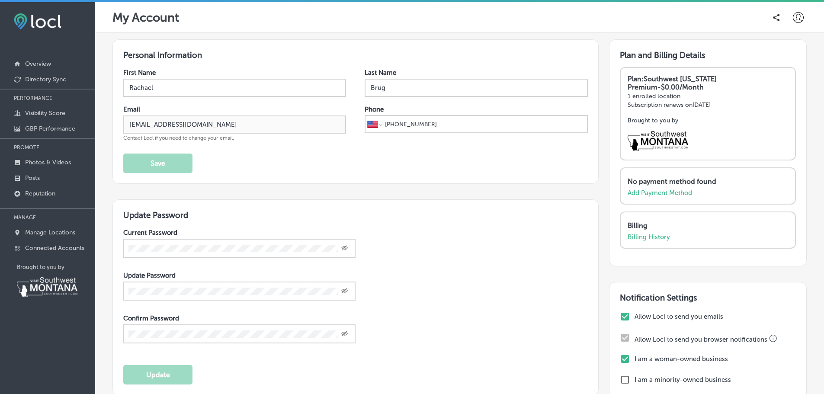
drag, startPoint x: 404, startPoint y: 122, endPoint x: 433, endPoint y: 123, distance: 29.4
click at [433, 123] on input "+1 406 396 4168" at bounding box center [484, 124] width 201 height 16
type input "+1 406 616 3502"
click at [174, 163] on button "Save" at bounding box center [157, 162] width 69 height 19
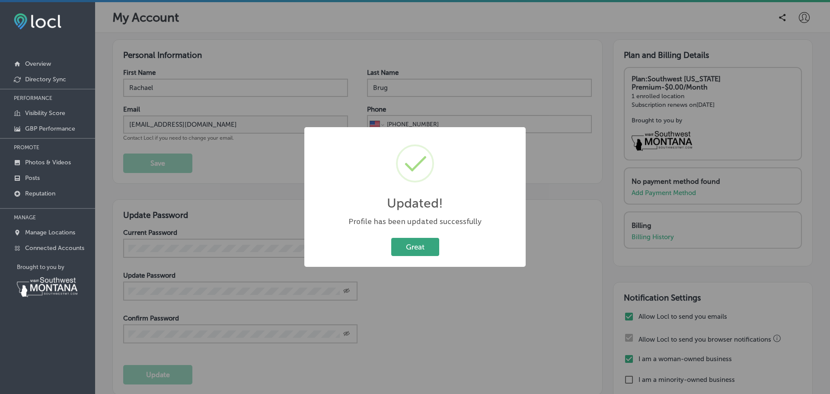
click at [402, 249] on button "Great" at bounding box center [415, 247] width 48 height 18
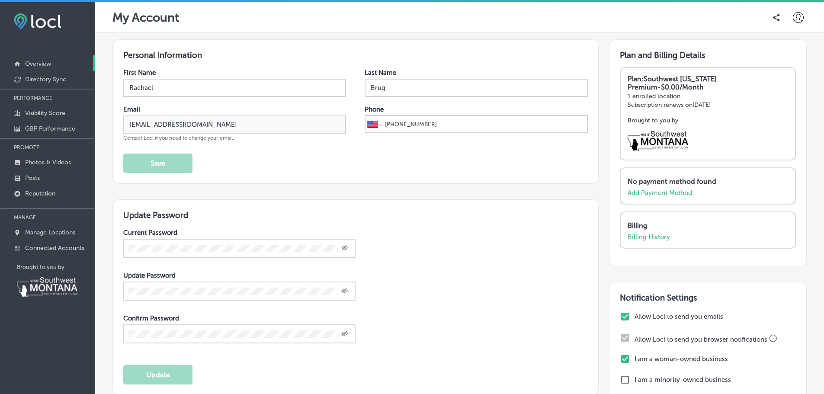
click at [45, 64] on p "Overview" at bounding box center [38, 63] width 26 height 7
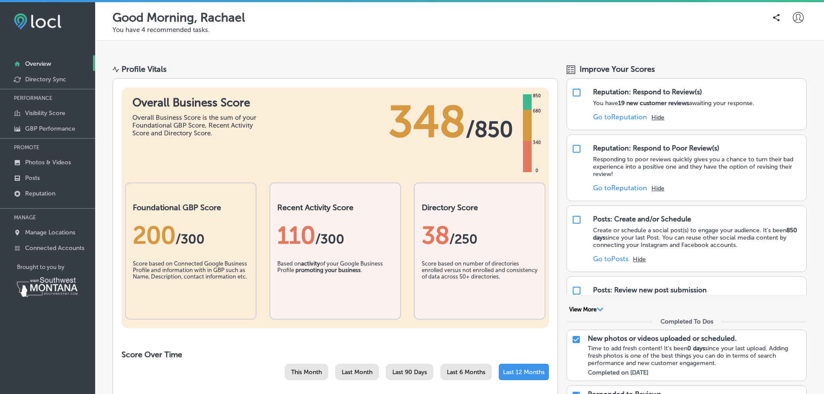
click at [350, 28] on p "You have 4 recommended tasks." at bounding box center [459, 30] width 694 height 8
click at [457, 241] on span "/250" at bounding box center [463, 239] width 28 height 16
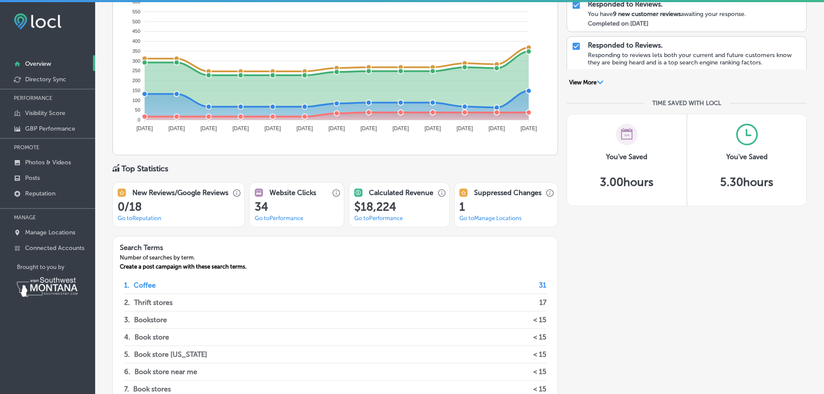
scroll to position [490, 0]
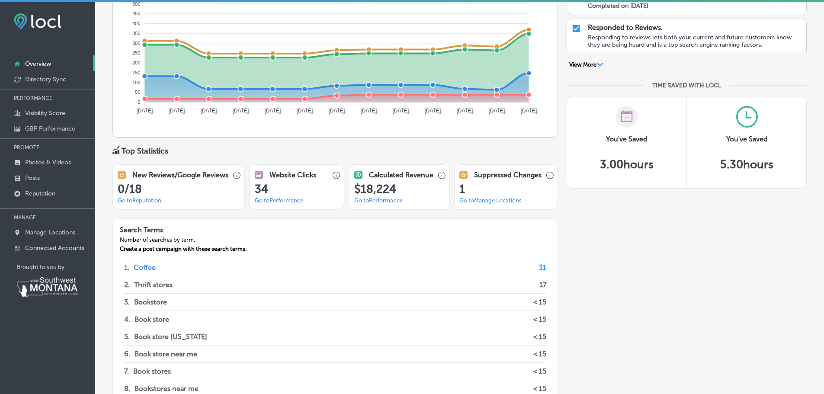
click at [480, 201] on link "Go to [GEOGRAPHIC_DATA] Locations" at bounding box center [490, 200] width 62 height 6
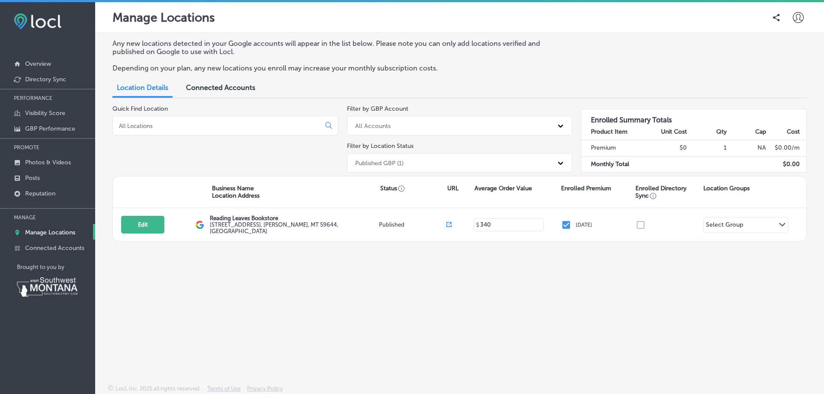
click at [234, 91] on span "Connected Accounts" at bounding box center [220, 87] width 69 height 8
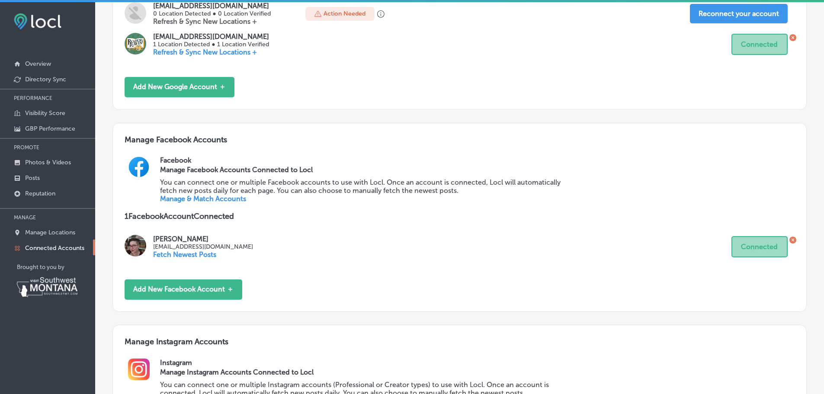
scroll to position [230, 0]
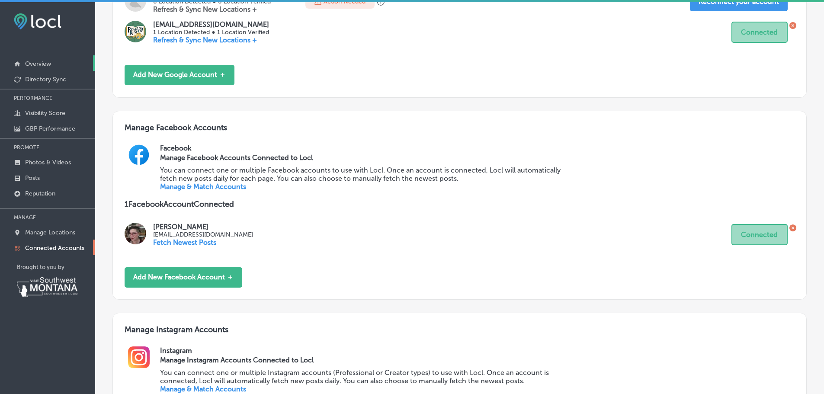
click at [45, 65] on p "Overview" at bounding box center [38, 63] width 26 height 7
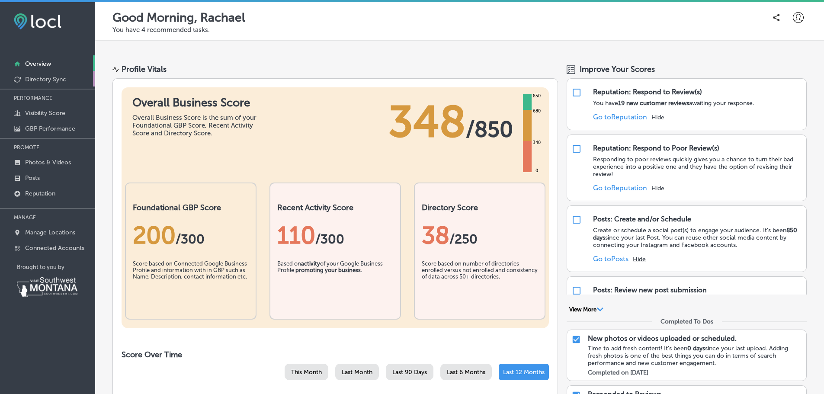
click at [64, 80] on p "Directory Sync" at bounding box center [45, 79] width 41 height 7
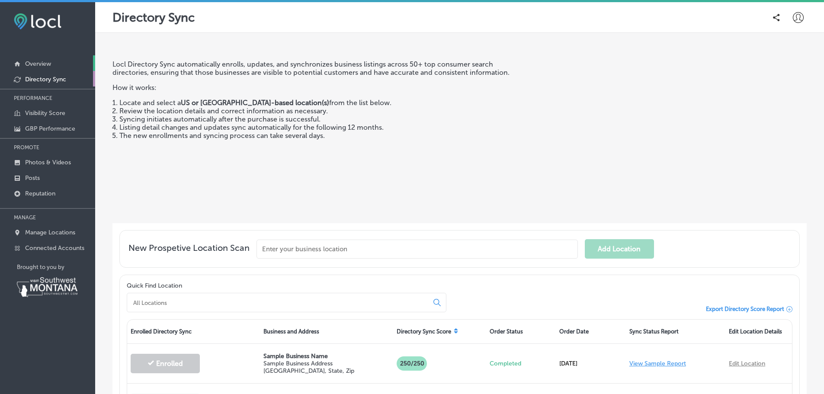
click at [45, 63] on p "Overview" at bounding box center [38, 63] width 26 height 7
